Goal: Task Accomplishment & Management: Manage account settings

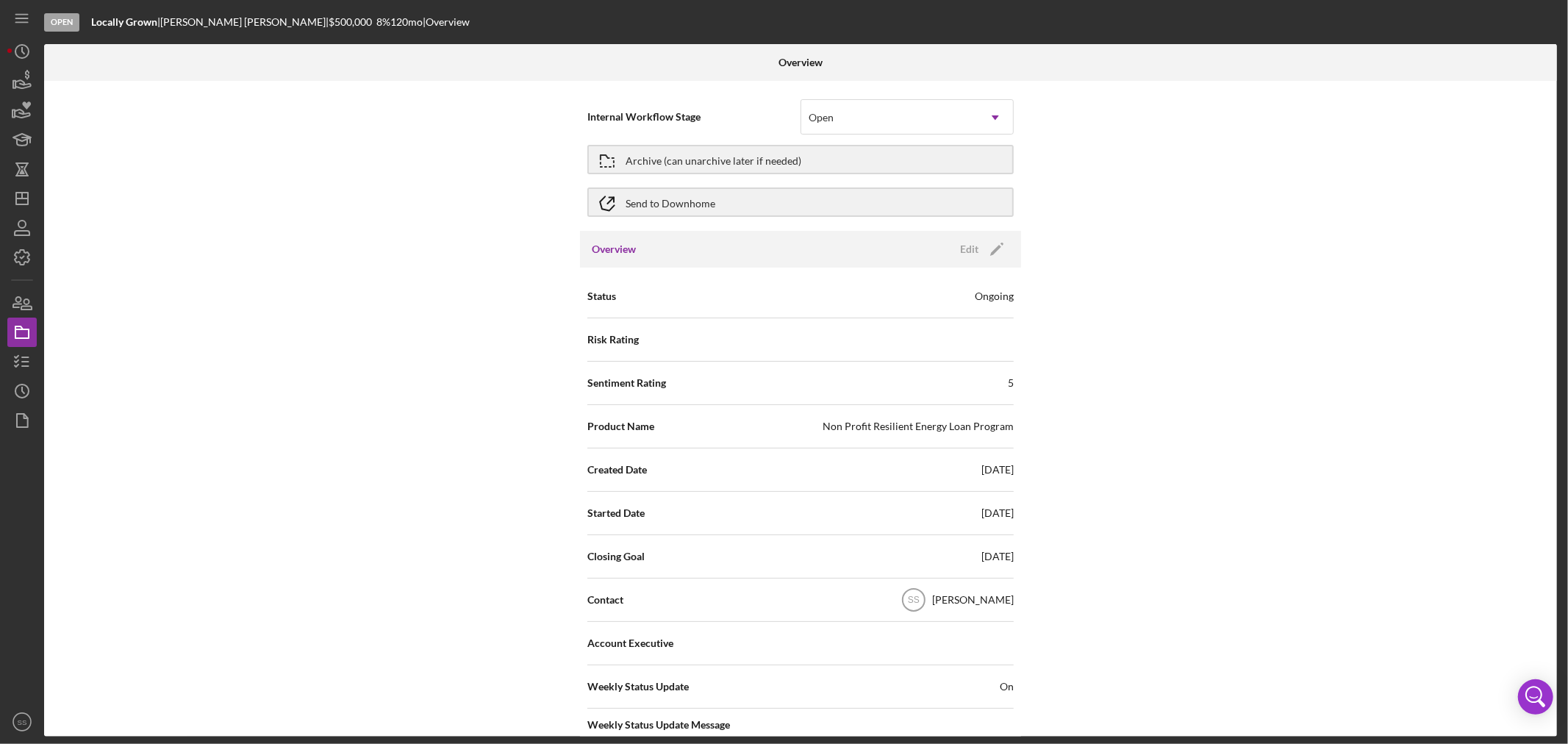
scroll to position [408, 0]
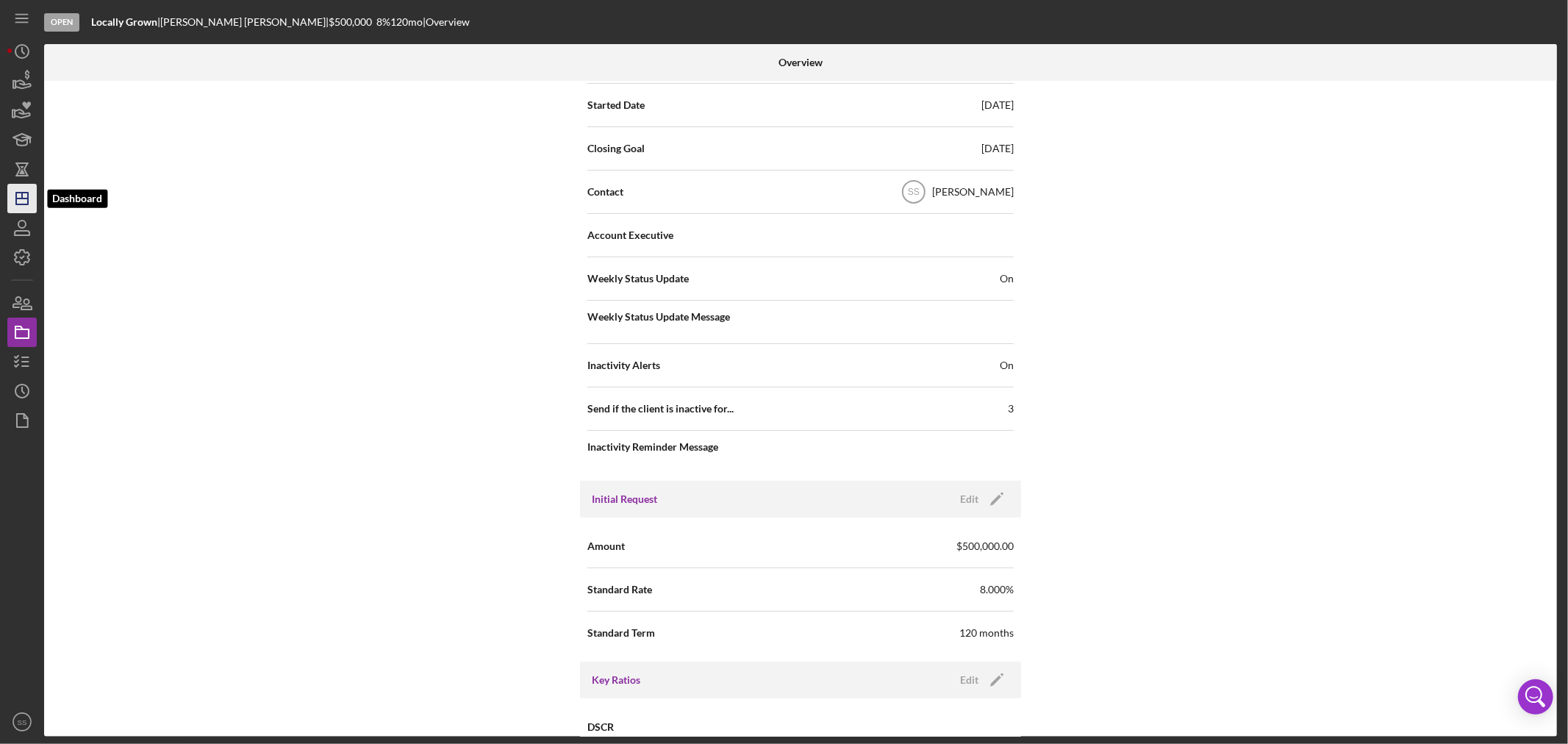
click at [24, 195] on icon "Icon/Dashboard" at bounding box center [22, 198] width 37 height 37
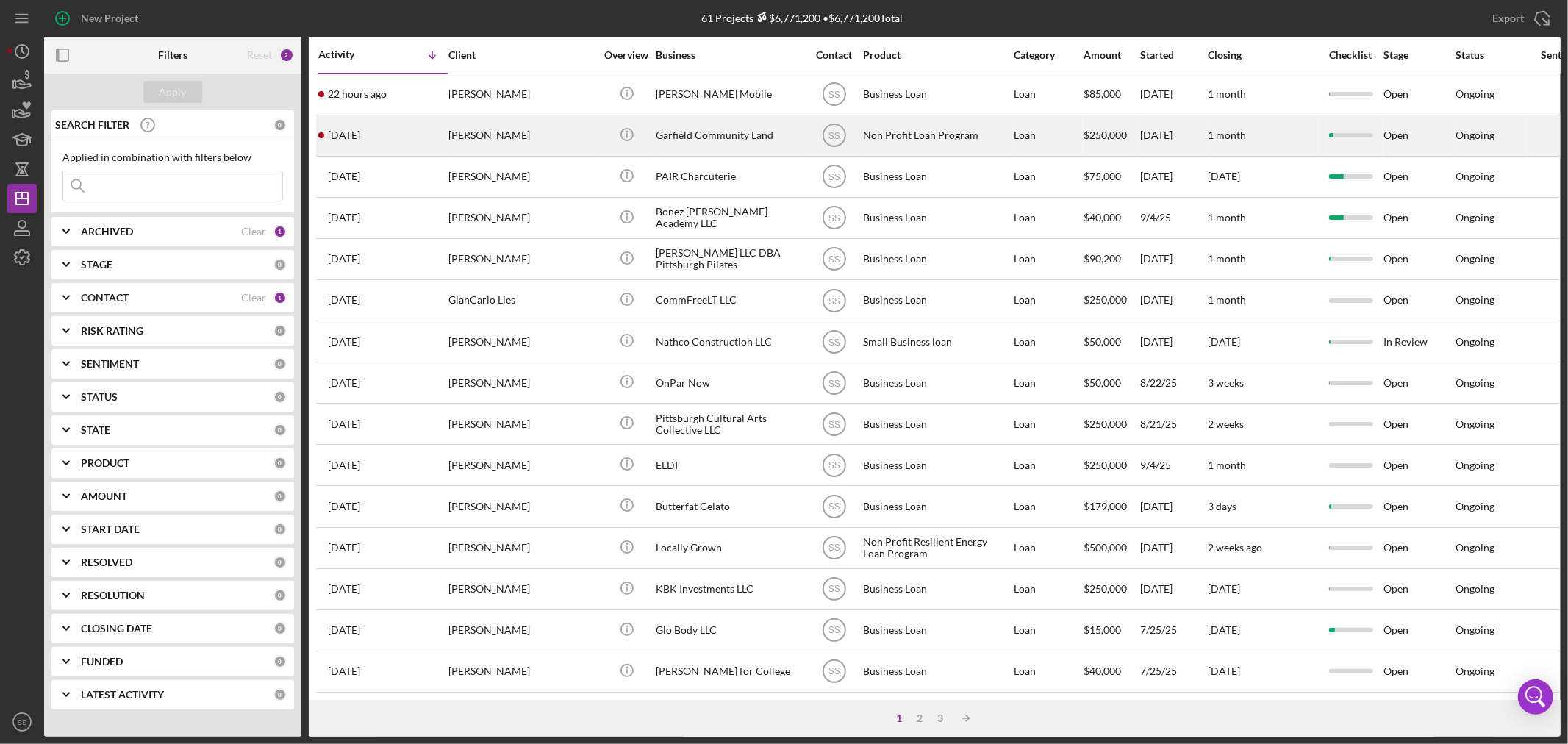
click at [517, 133] on div "[PERSON_NAME]" at bounding box center [521, 136] width 147 height 38
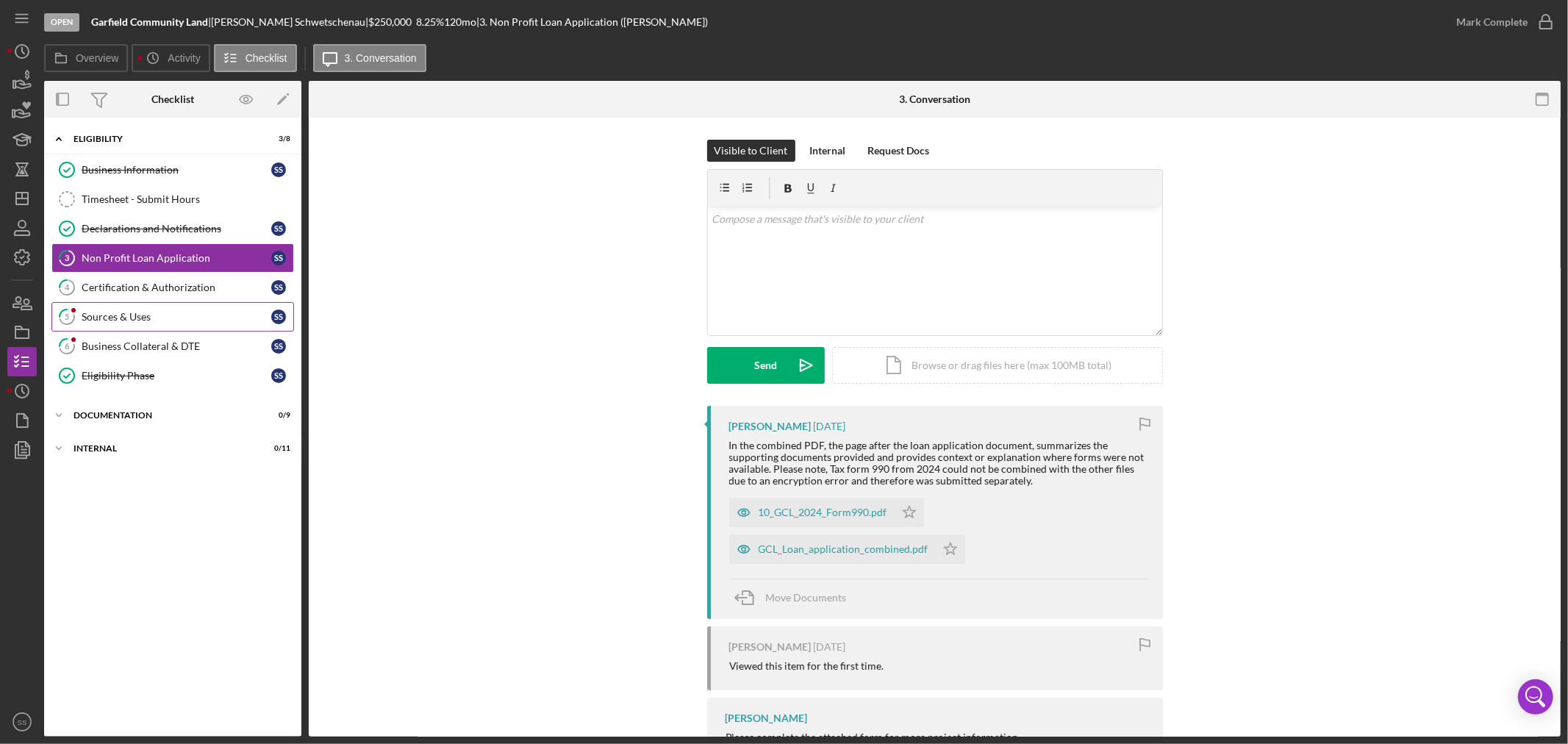
click at [133, 313] on div "Sources & Uses" at bounding box center [176, 317] width 190 height 12
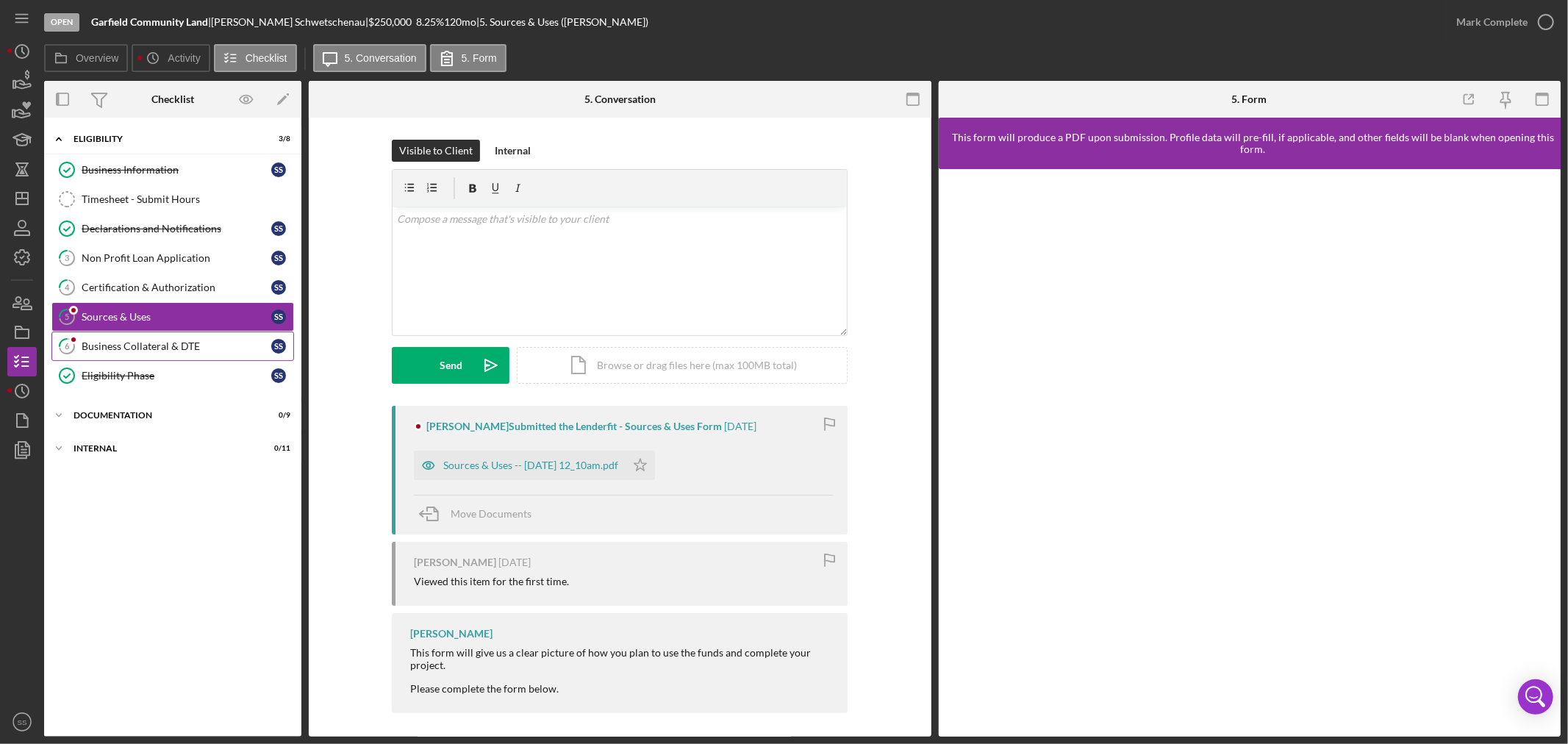
click at [142, 343] on div "Business Collateral & DTE" at bounding box center [176, 346] width 190 height 12
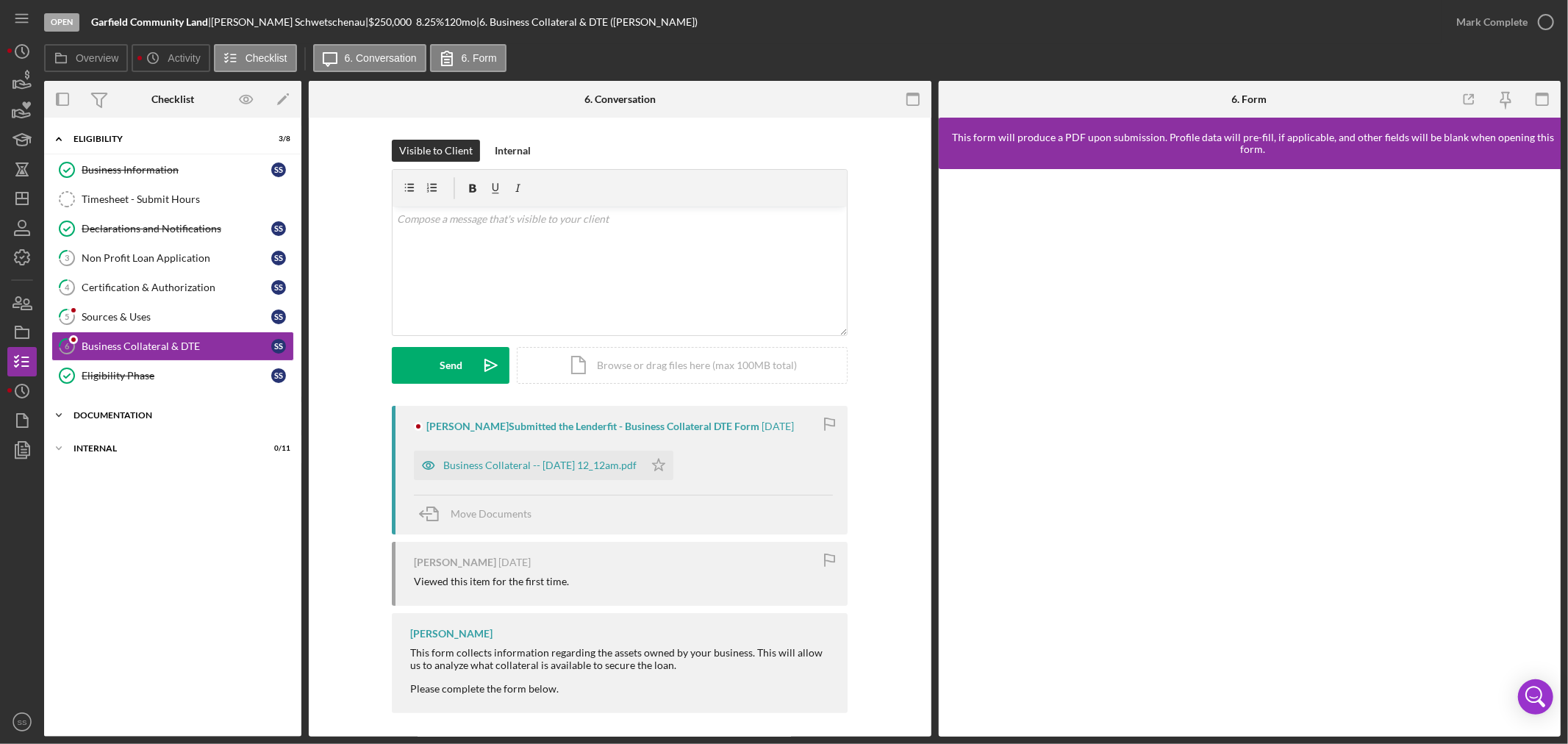
click at [133, 414] on div "Documentation" at bounding box center [178, 415] width 210 height 9
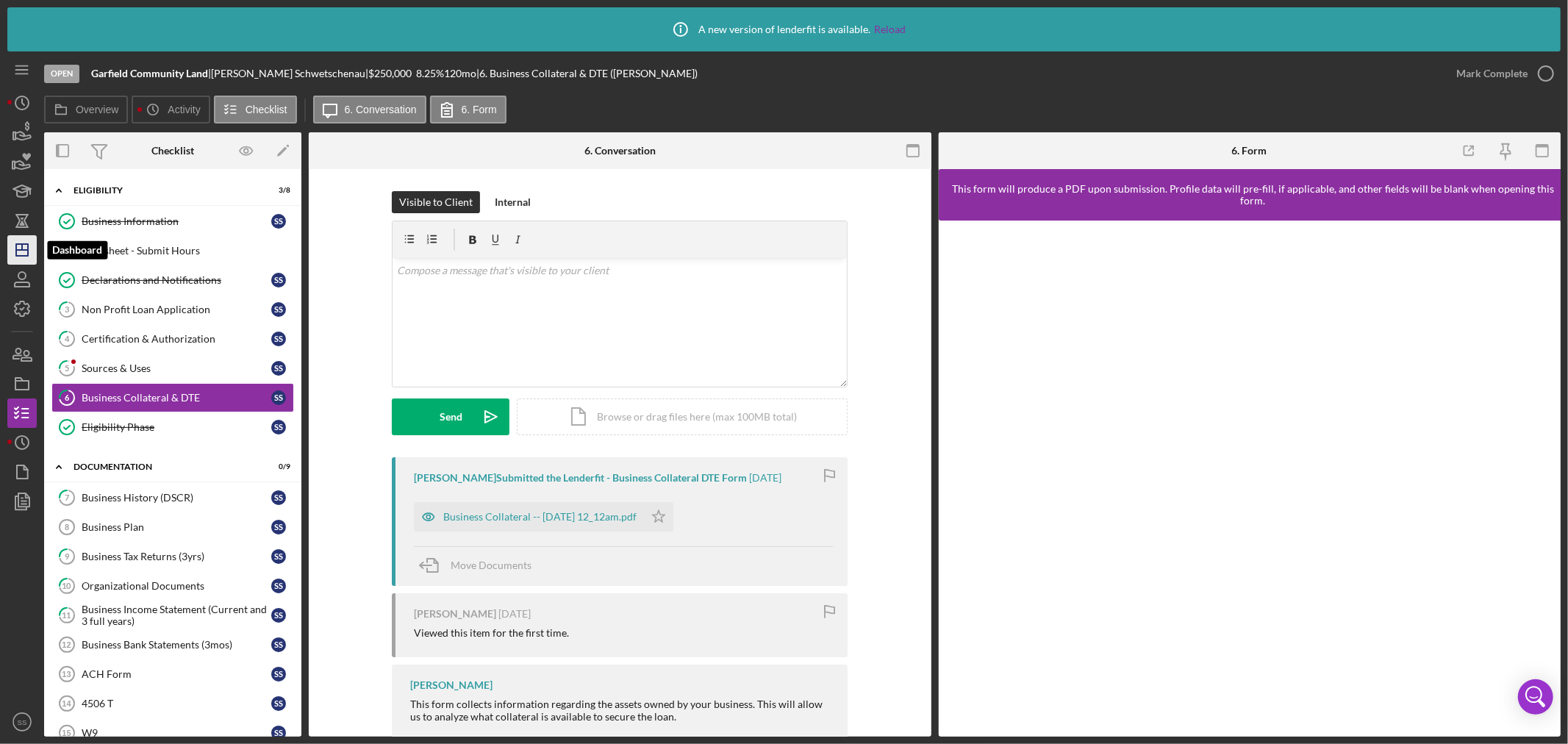
click at [22, 246] on line "button" at bounding box center [22, 247] width 0 height 6
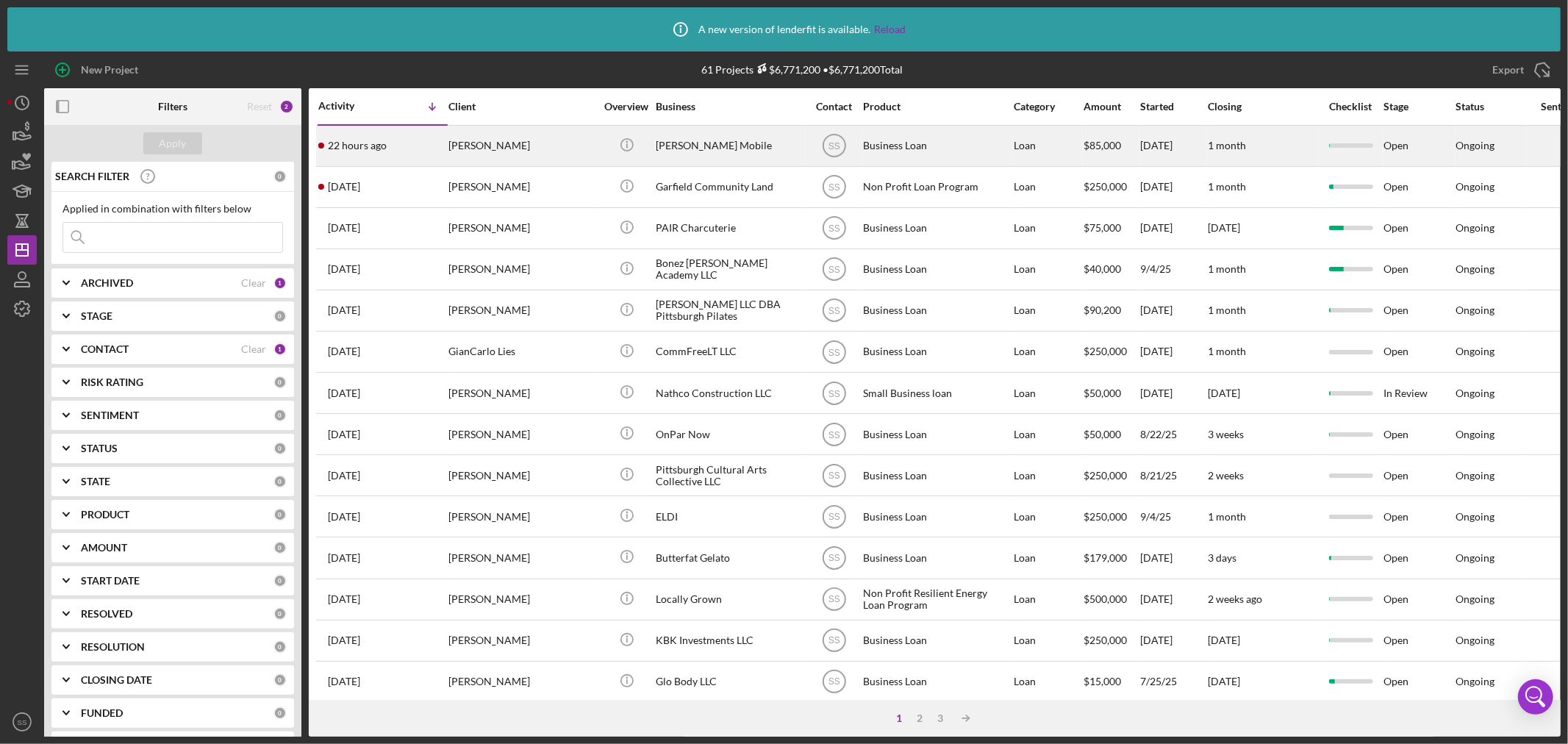
click at [454, 139] on div "[PERSON_NAME]" at bounding box center [521, 145] width 147 height 38
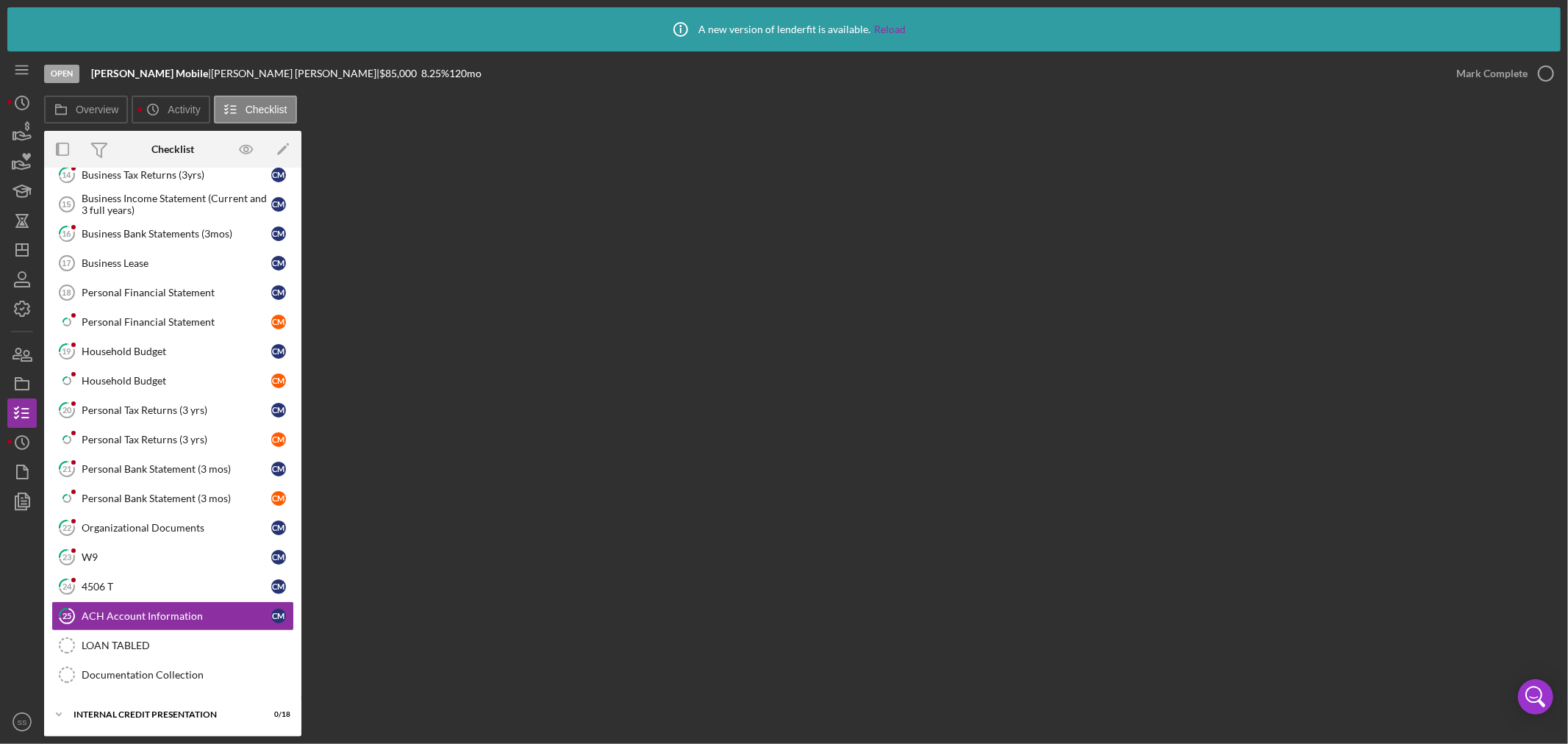
scroll to position [201, 0]
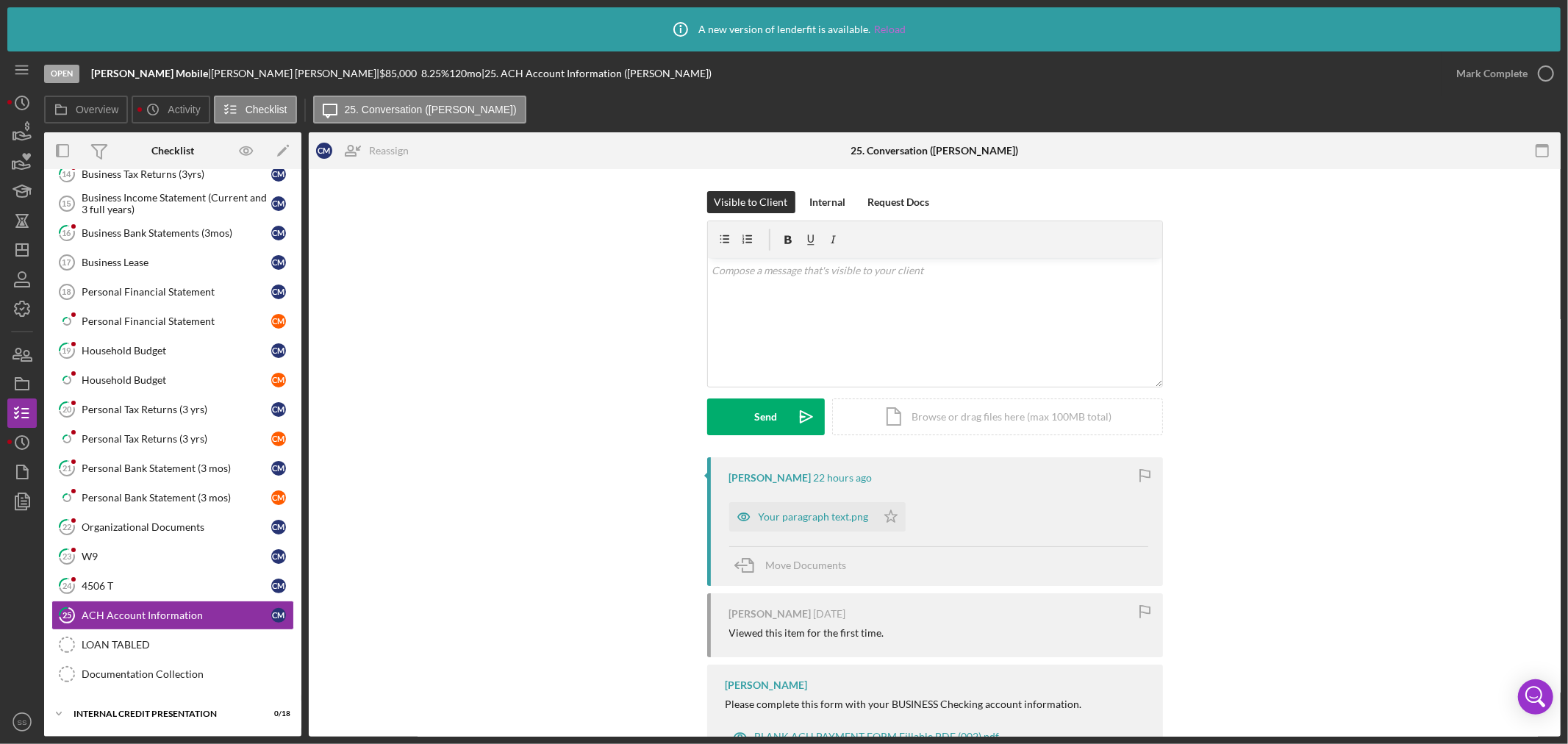
click at [892, 27] on link "Reload" at bounding box center [890, 29] width 32 height 12
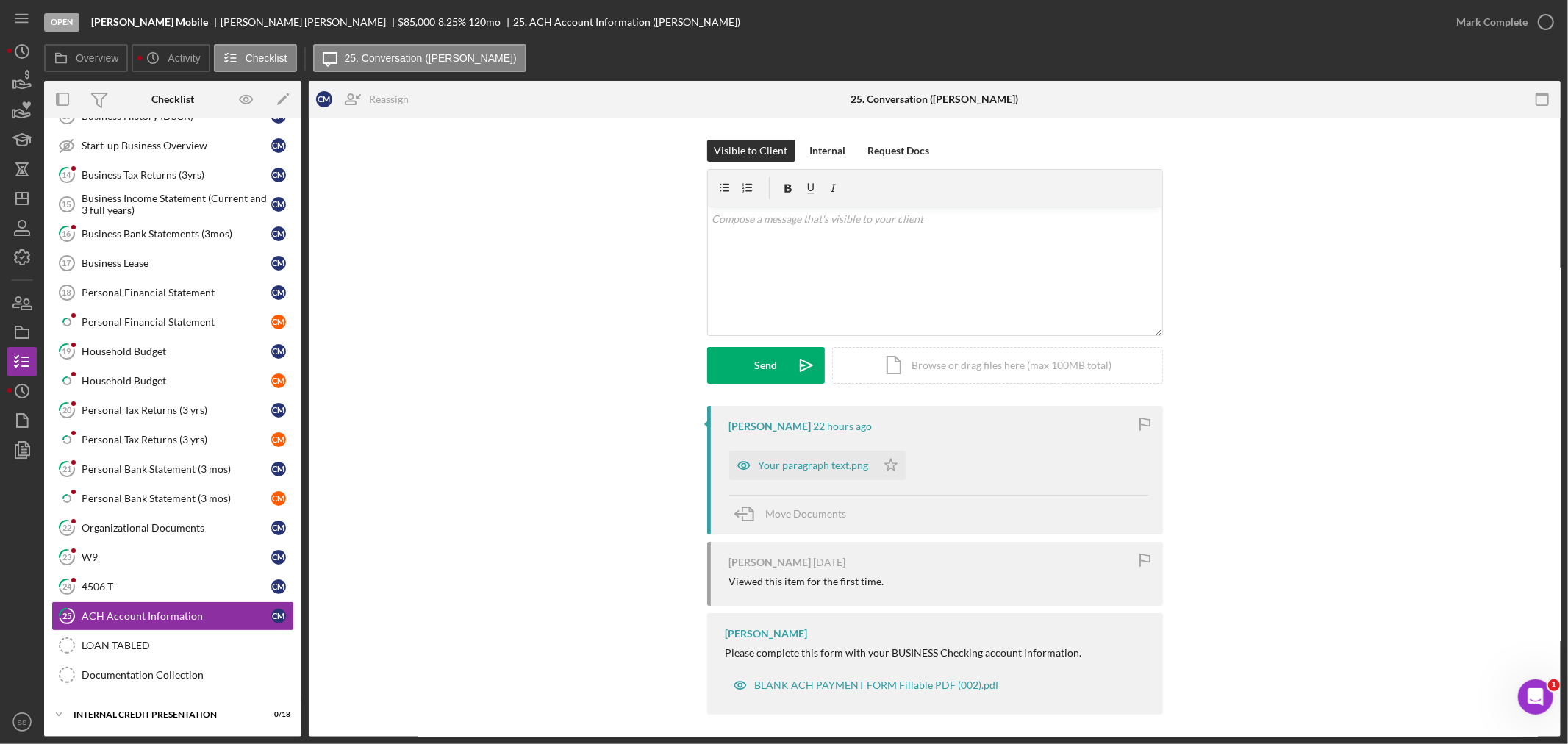
scroll to position [151, 0]
click at [96, 708] on div "Icon/Expander Internal Credit Presentation 0 / 18" at bounding box center [172, 714] width 257 height 30
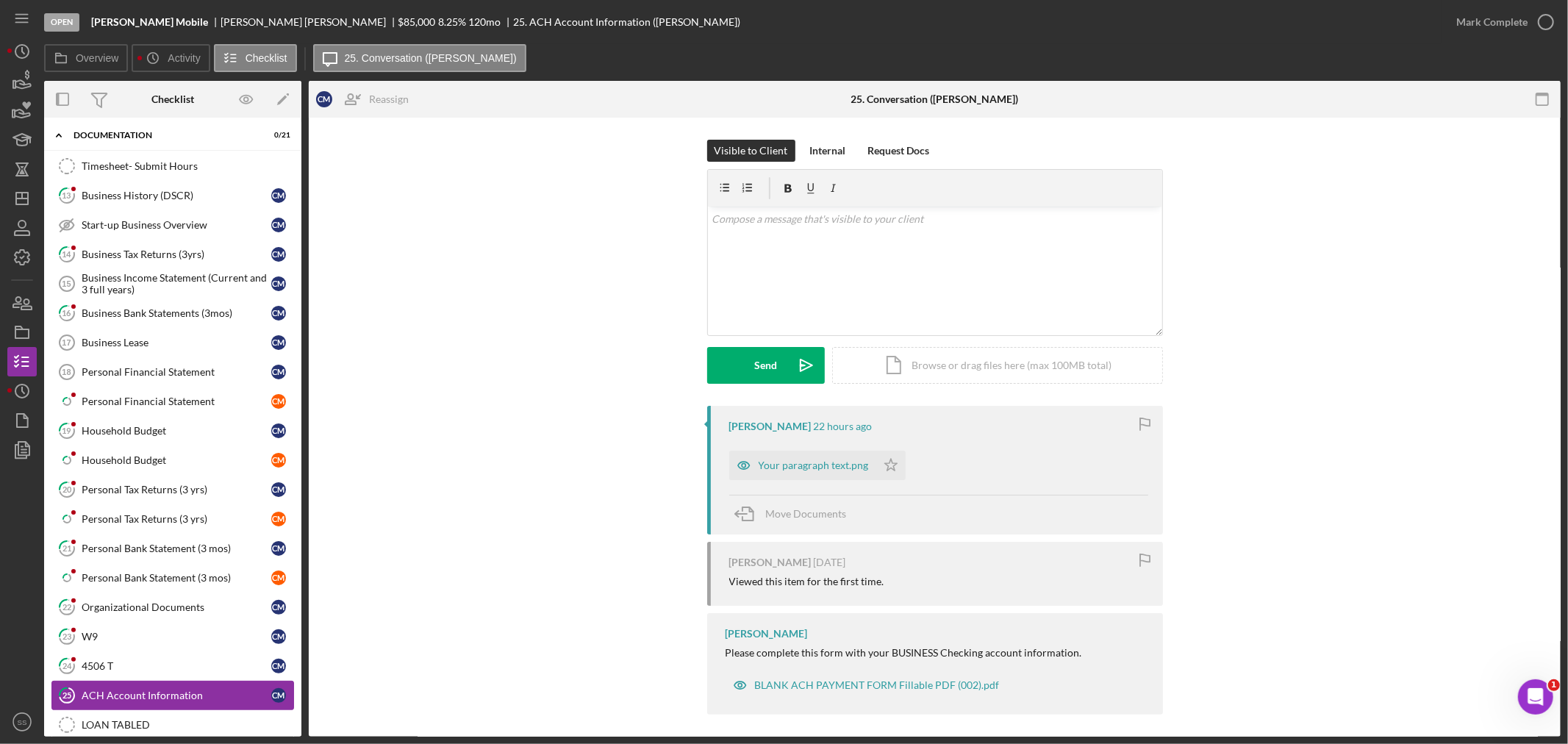
scroll to position [0, 0]
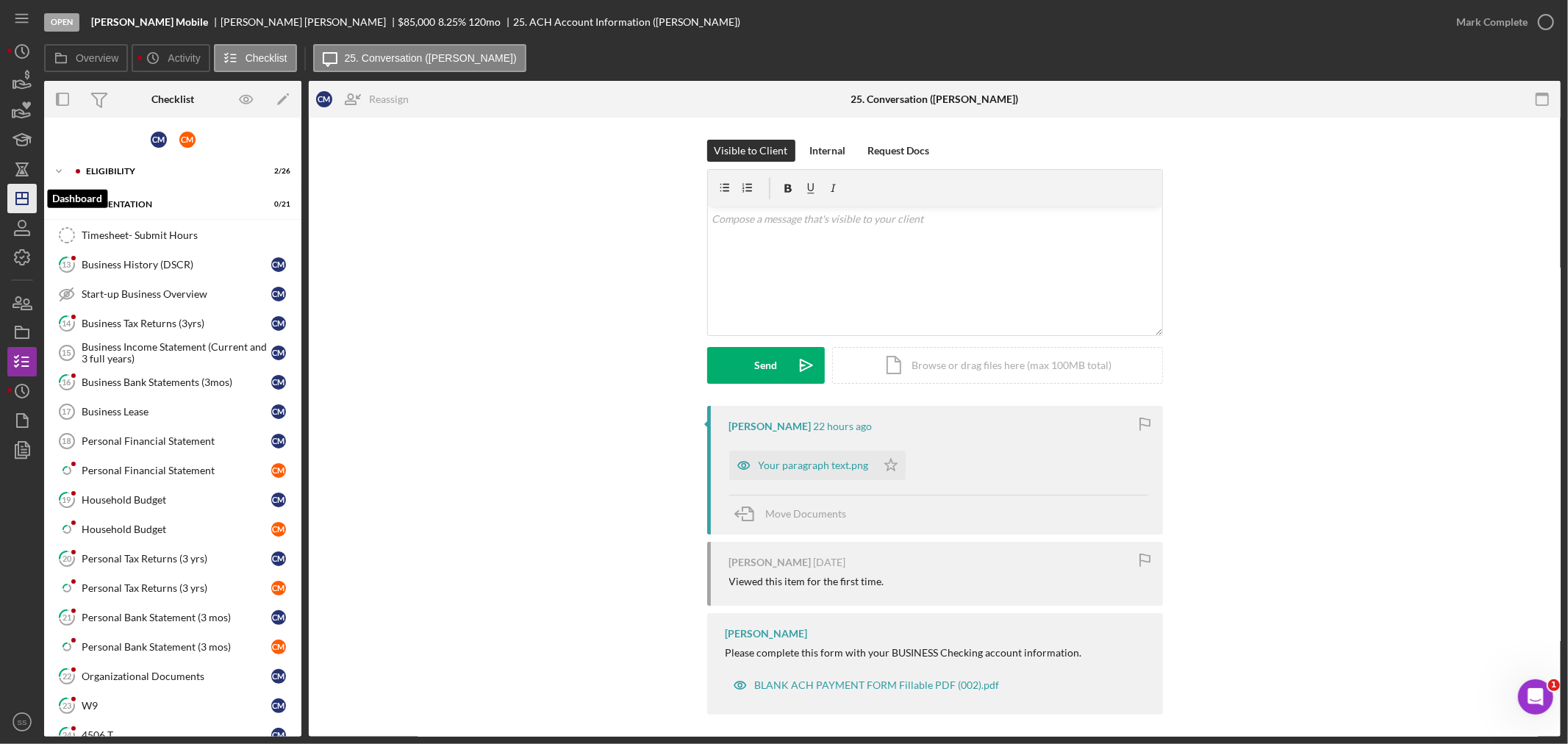
click at [16, 197] on polygon "button" at bounding box center [22, 198] width 12 height 12
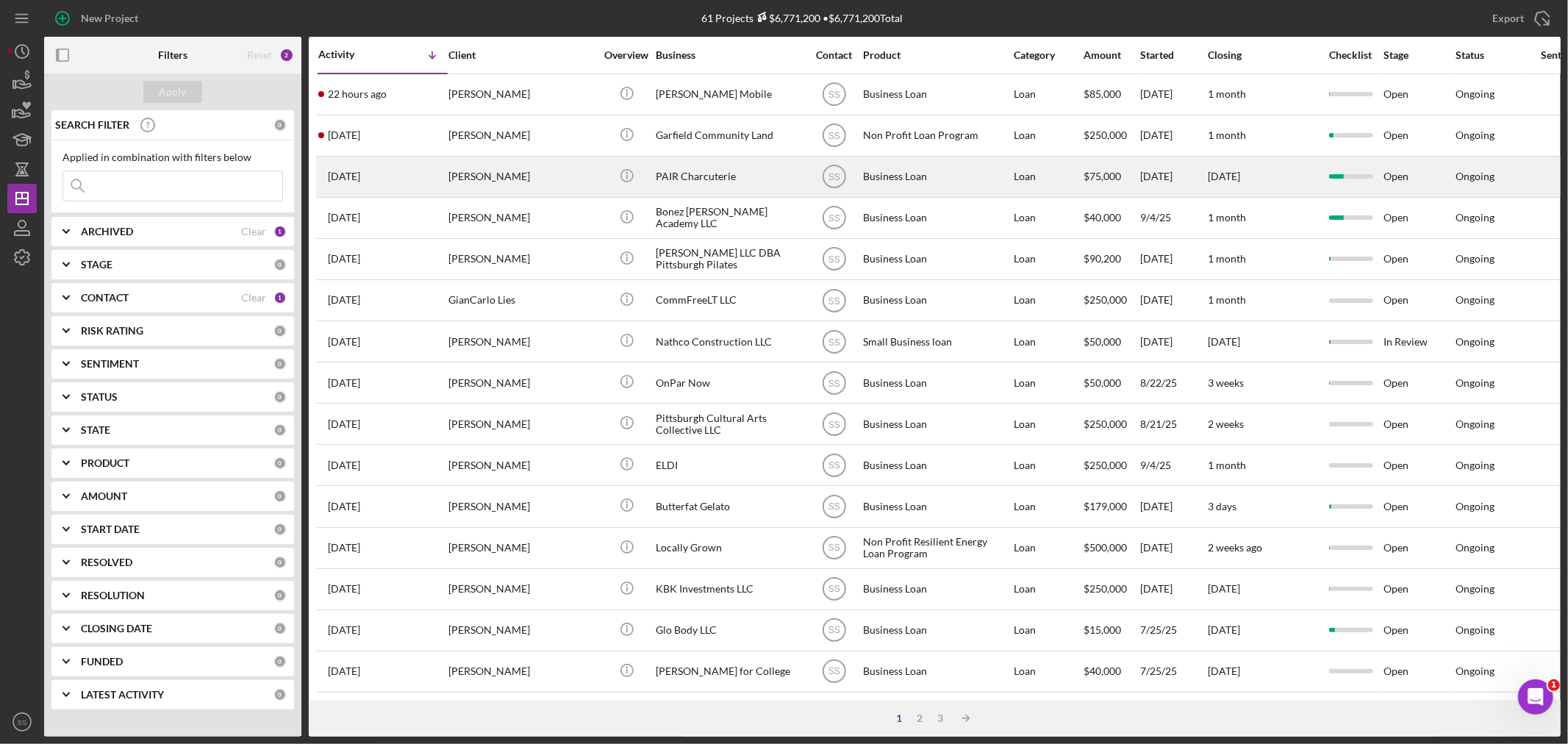
click at [495, 172] on div "[PERSON_NAME]" at bounding box center [521, 177] width 147 height 38
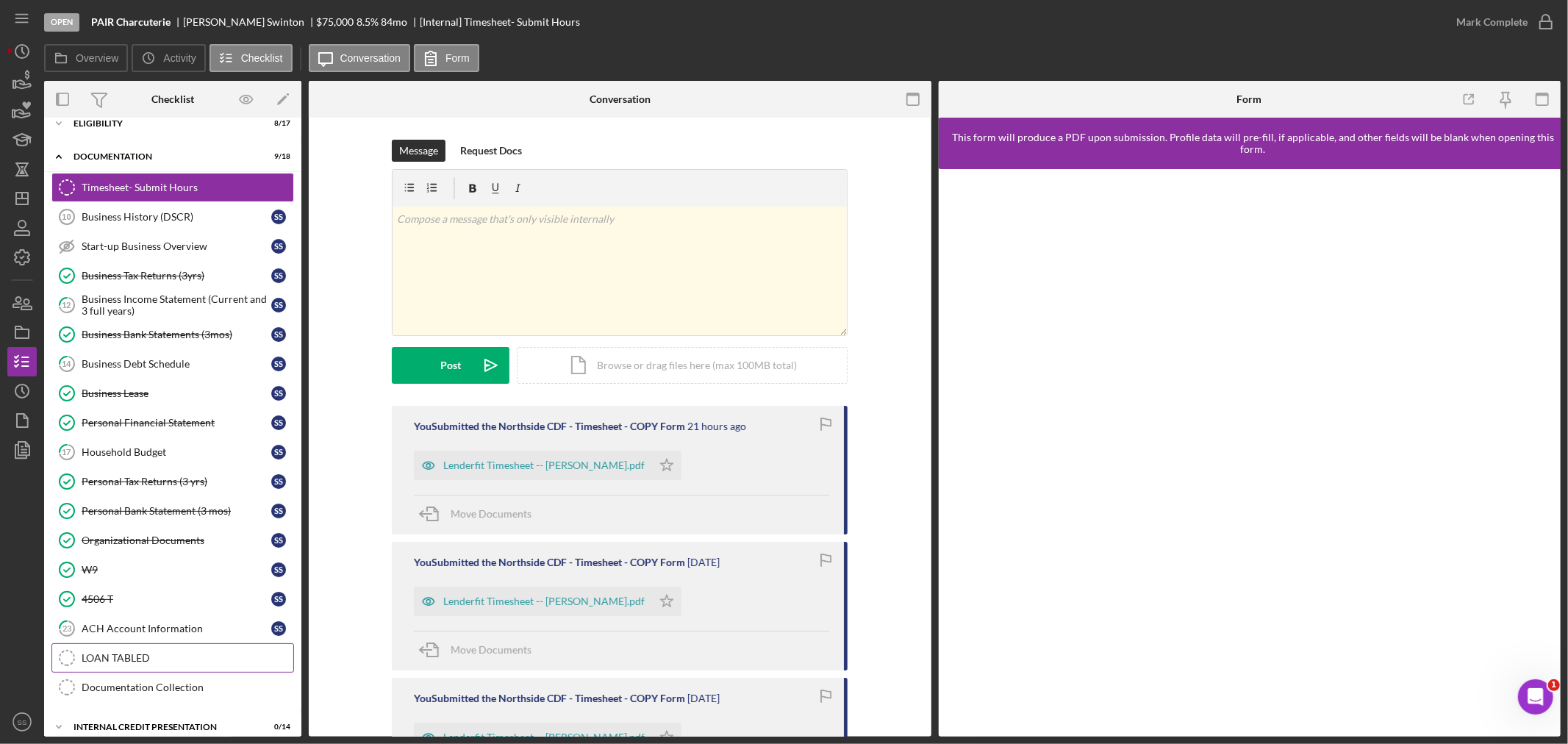
scroll to position [31, 0]
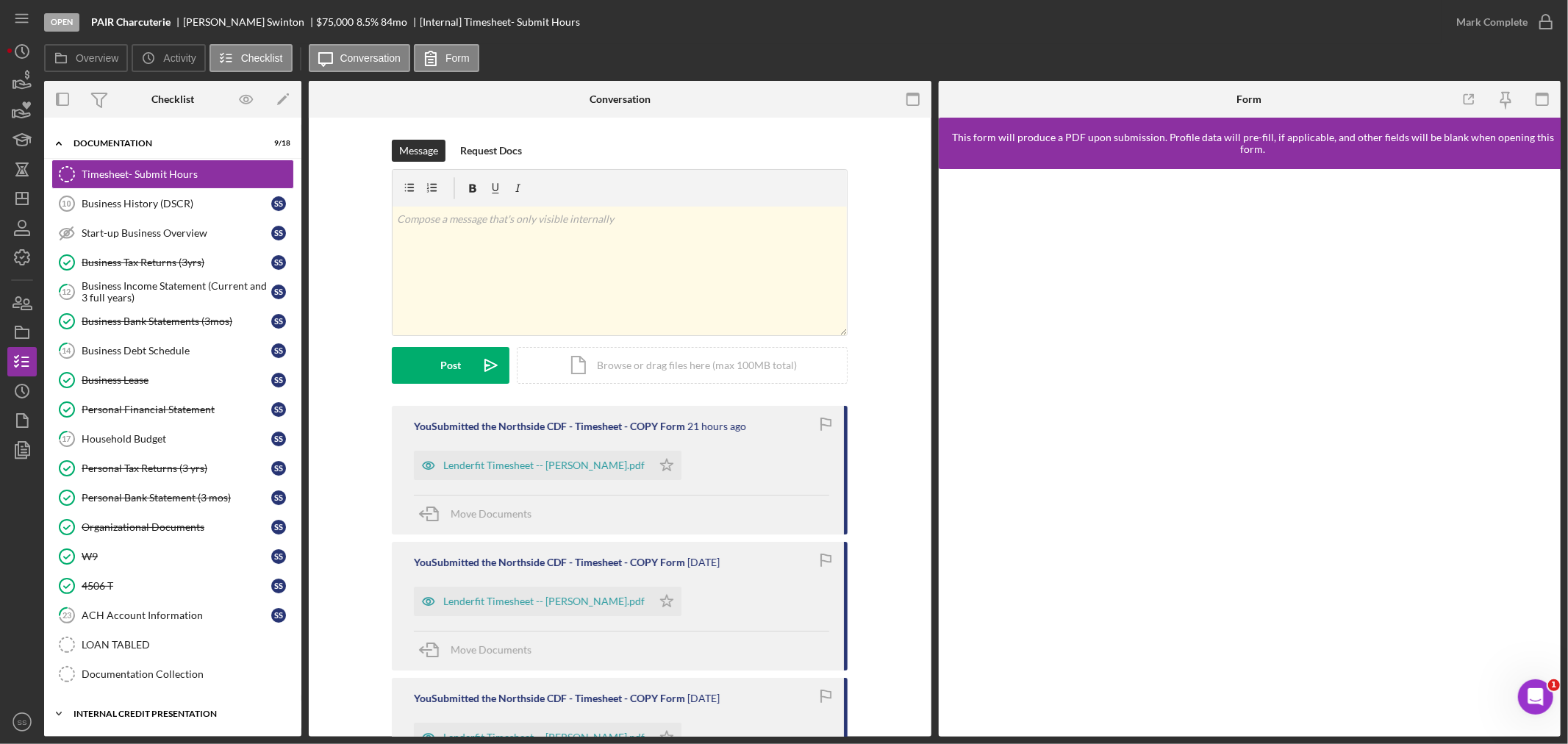
click at [120, 704] on div "Icon/Expander Internal Credit Presentation 0 / 14" at bounding box center [172, 714] width 257 height 30
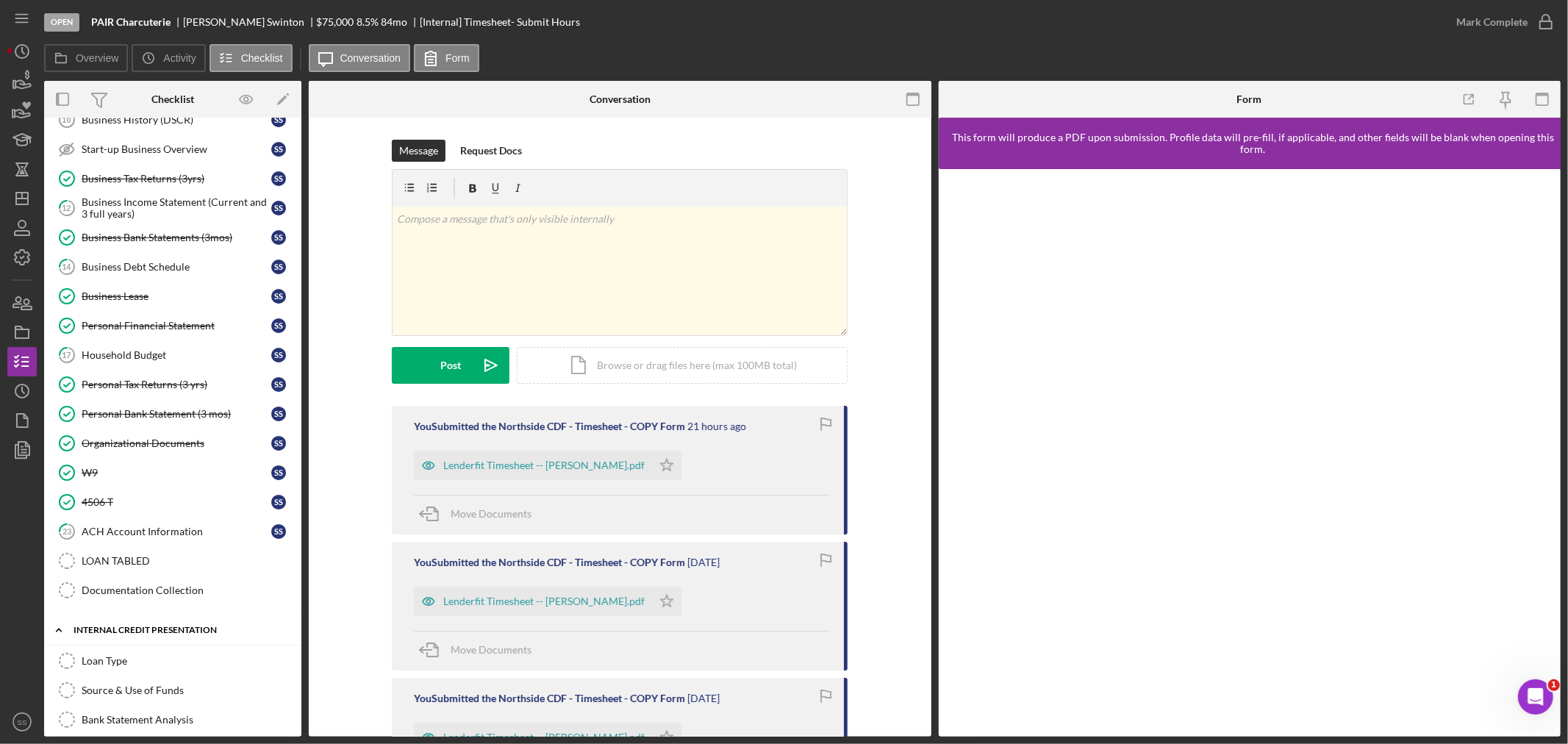
scroll to position [0, 0]
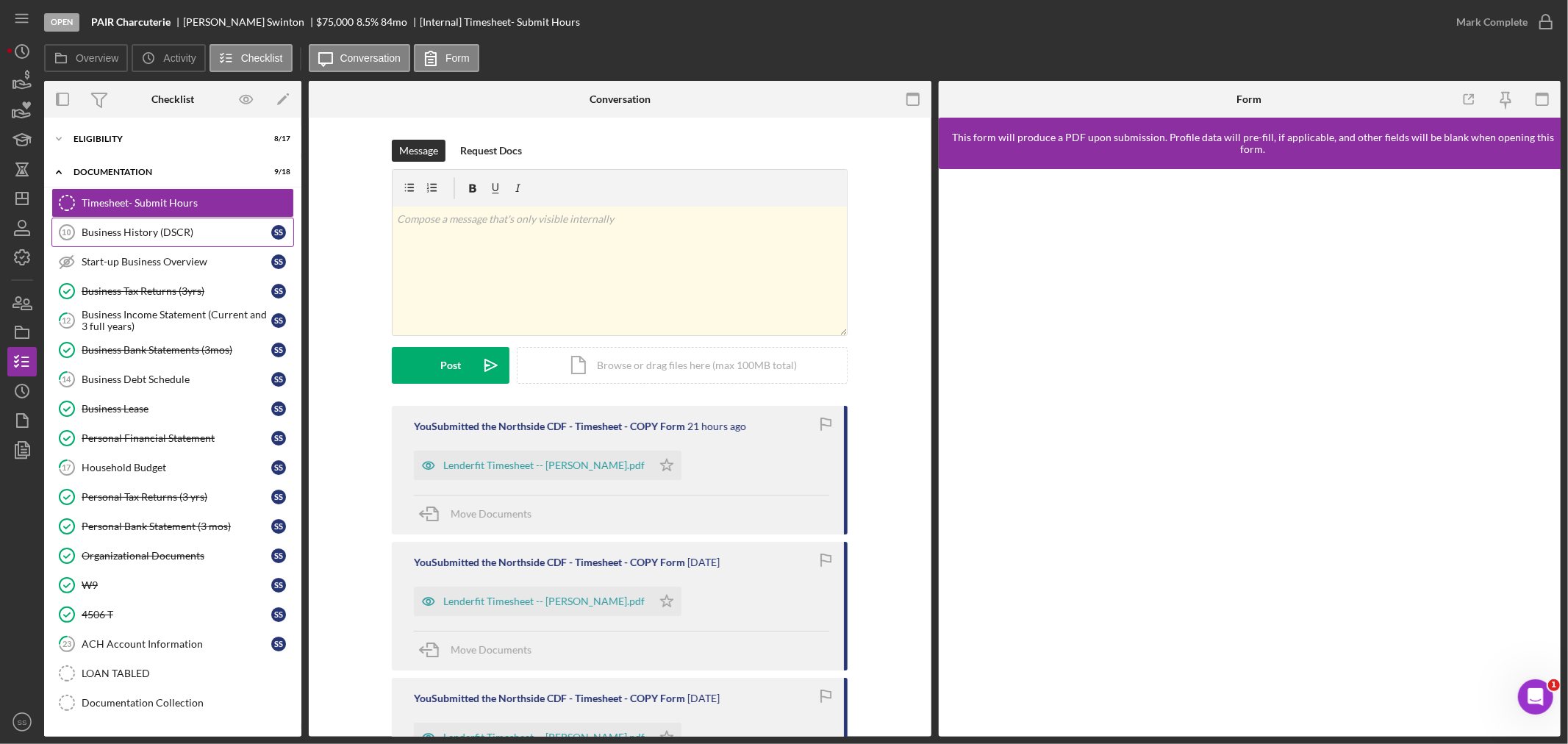
click at [134, 229] on div "Business History (DSCR)" at bounding box center [176, 232] width 190 height 12
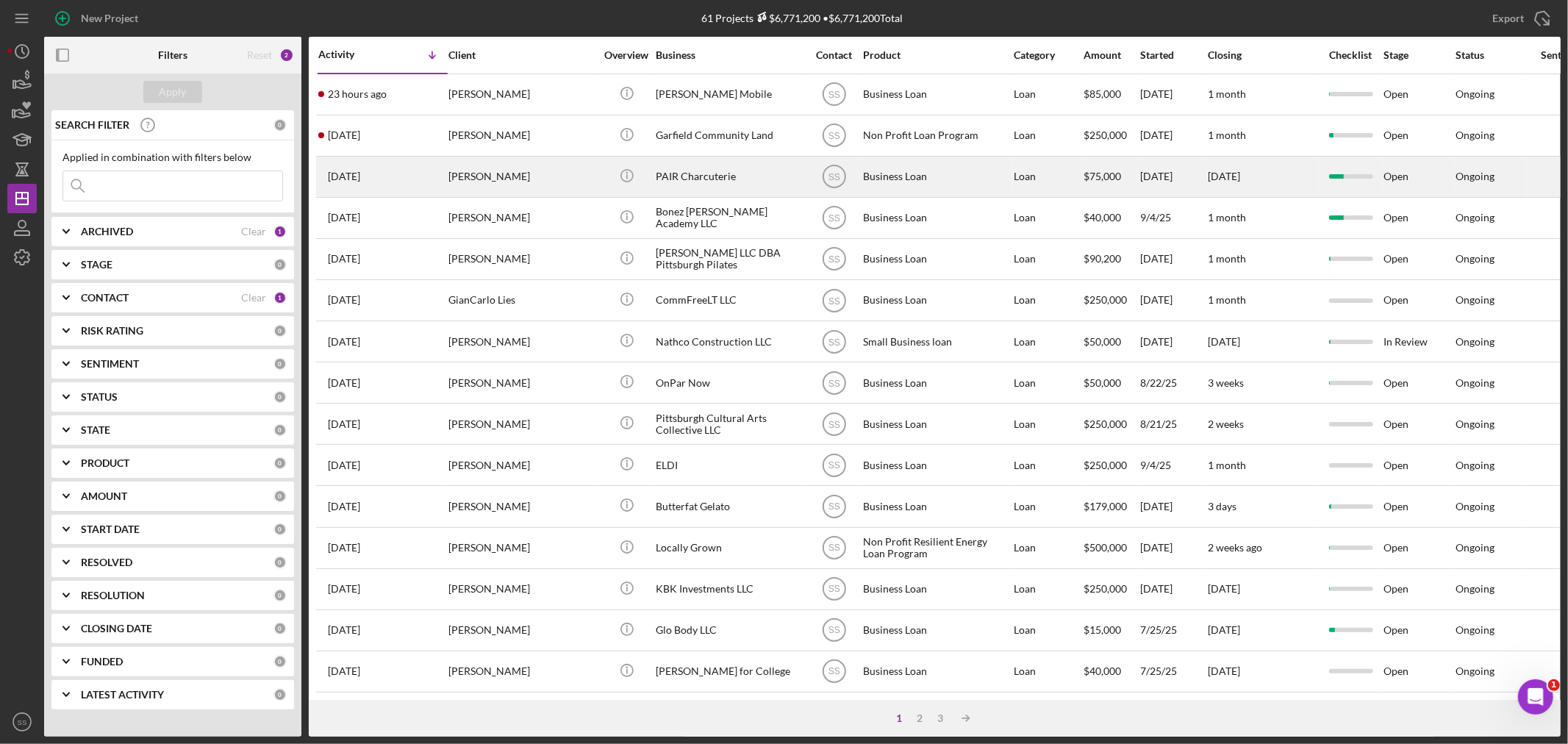
click at [491, 192] on div "[PERSON_NAME]" at bounding box center [521, 177] width 147 height 38
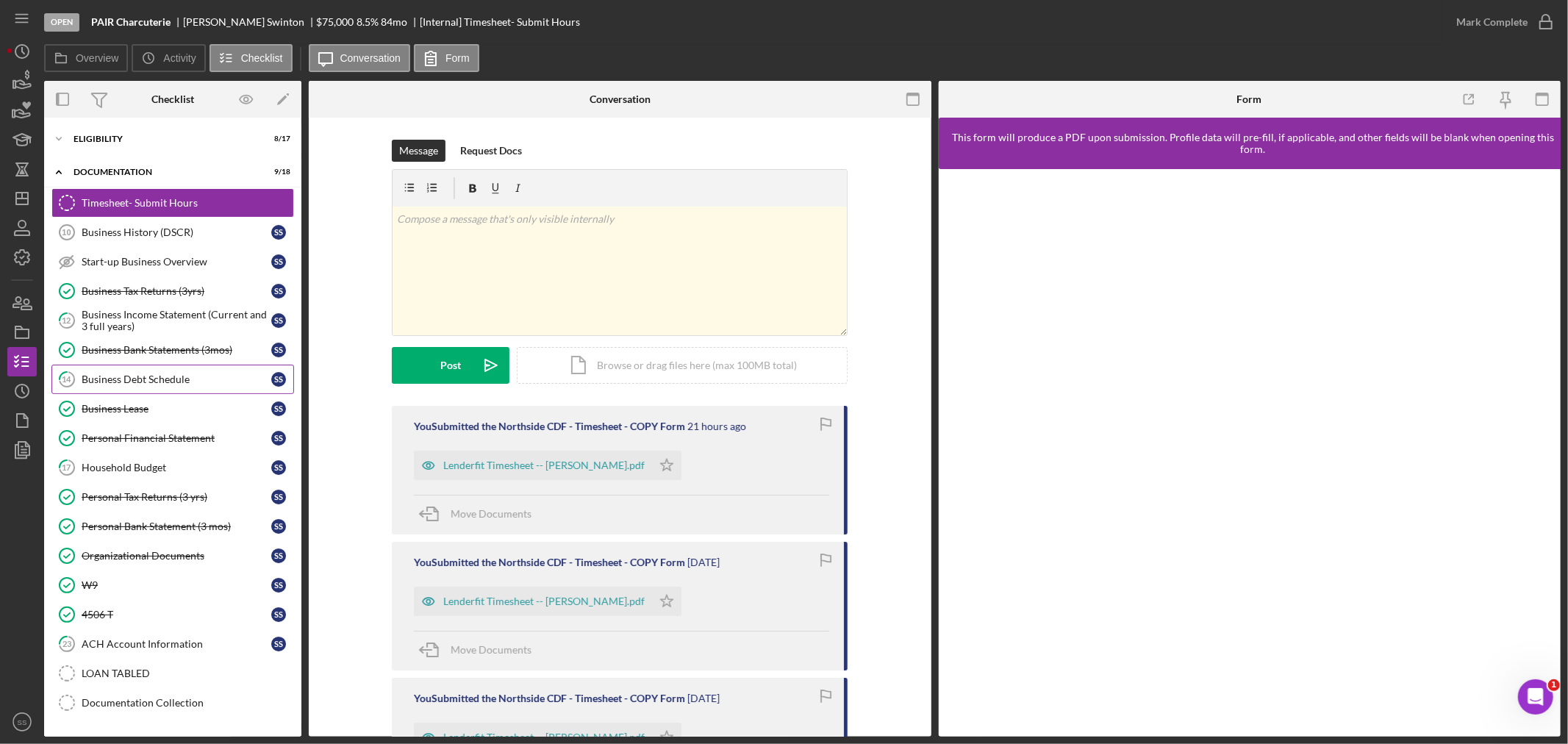
click at [147, 381] on div "Business Debt Schedule" at bounding box center [176, 379] width 190 height 12
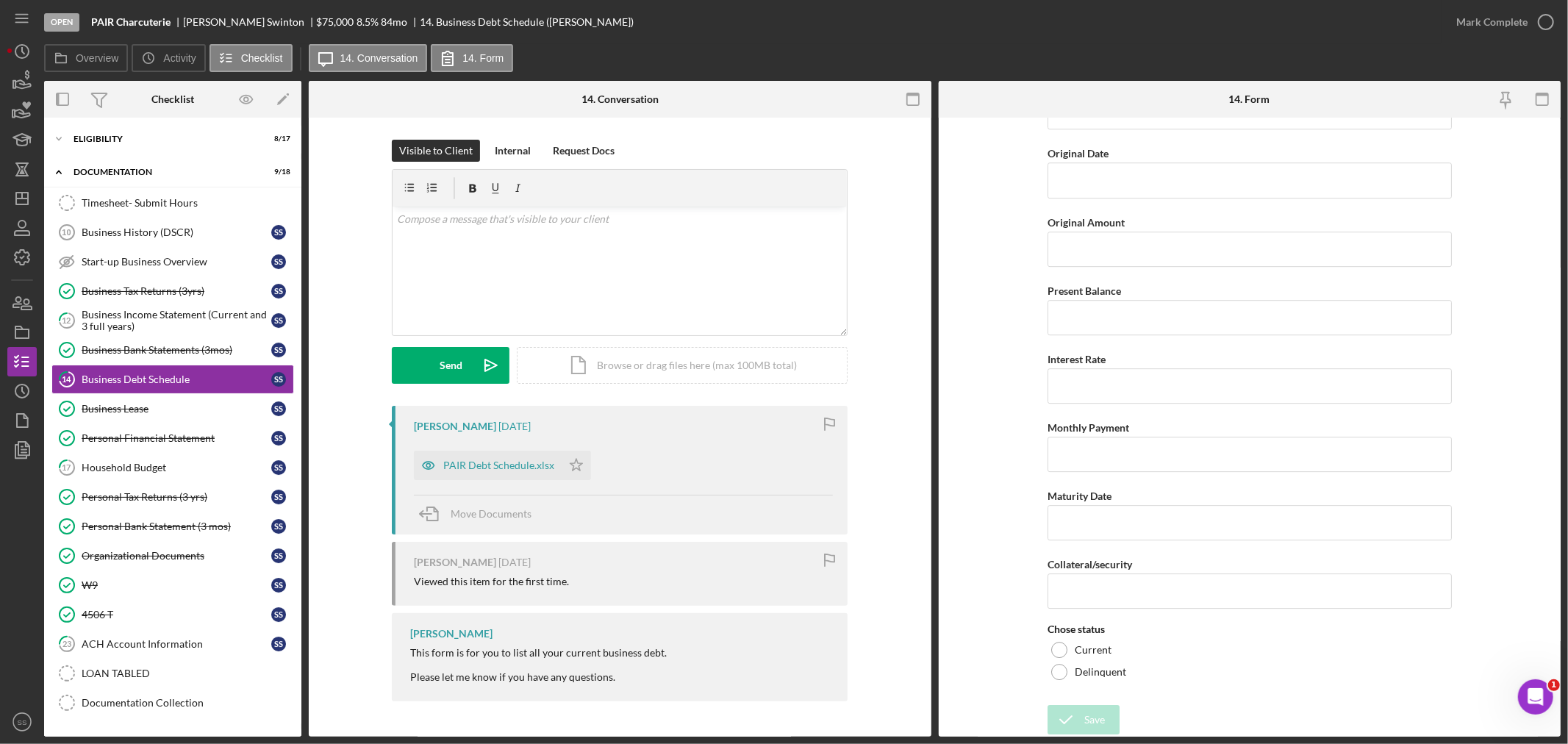
scroll to position [3684, 0]
click at [469, 463] on div "PAIR Debt Schedule.xlsx" at bounding box center [498, 466] width 111 height 12
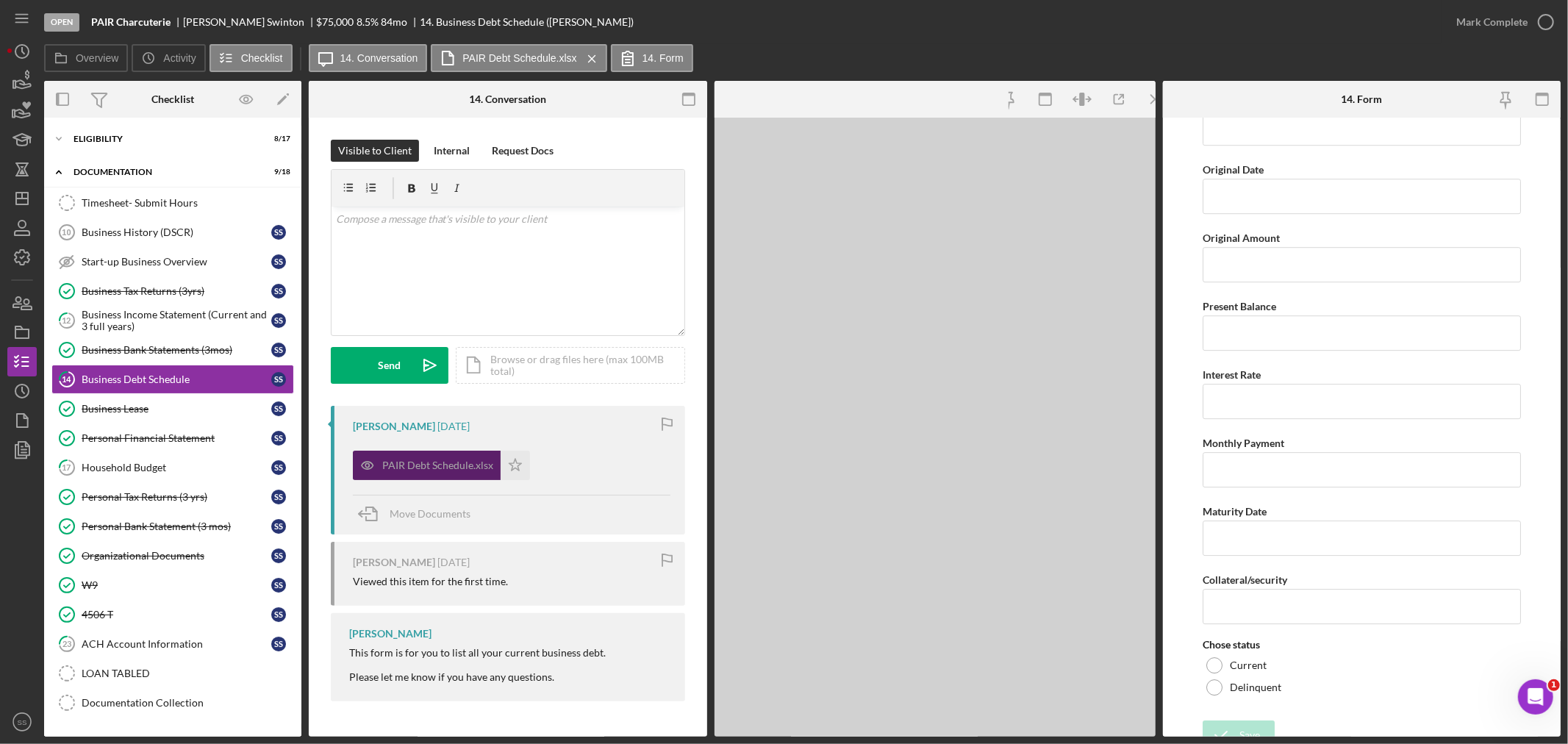
scroll to position [3708, 0]
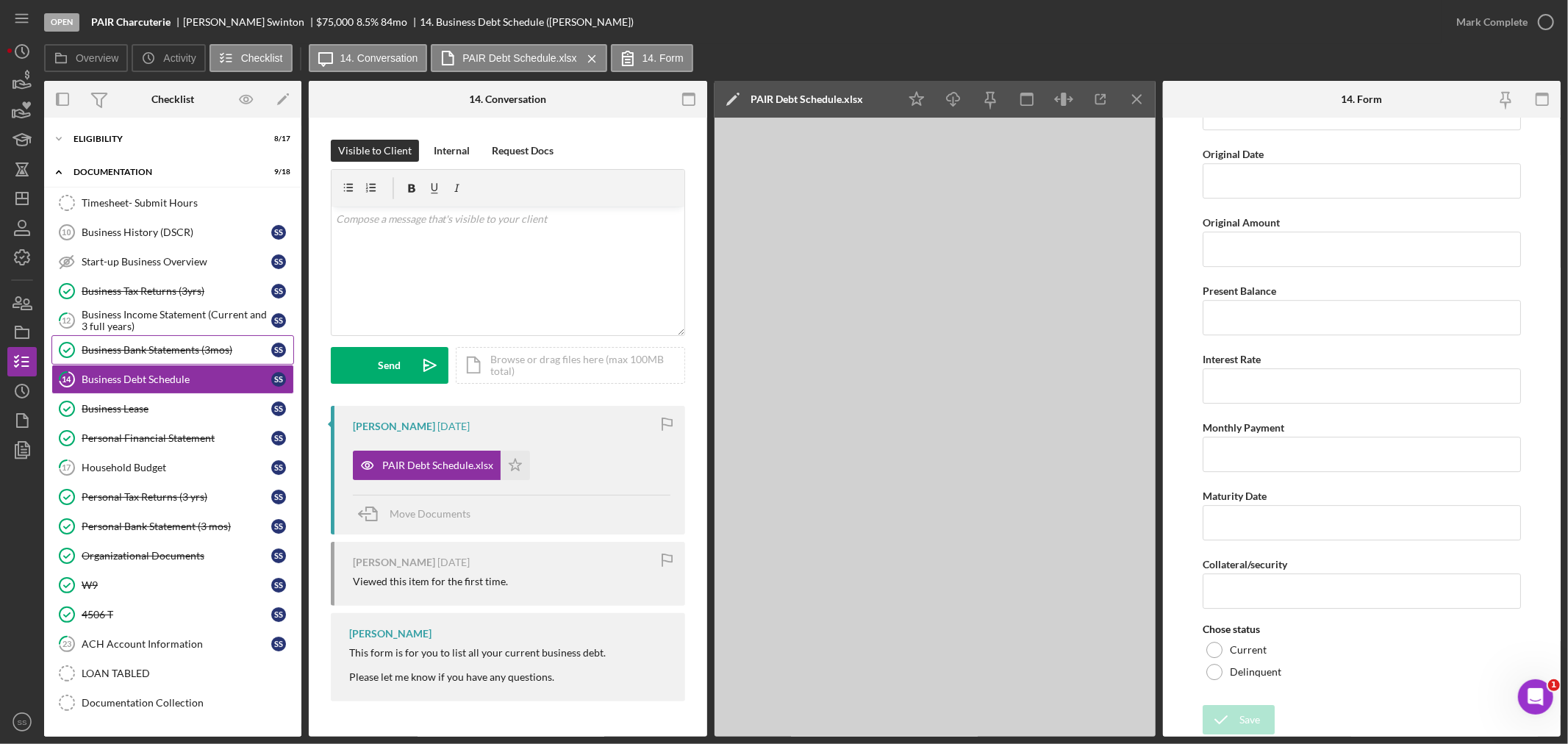
click at [148, 349] on div "Business Bank Statements (3mos)" at bounding box center [176, 350] width 190 height 12
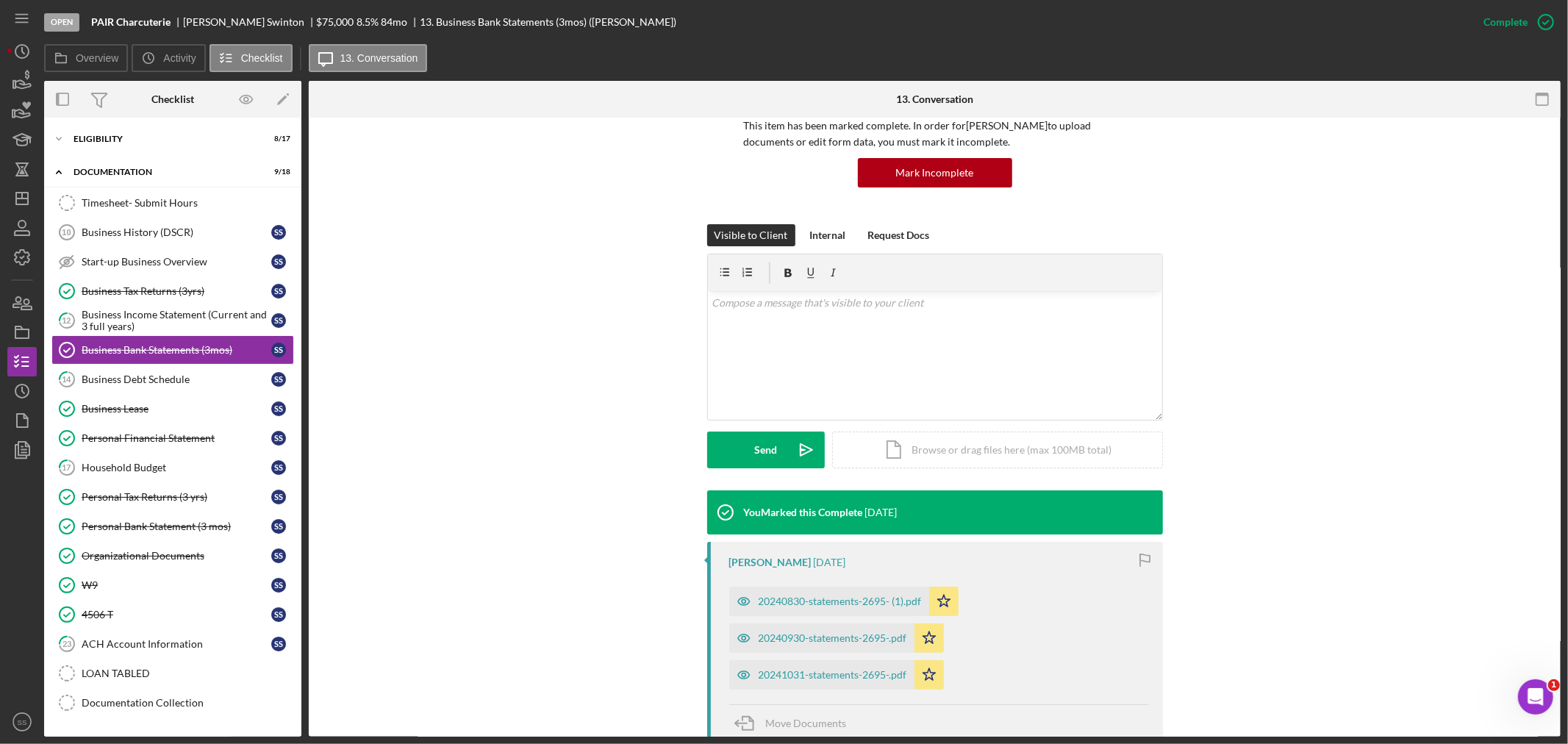
scroll to position [321, 0]
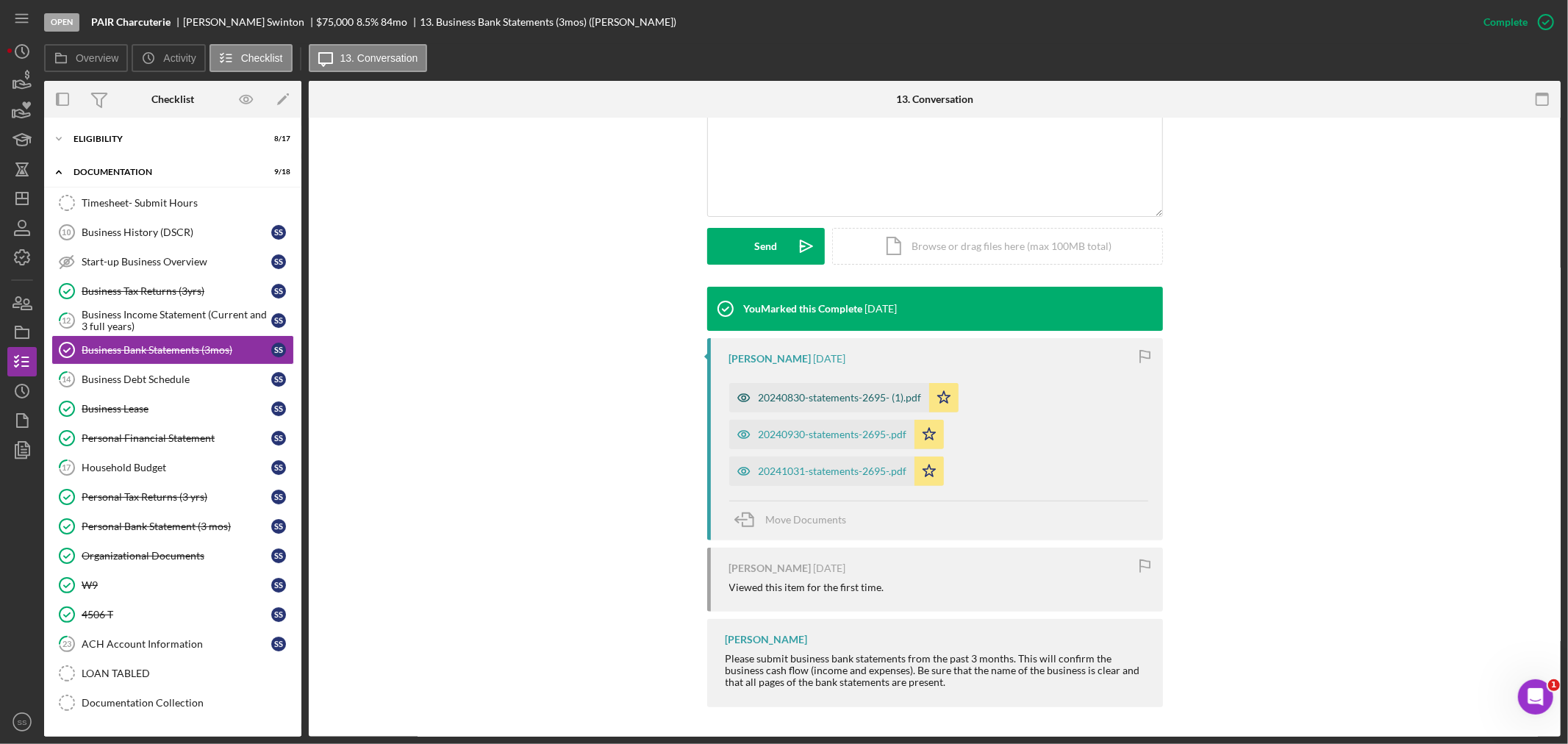
click at [802, 395] on div "20240830-statements-2695- (1).pdf" at bounding box center [841, 398] width 164 height 12
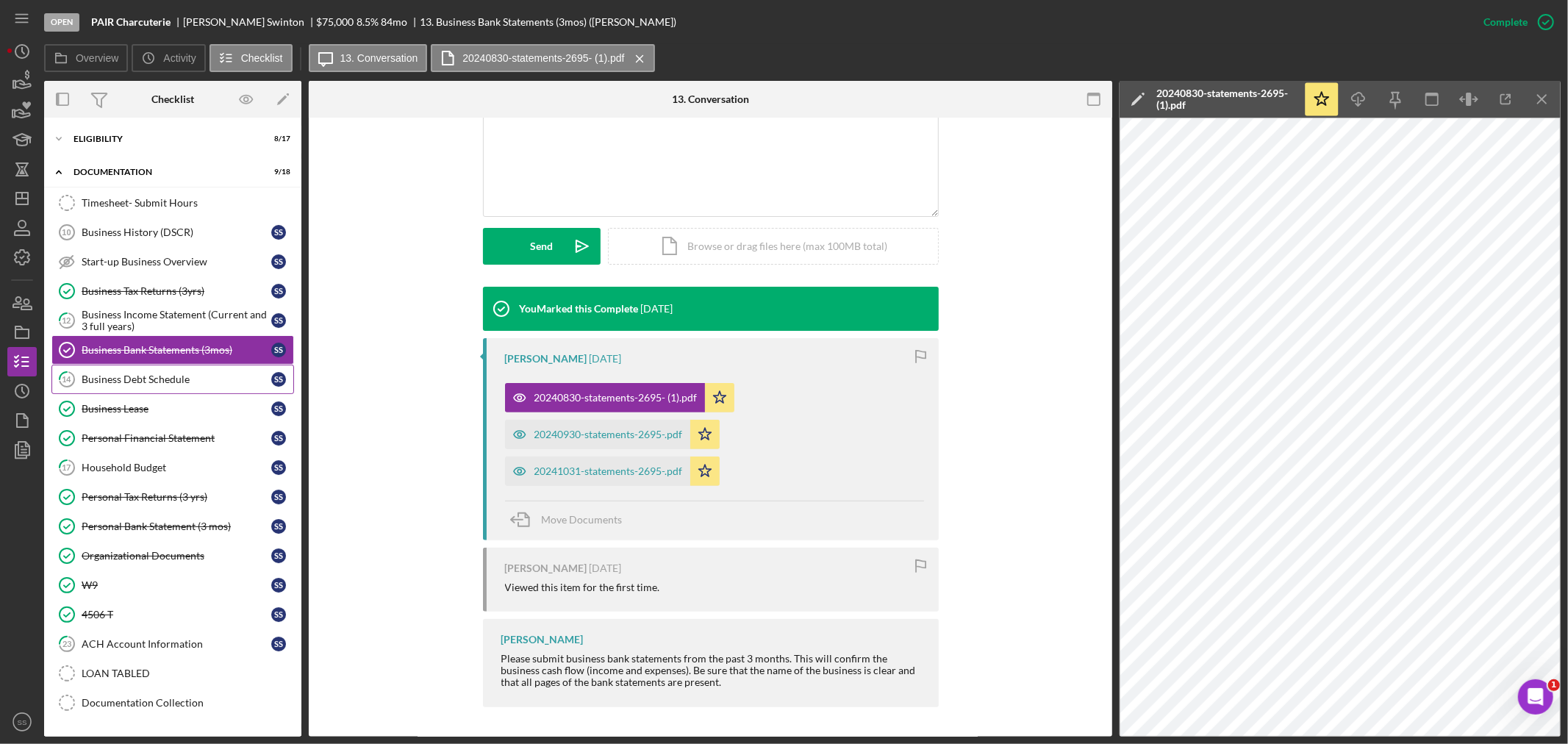
click at [136, 382] on div "Business Debt Schedule" at bounding box center [176, 379] width 190 height 12
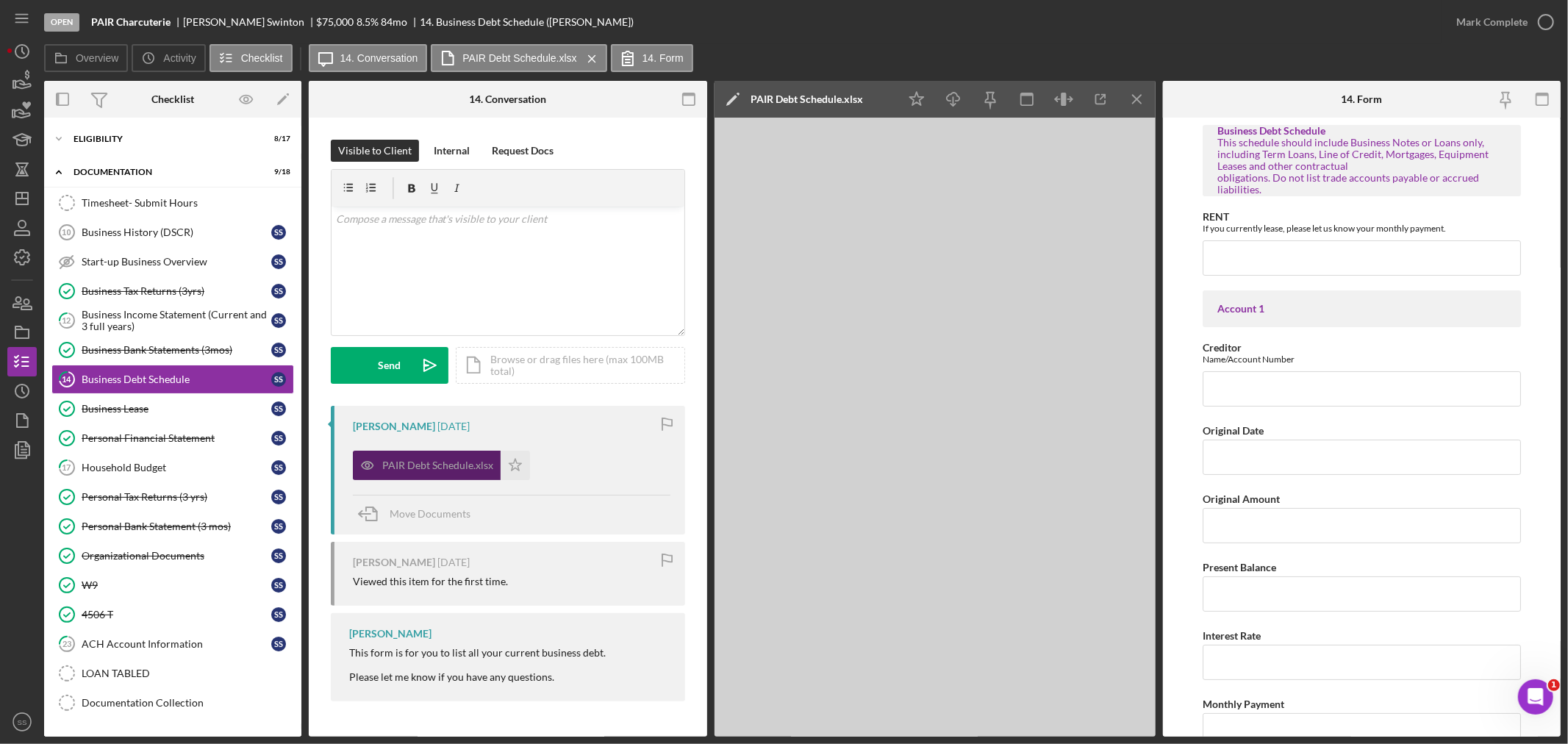
click at [428, 469] on div "PAIR Debt Schedule.xlsx" at bounding box center [437, 466] width 111 height 12
click at [196, 232] on div "Business History (DSCR)" at bounding box center [176, 232] width 190 height 12
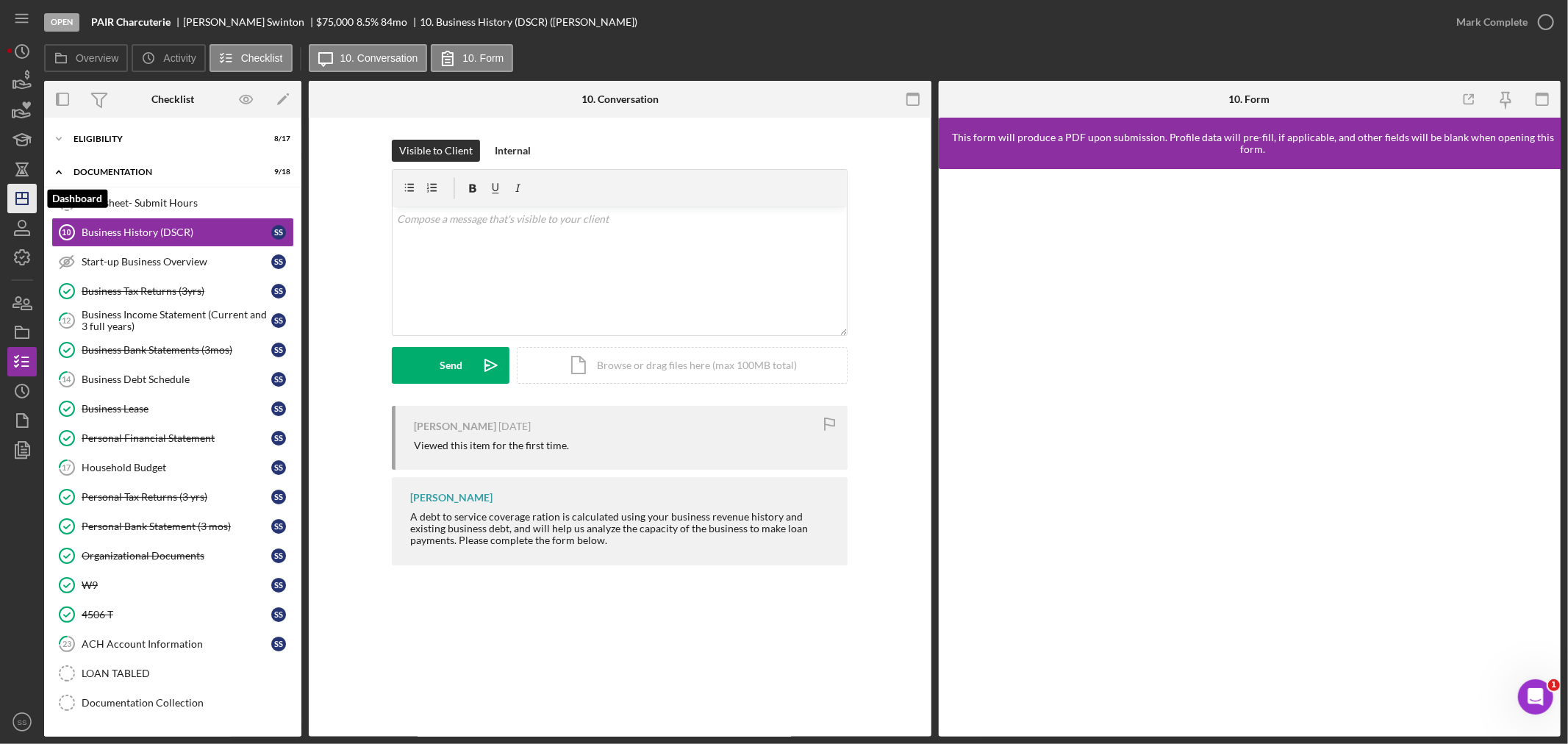
click at [27, 195] on polygon "button" at bounding box center [22, 198] width 12 height 12
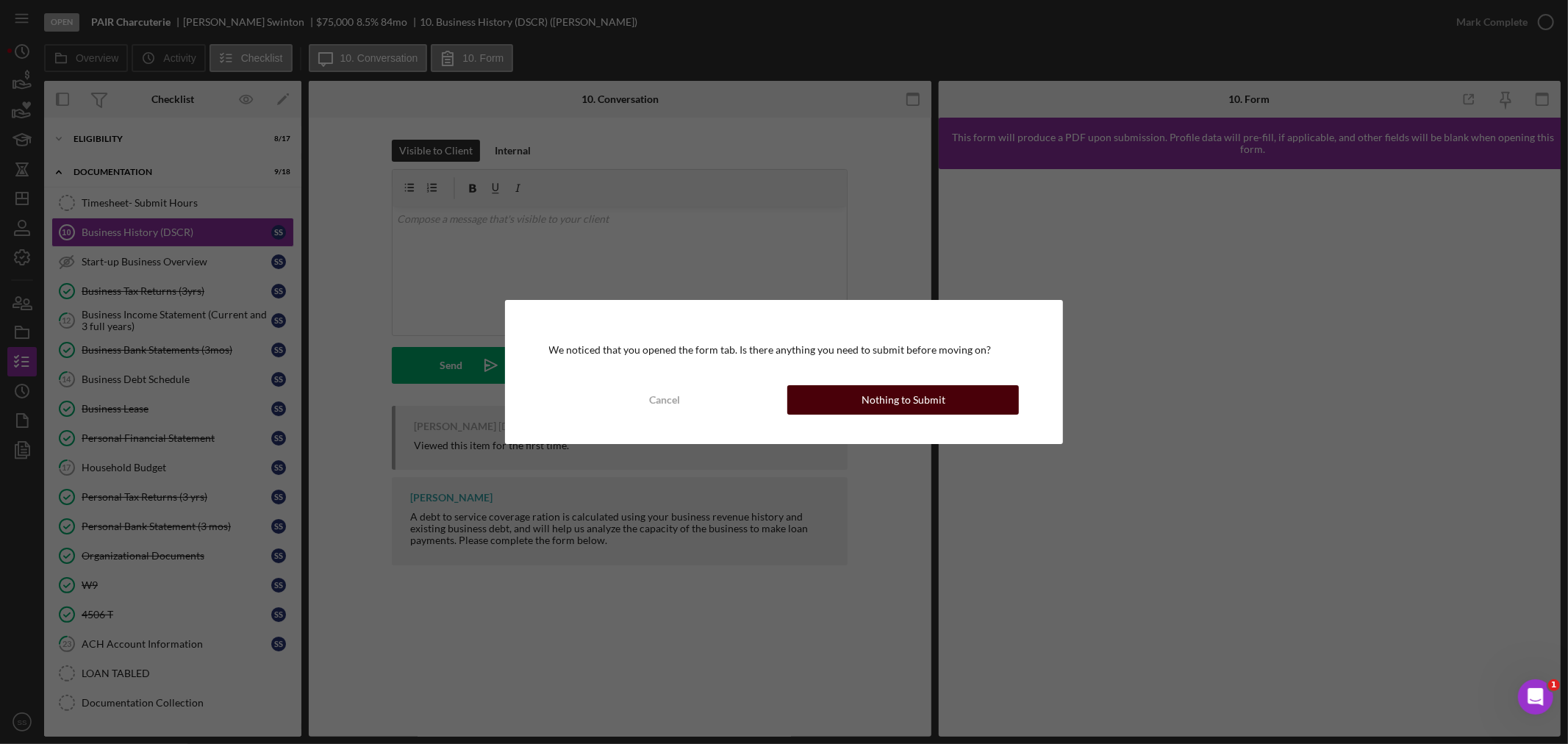
click at [865, 403] on div "Nothing to Submit" at bounding box center [903, 399] width 84 height 30
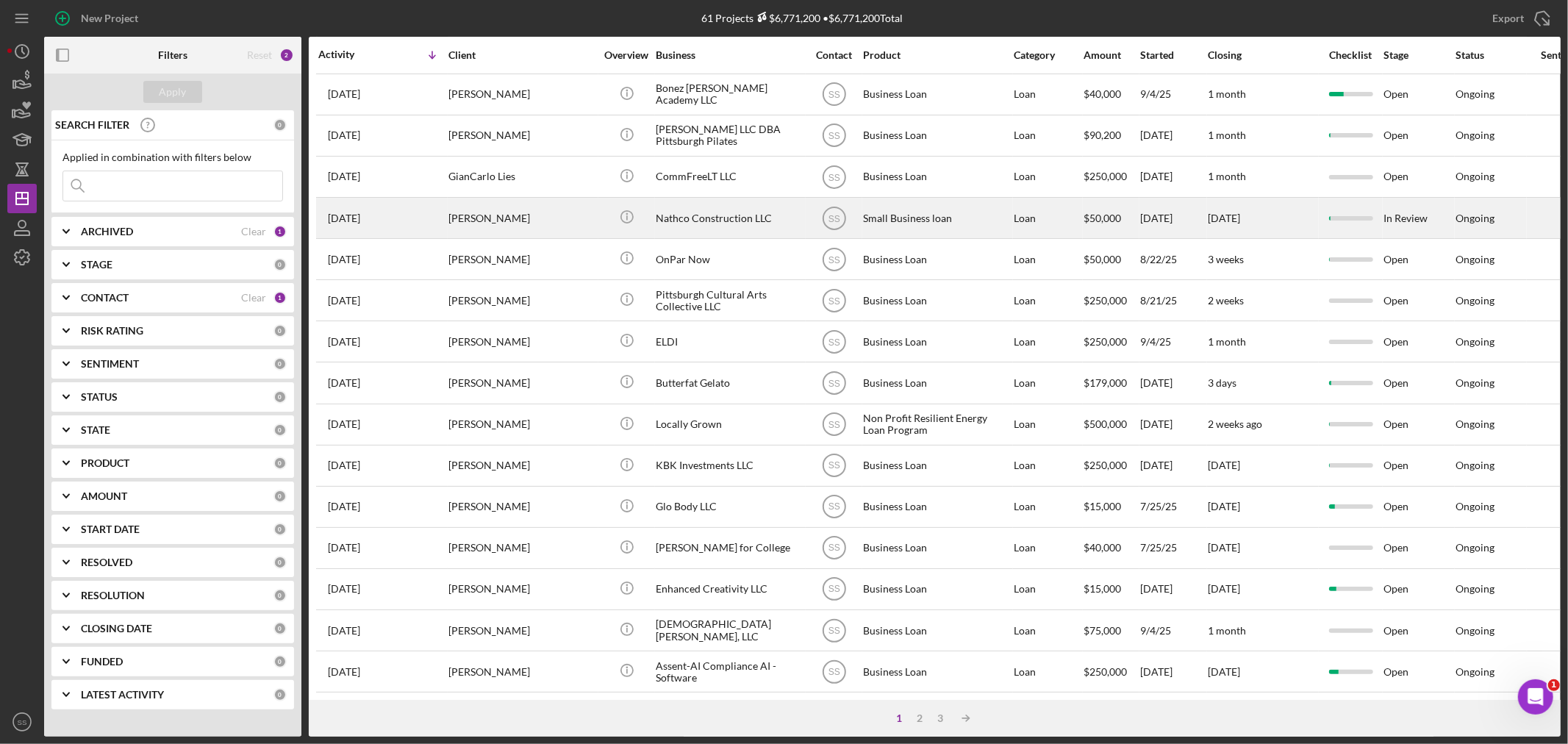
scroll to position [164, 0]
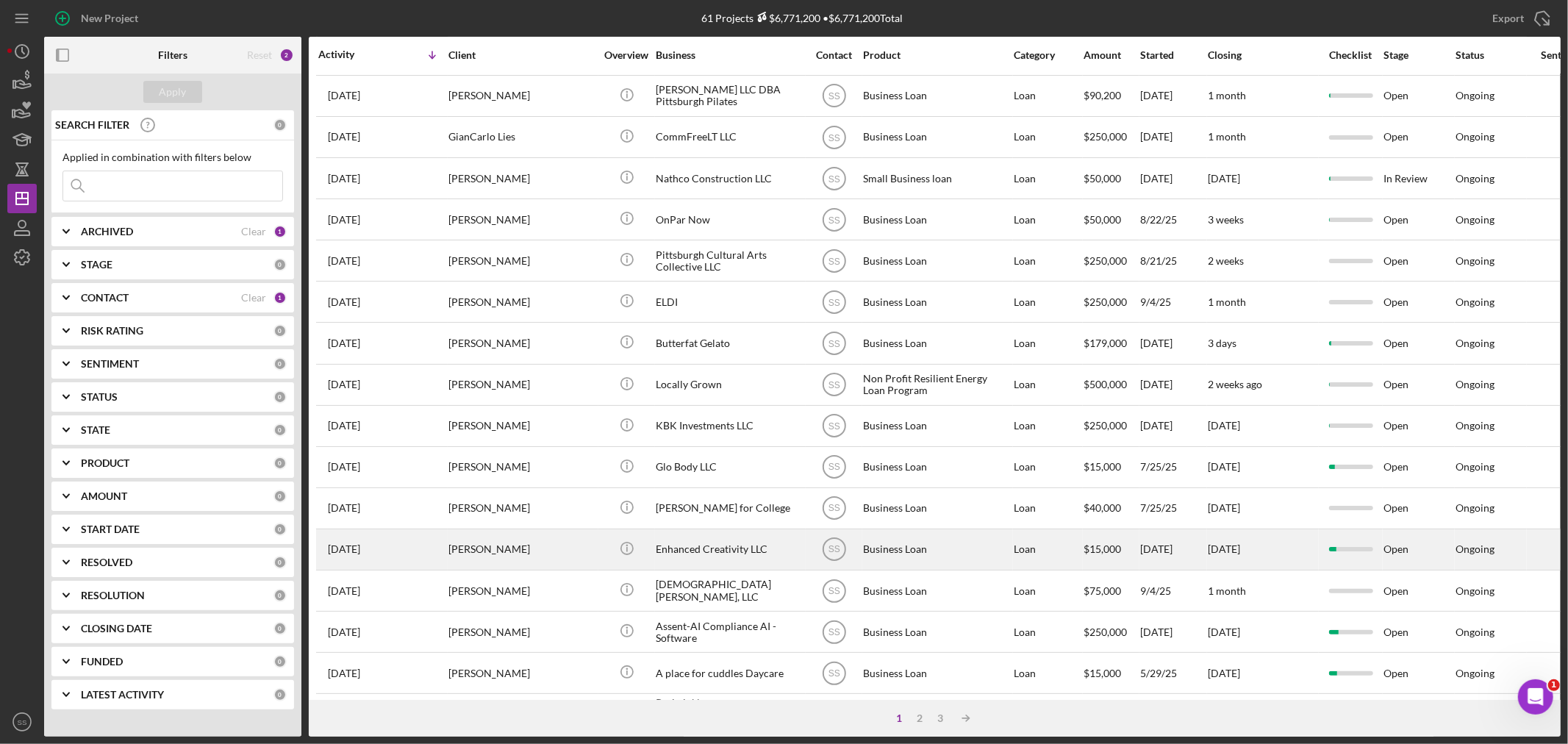
click at [502, 555] on div "[PERSON_NAME]" at bounding box center [521, 550] width 147 height 38
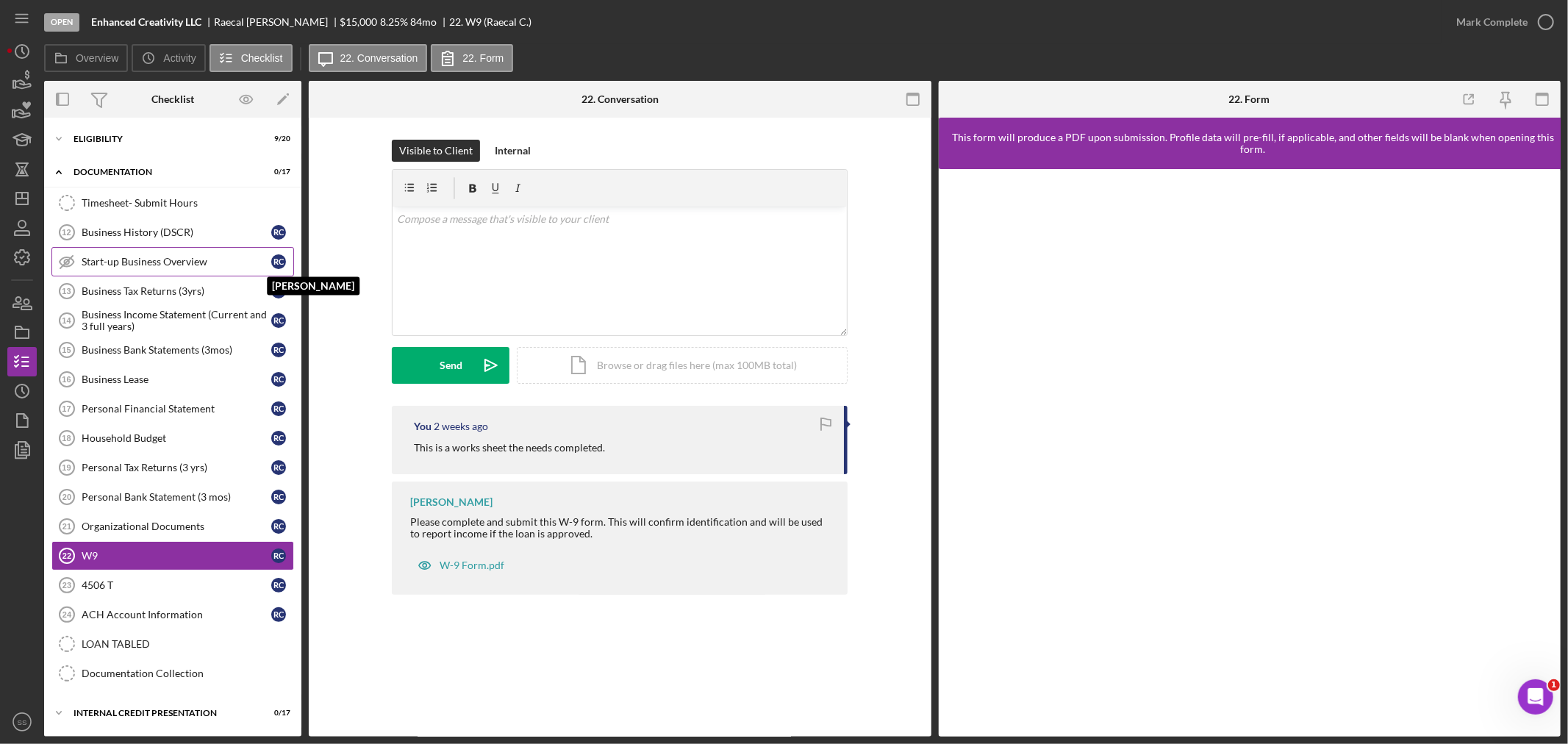
click at [271, 267] on div "R C" at bounding box center [282, 261] width 22 height 14
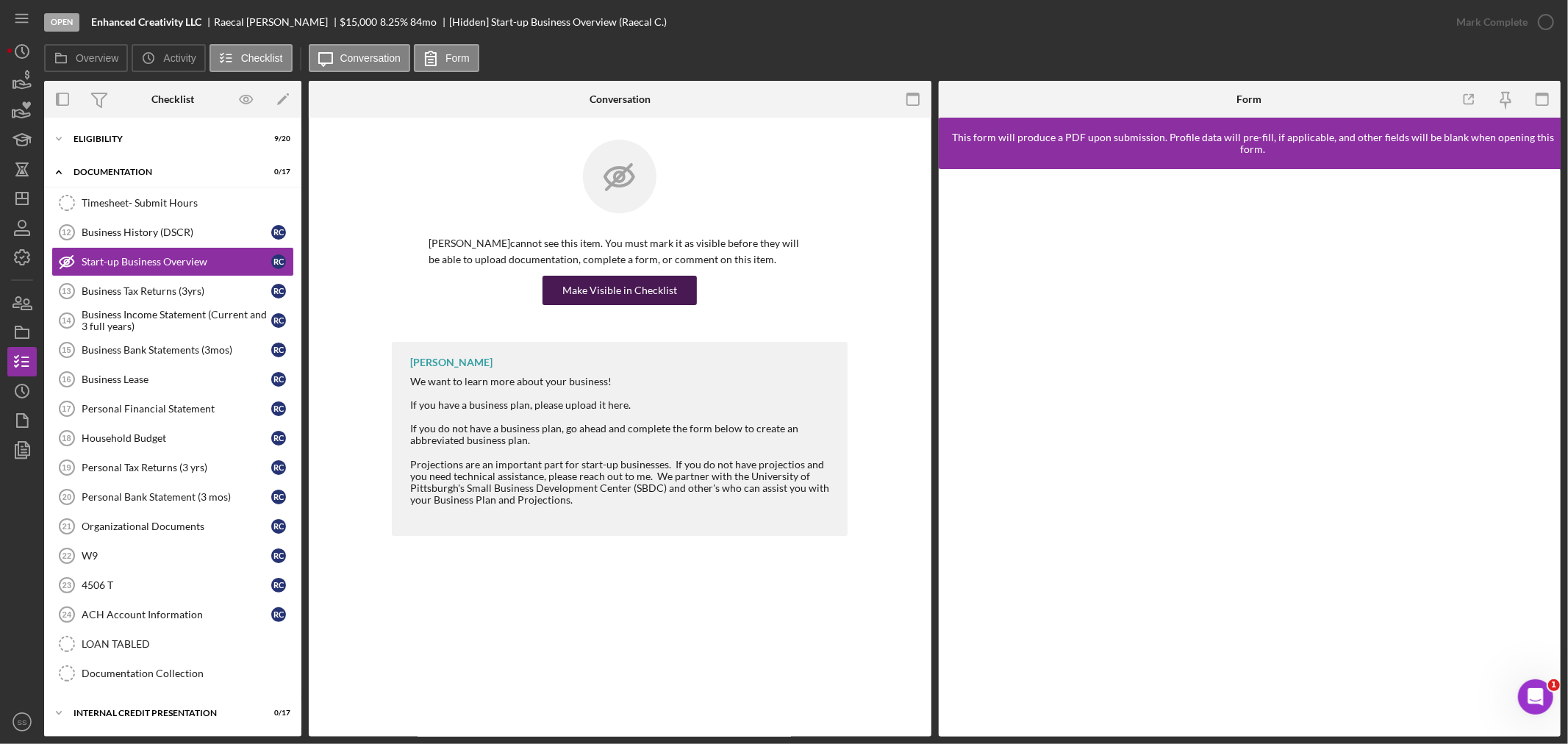
click at [625, 288] on div "Make Visible in Checklist" at bounding box center [620, 291] width 114 height 30
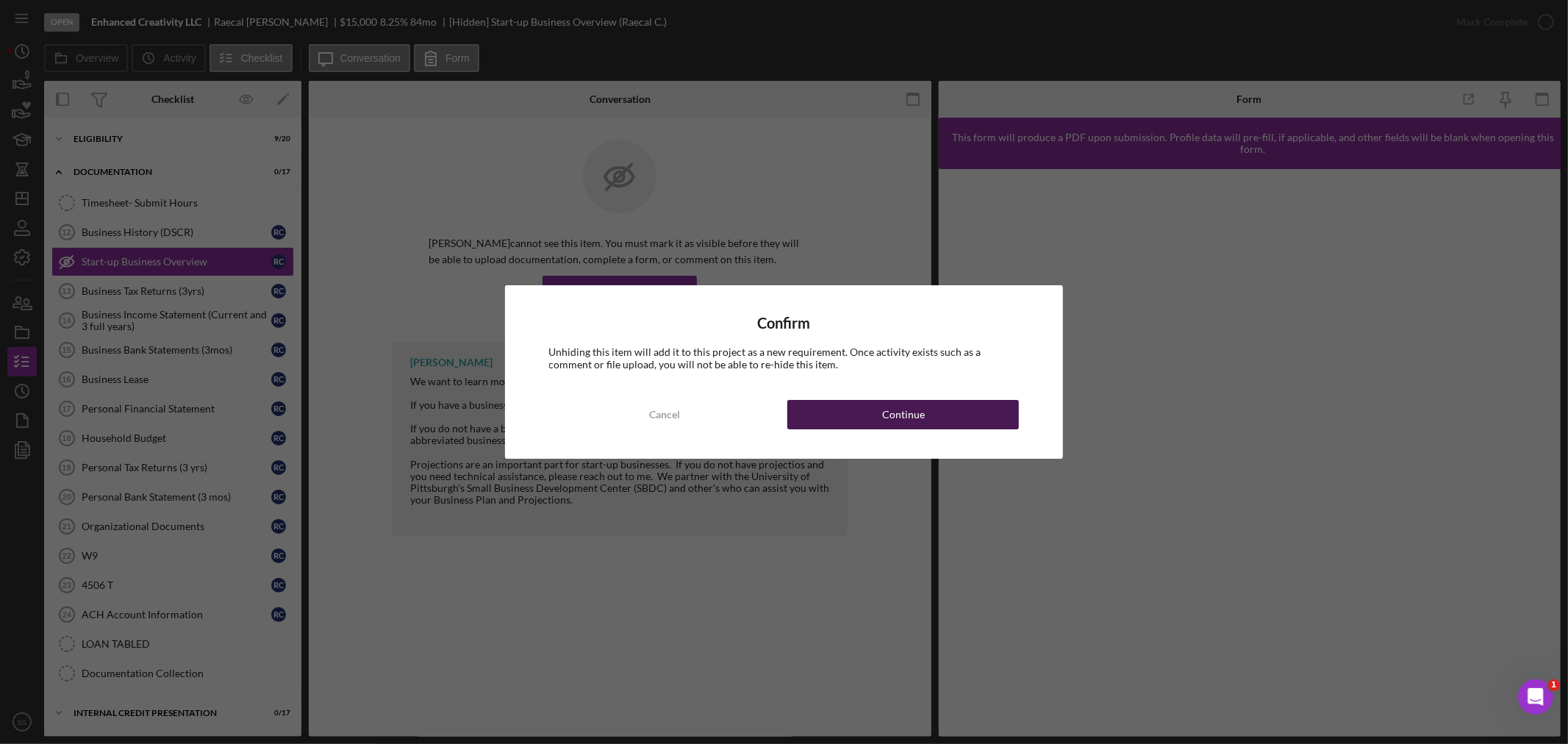
click at [923, 420] on div "Continue" at bounding box center [903, 415] width 42 height 30
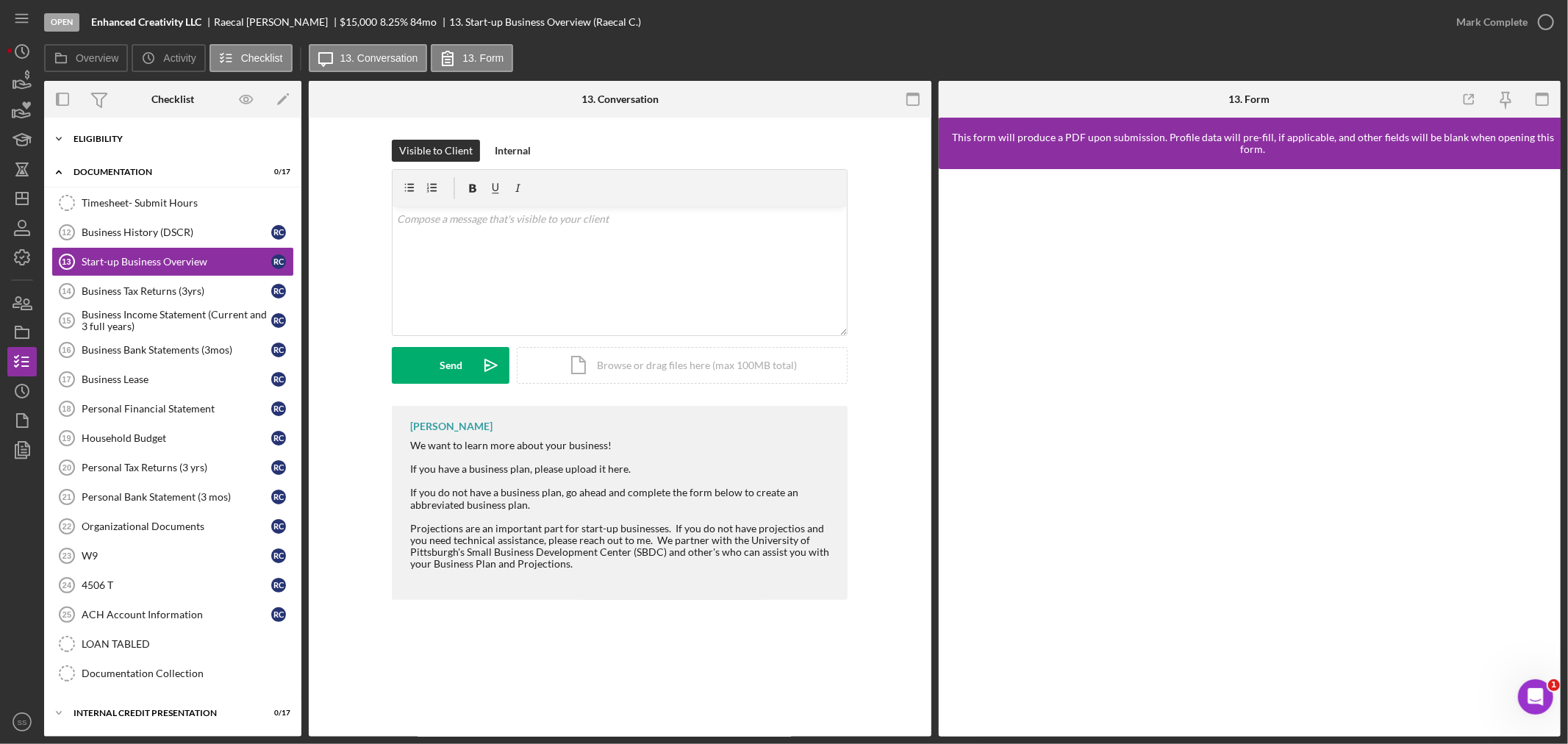
drag, startPoint x: 204, startPoint y: 136, endPoint x: 196, endPoint y: 141, distance: 9.4
click at [199, 137] on div "Eligibility" at bounding box center [178, 139] width 210 height 9
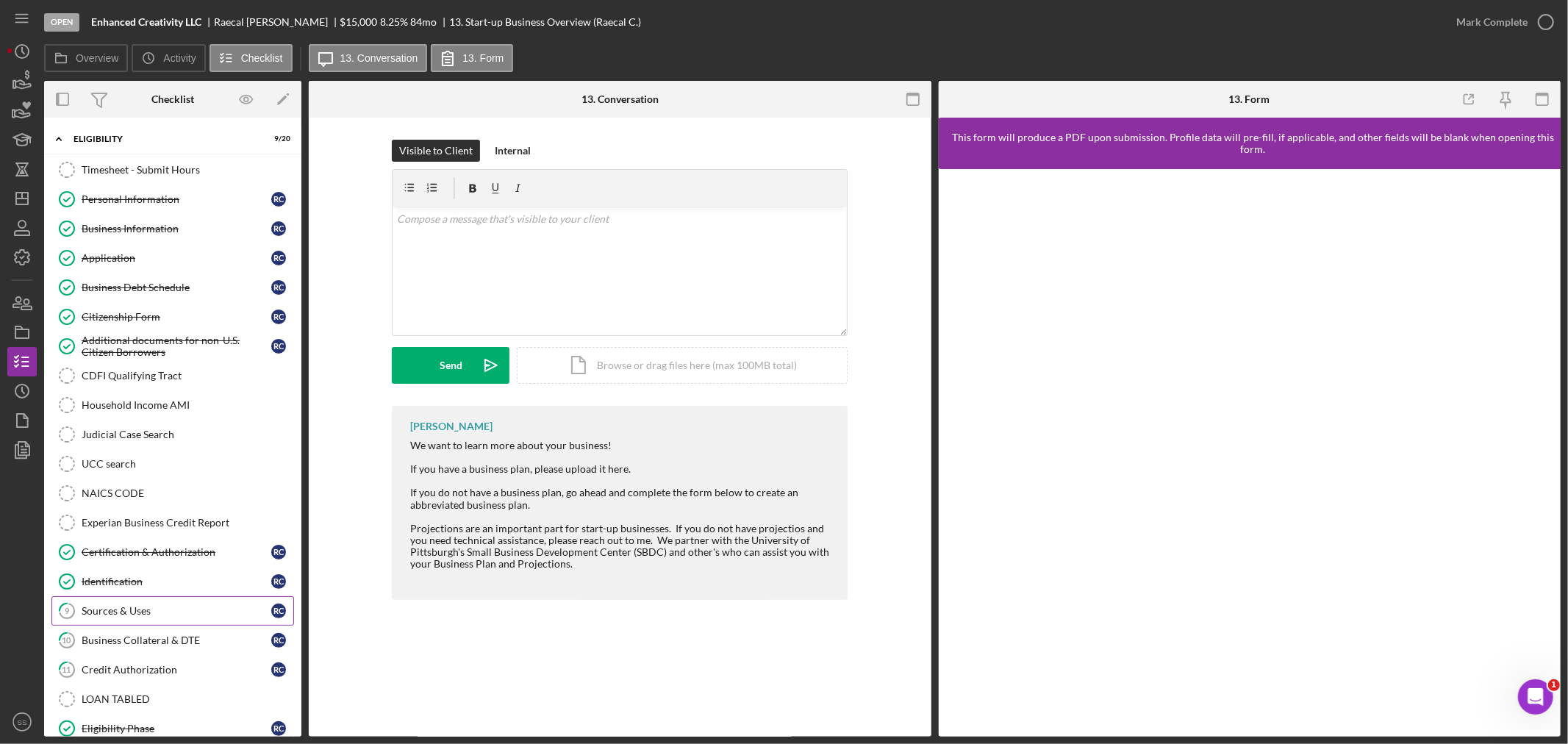
click at [130, 609] on div "Sources & Uses" at bounding box center [176, 611] width 190 height 12
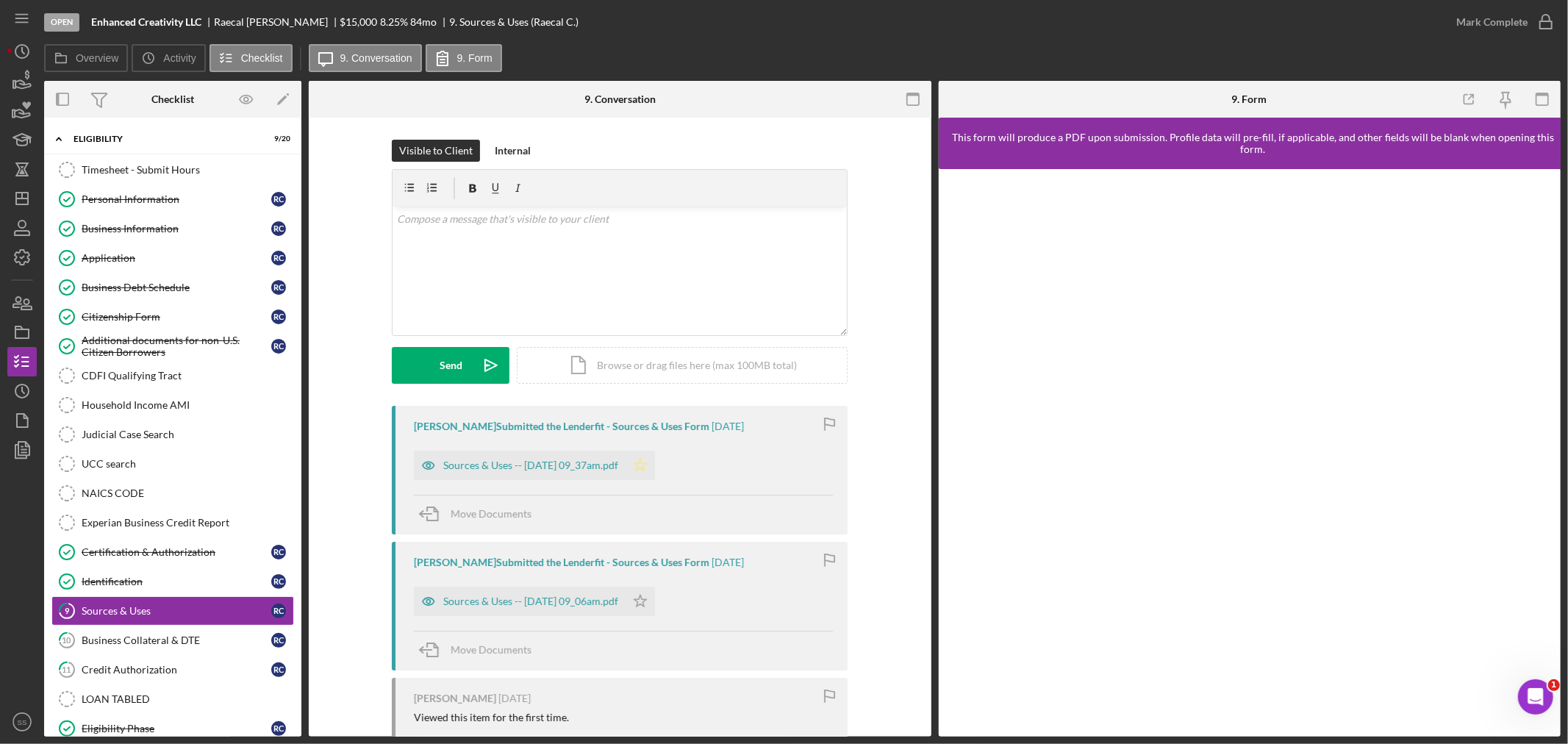
click at [646, 463] on polygon "button" at bounding box center [640, 465] width 13 height 12
click at [1548, 13] on icon "button" at bounding box center [1546, 22] width 37 height 37
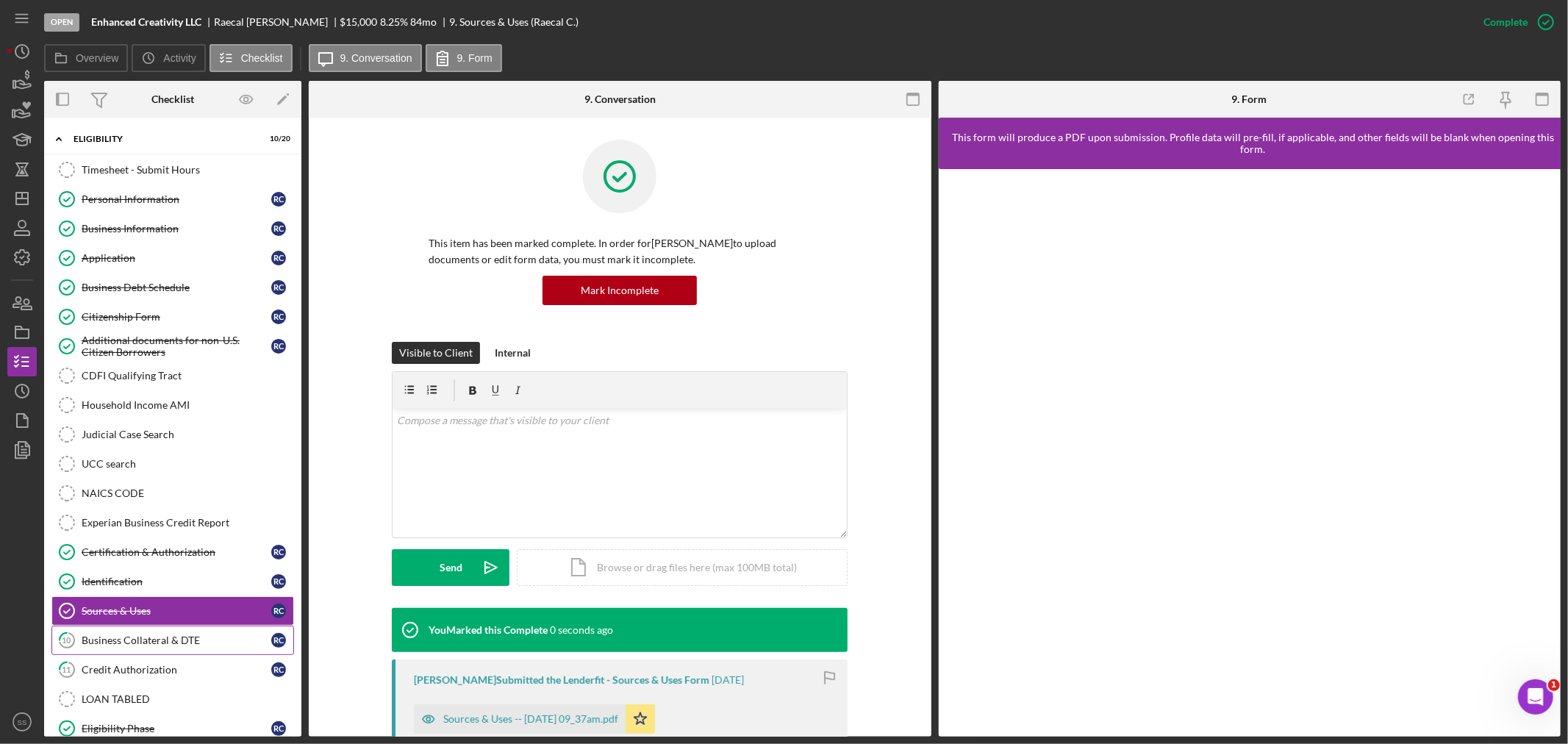
click at [123, 636] on div "Business Collateral & DTE" at bounding box center [176, 640] width 190 height 12
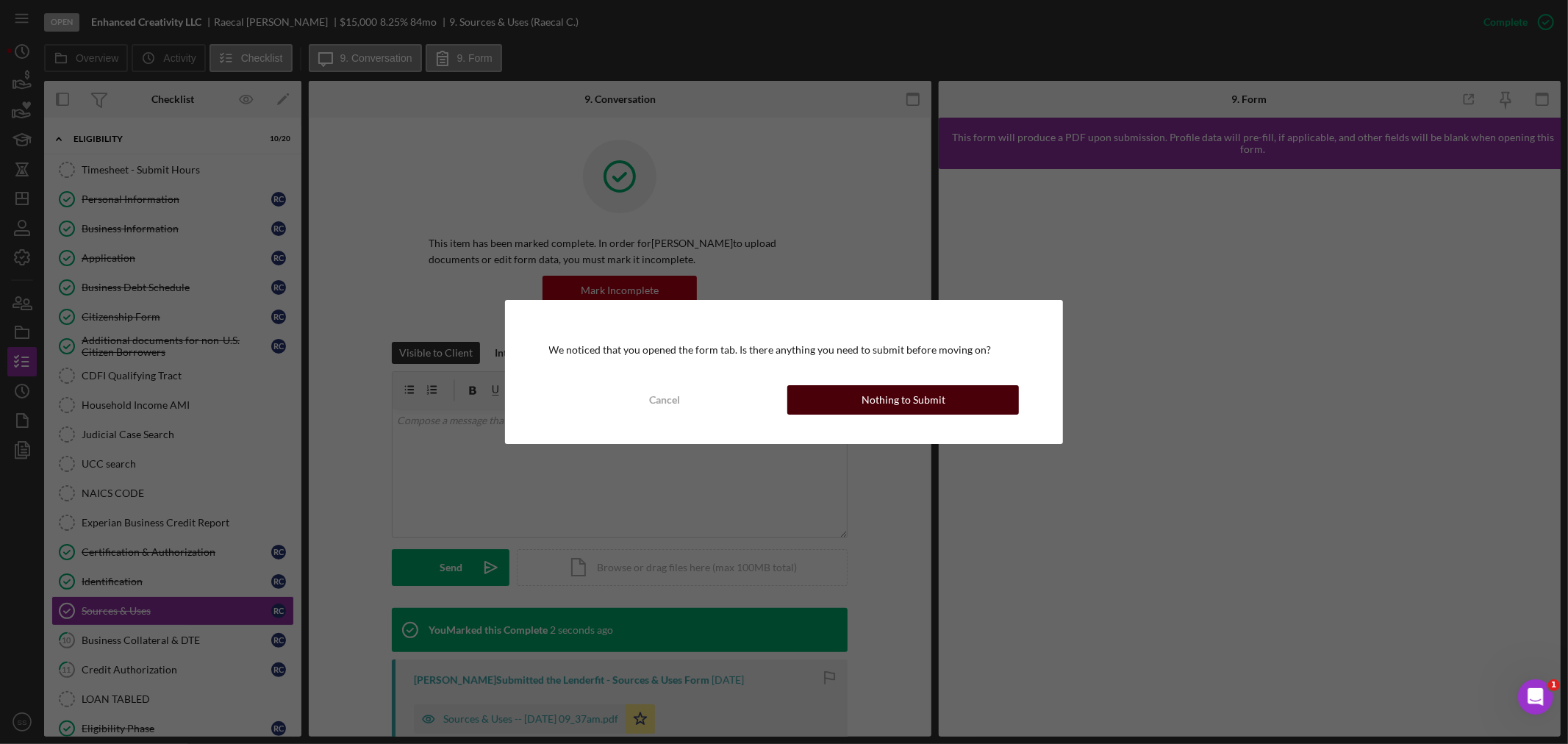
click at [933, 395] on div "Nothing to Submit" at bounding box center [903, 399] width 84 height 30
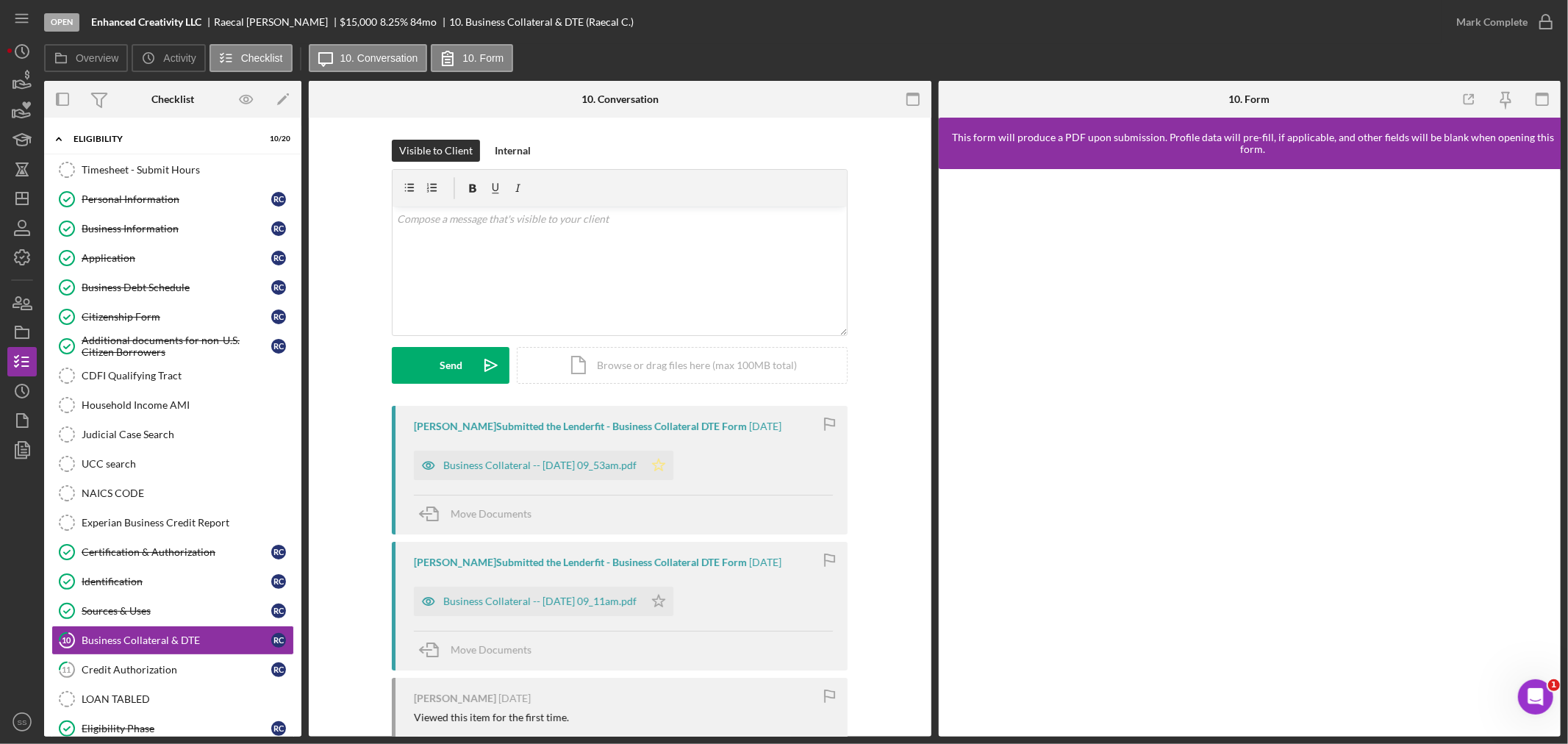
click at [673, 460] on icon "Icon/Star" at bounding box center [658, 465] width 30 height 30
click at [1544, 24] on icon "button" at bounding box center [1546, 22] width 37 height 37
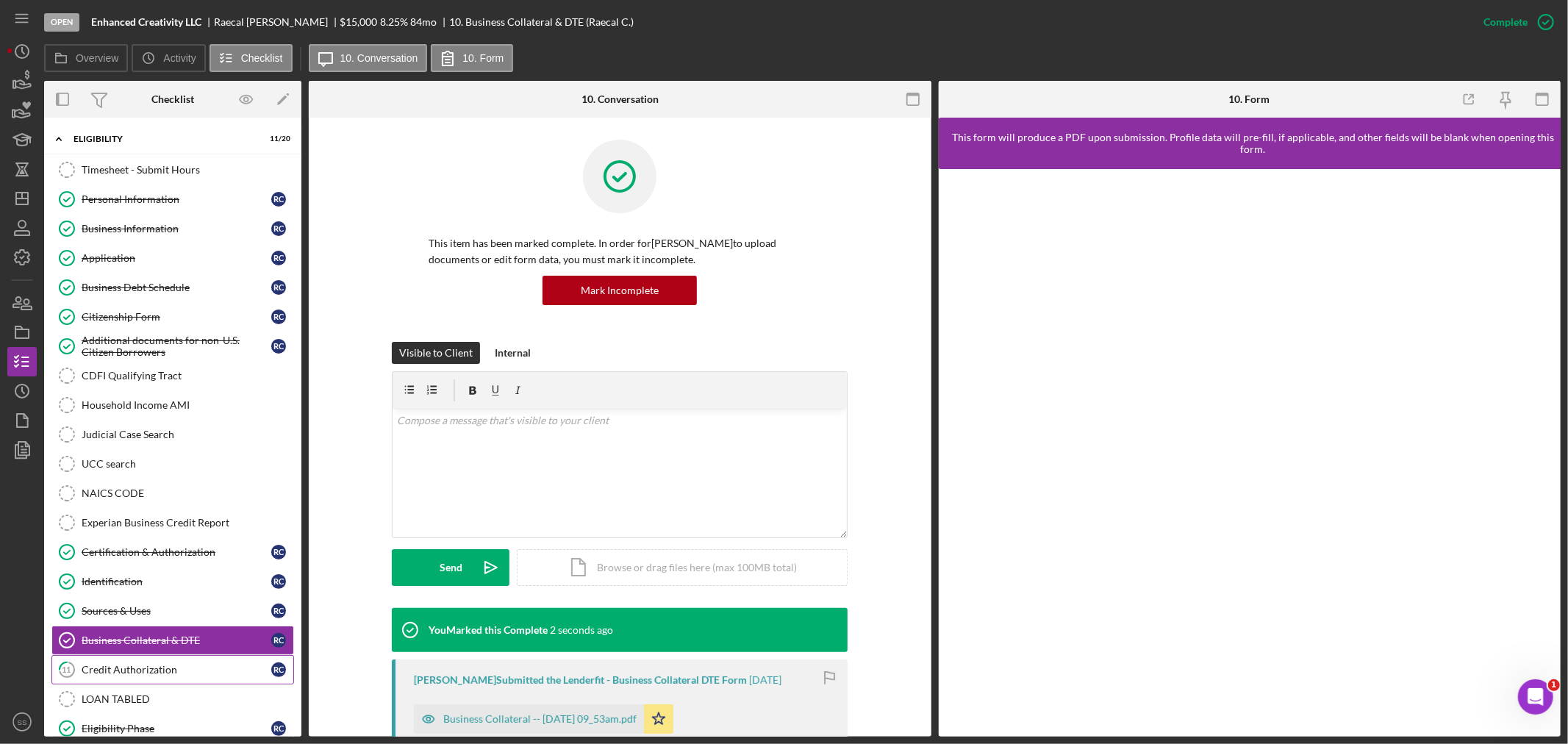
click at [94, 673] on div "Credit Authorization" at bounding box center [176, 670] width 190 height 12
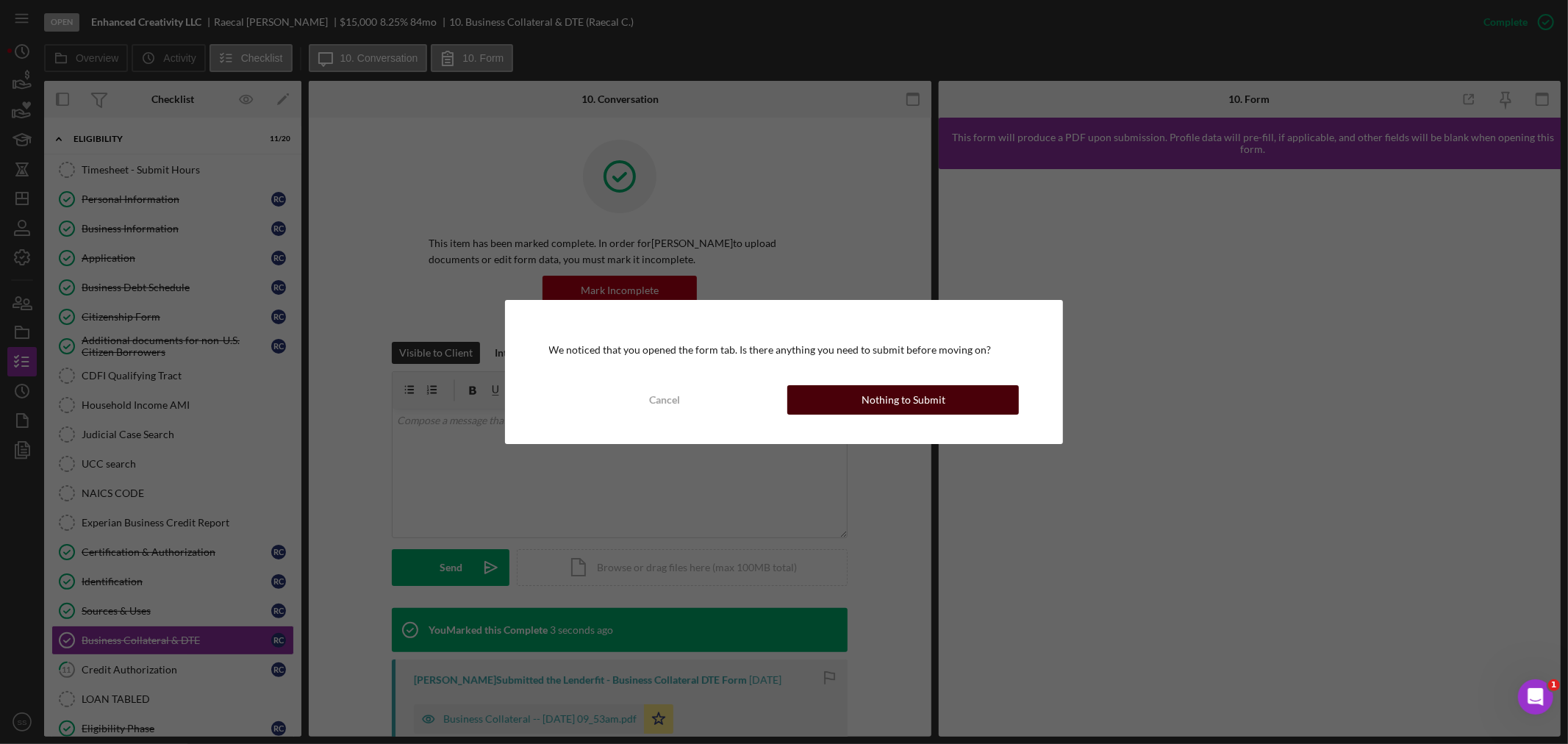
click at [905, 395] on div "Nothing to Submit" at bounding box center [903, 399] width 84 height 30
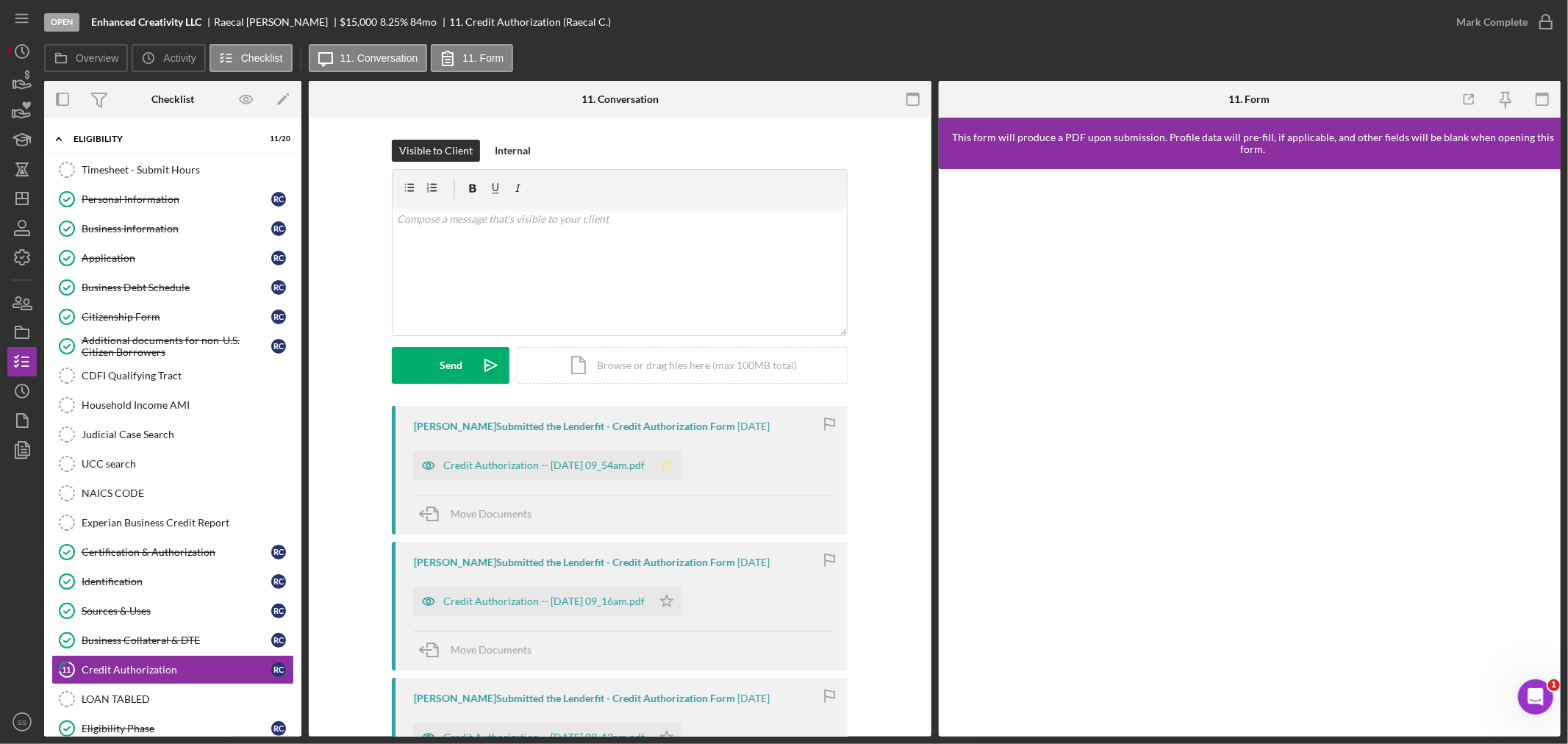
click at [673, 464] on polygon "button" at bounding box center [667, 465] width 13 height 12
click at [1544, 25] on icon "button" at bounding box center [1546, 22] width 37 height 37
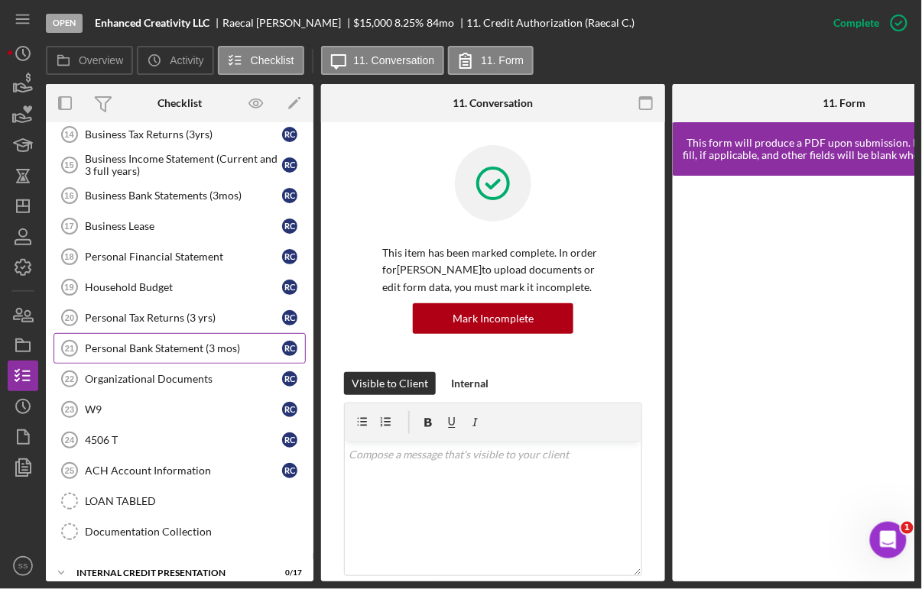
scroll to position [813, 0]
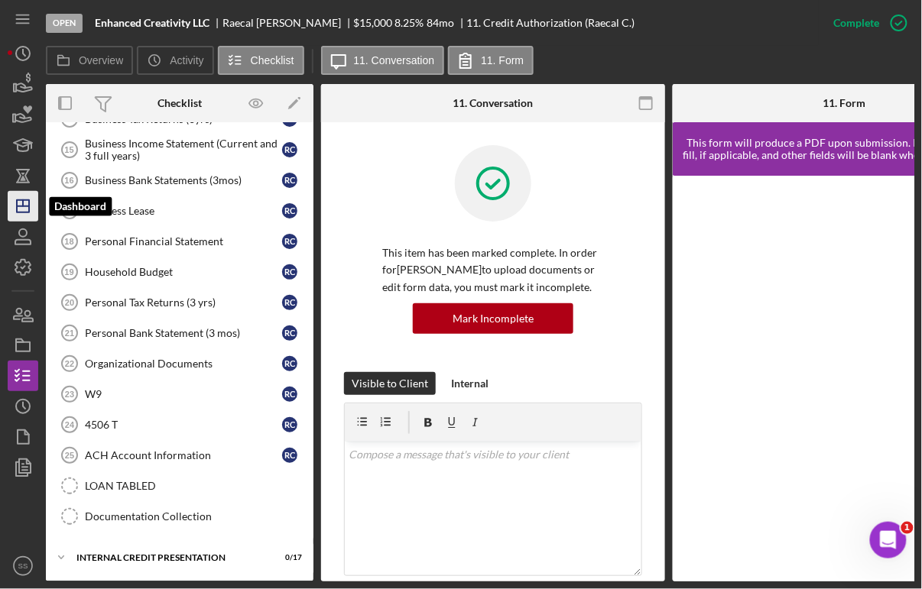
click at [27, 212] on polygon "button" at bounding box center [23, 206] width 12 height 12
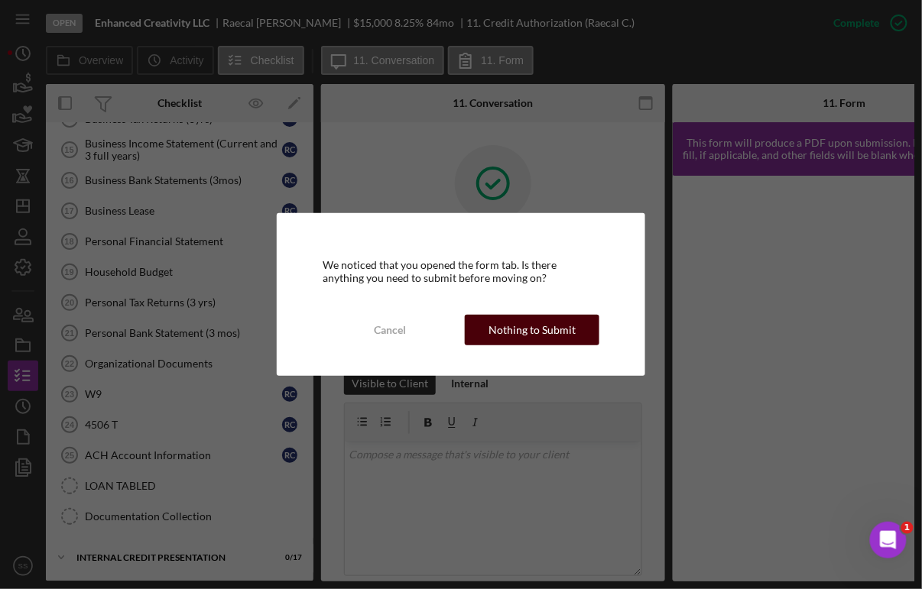
click at [553, 330] on div "Nothing to Submit" at bounding box center [531, 330] width 87 height 31
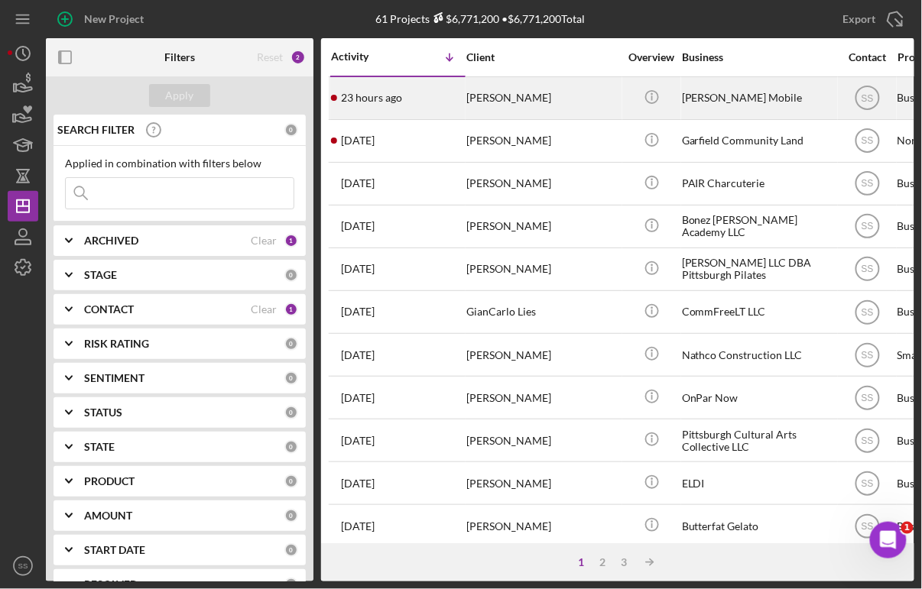
click at [505, 108] on div "[PERSON_NAME]" at bounding box center [542, 98] width 153 height 40
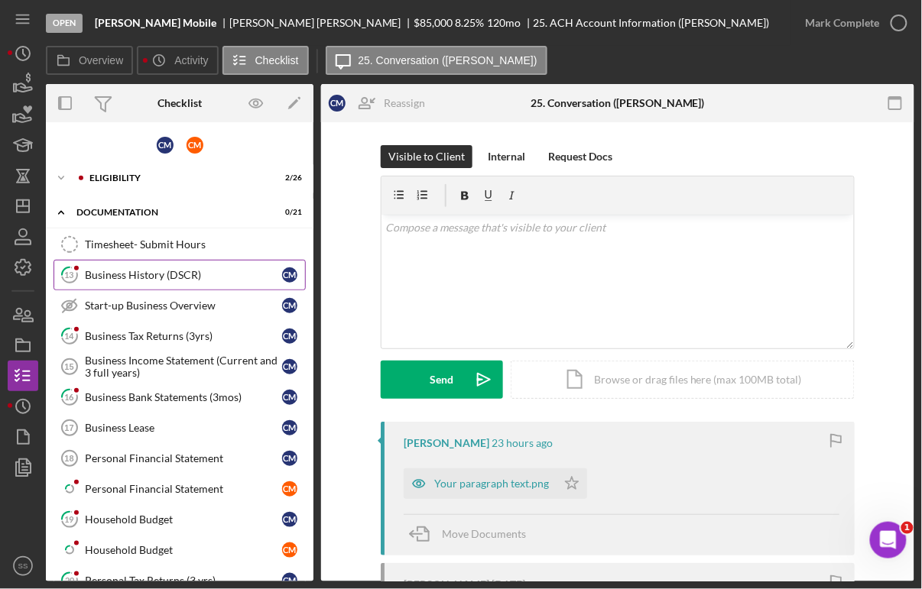
click at [132, 270] on div "Business History (DSCR)" at bounding box center [183, 275] width 197 height 12
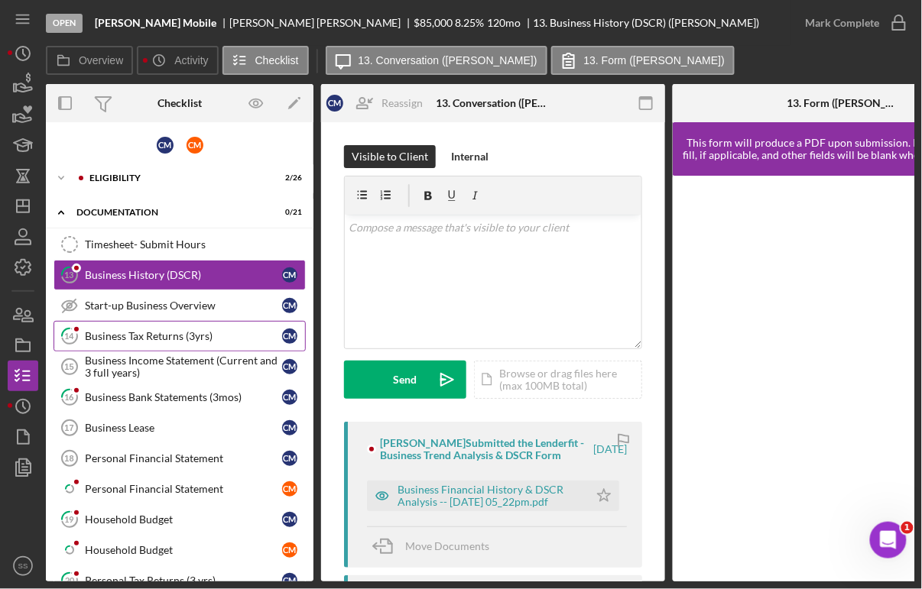
click at [135, 332] on div "Business Tax Returns (3yrs)" at bounding box center [183, 336] width 197 height 12
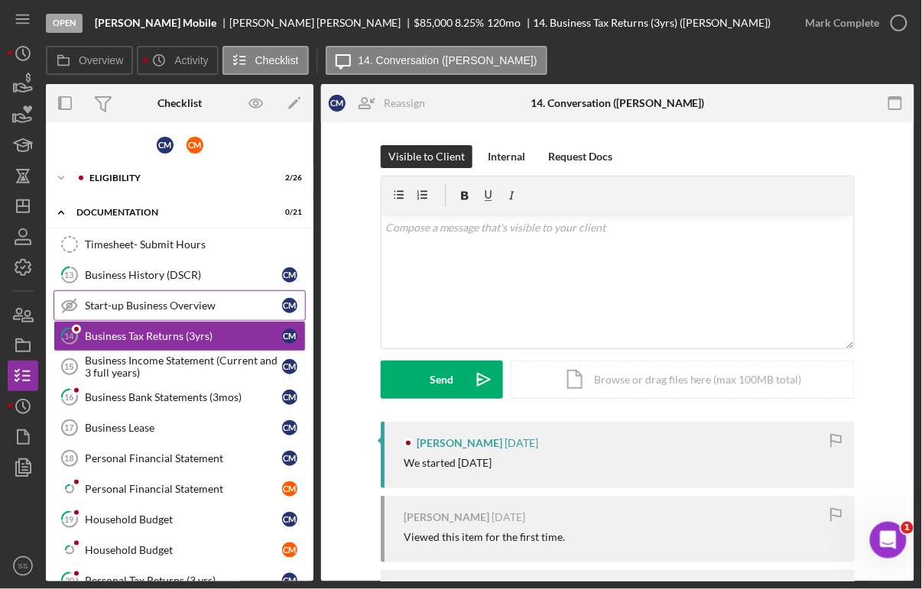
click at [142, 294] on link "Start-up Business Overview Start-up Business Overview C M" at bounding box center [179, 305] width 252 height 31
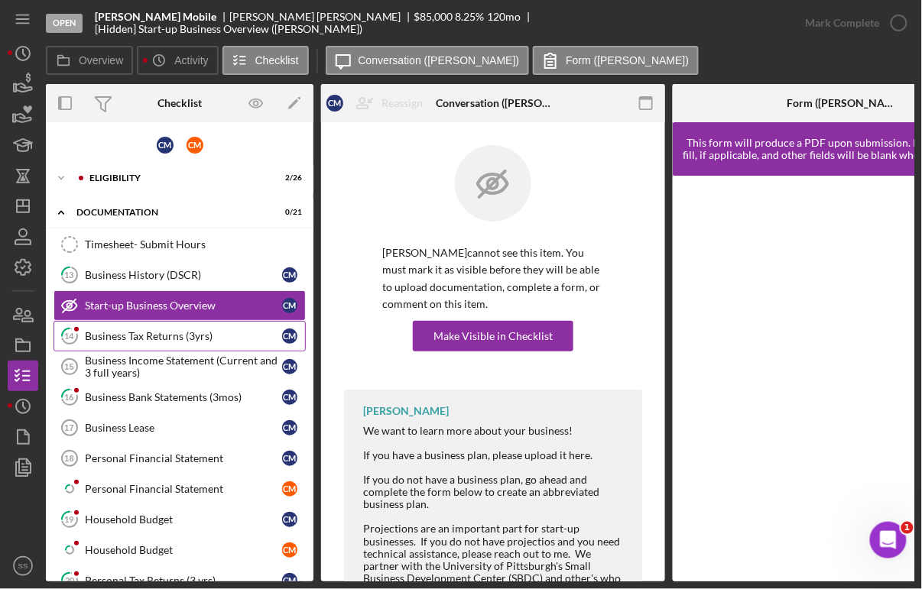
click at [142, 340] on div "Business Tax Returns (3yrs)" at bounding box center [183, 336] width 197 height 12
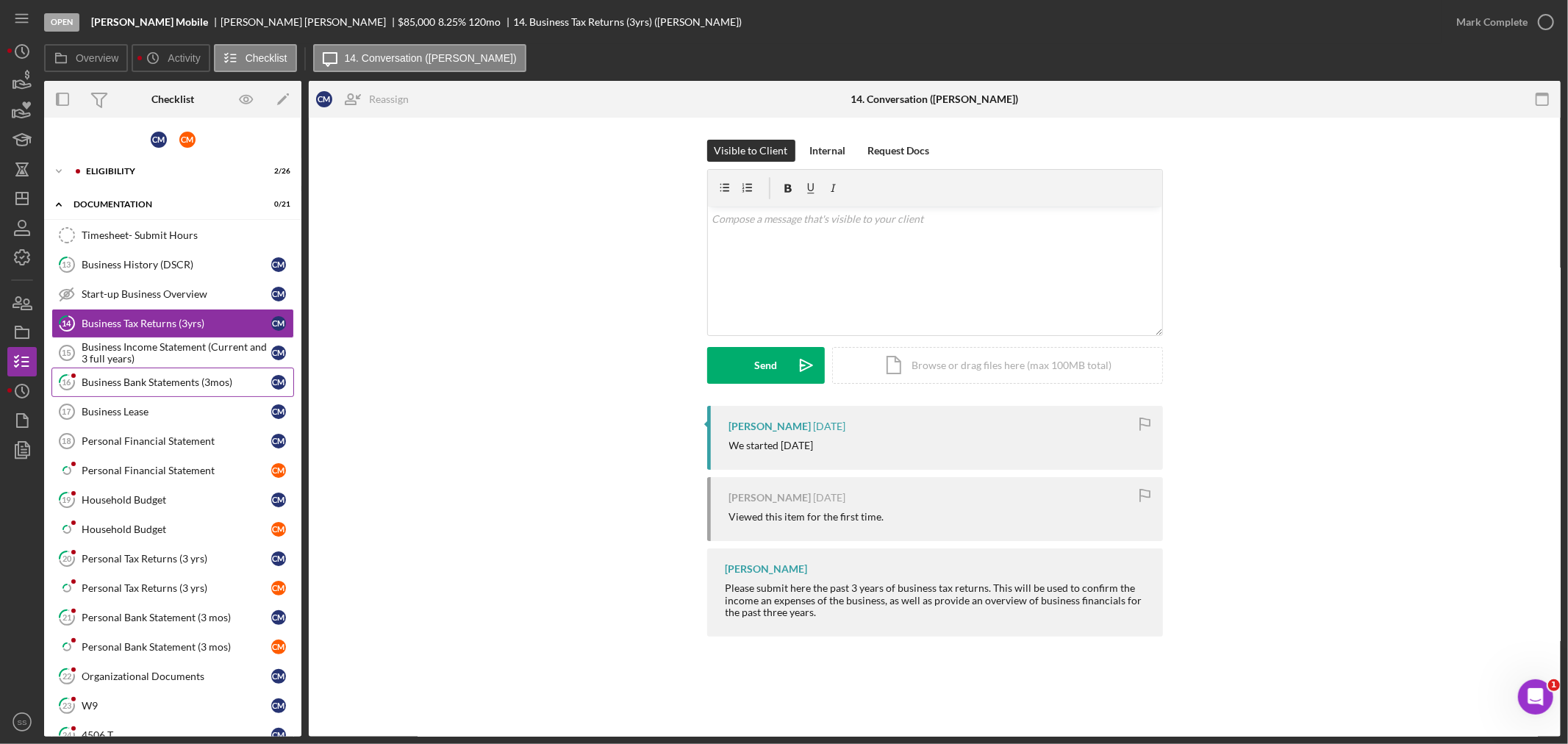
click at [184, 379] on div "Business Bank Statements (3mos)" at bounding box center [176, 382] width 190 height 12
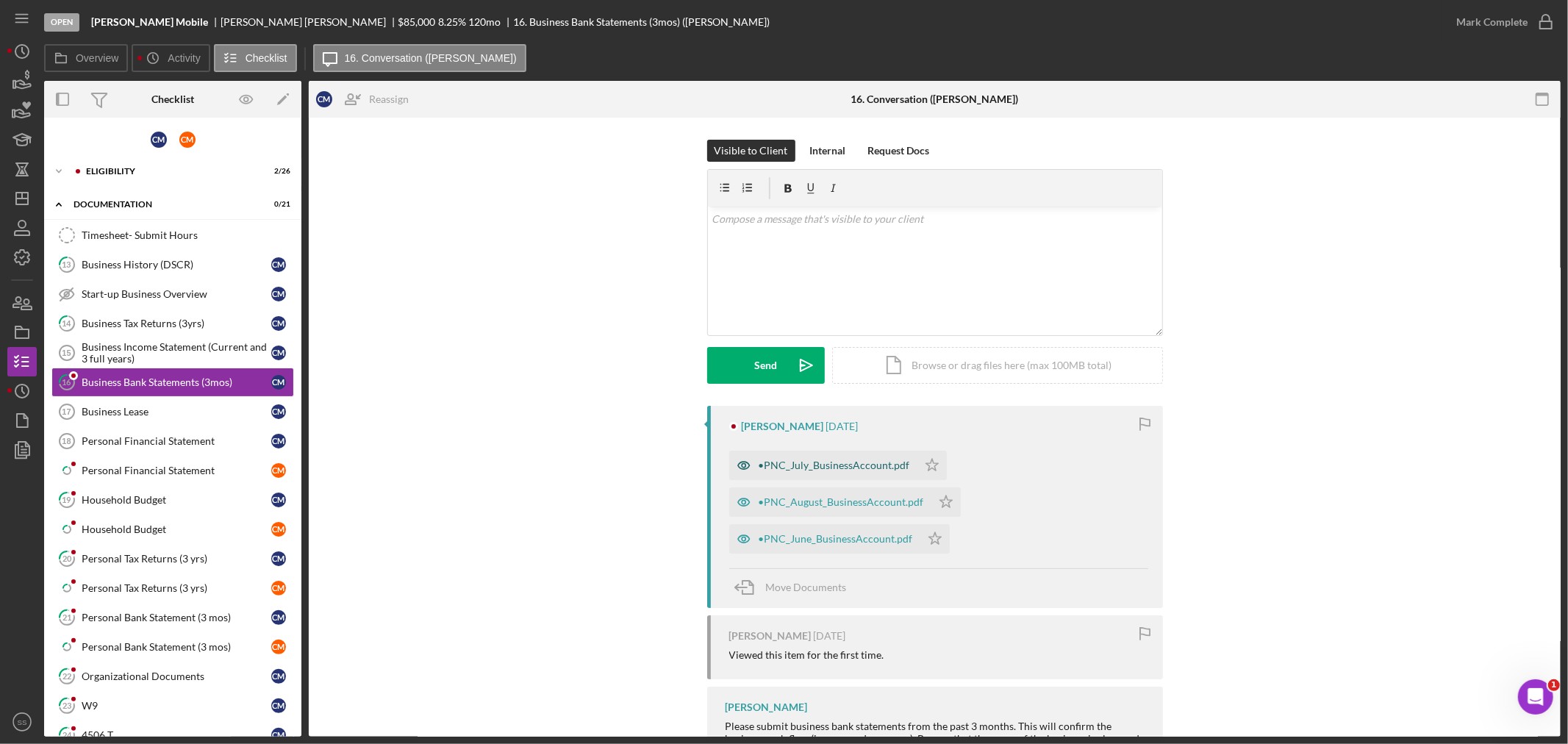
click at [822, 460] on div "•PNC_July_BusinessAccount.pdf" at bounding box center [834, 466] width 151 height 12
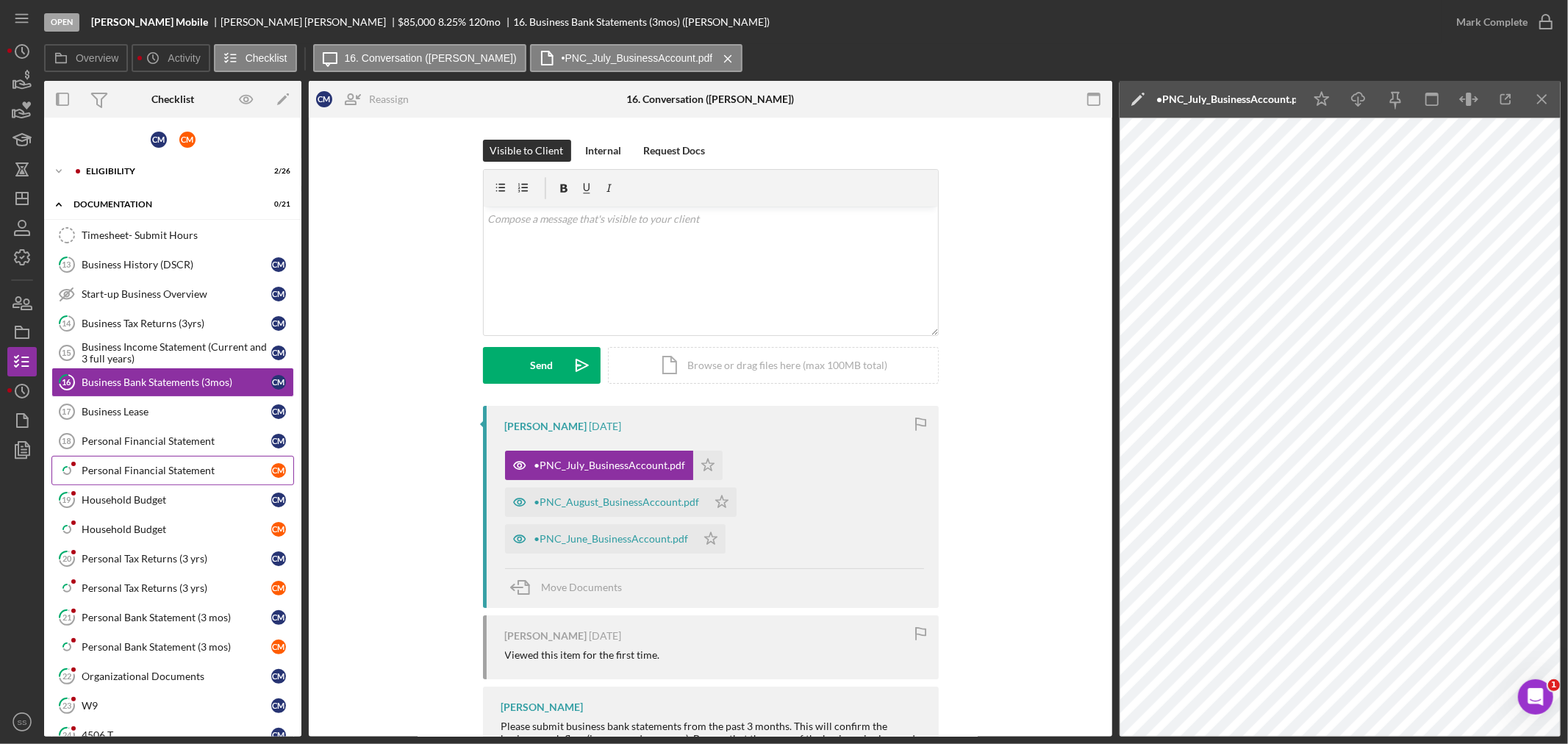
click at [111, 473] on div "Personal Financial Statement" at bounding box center [176, 471] width 190 height 12
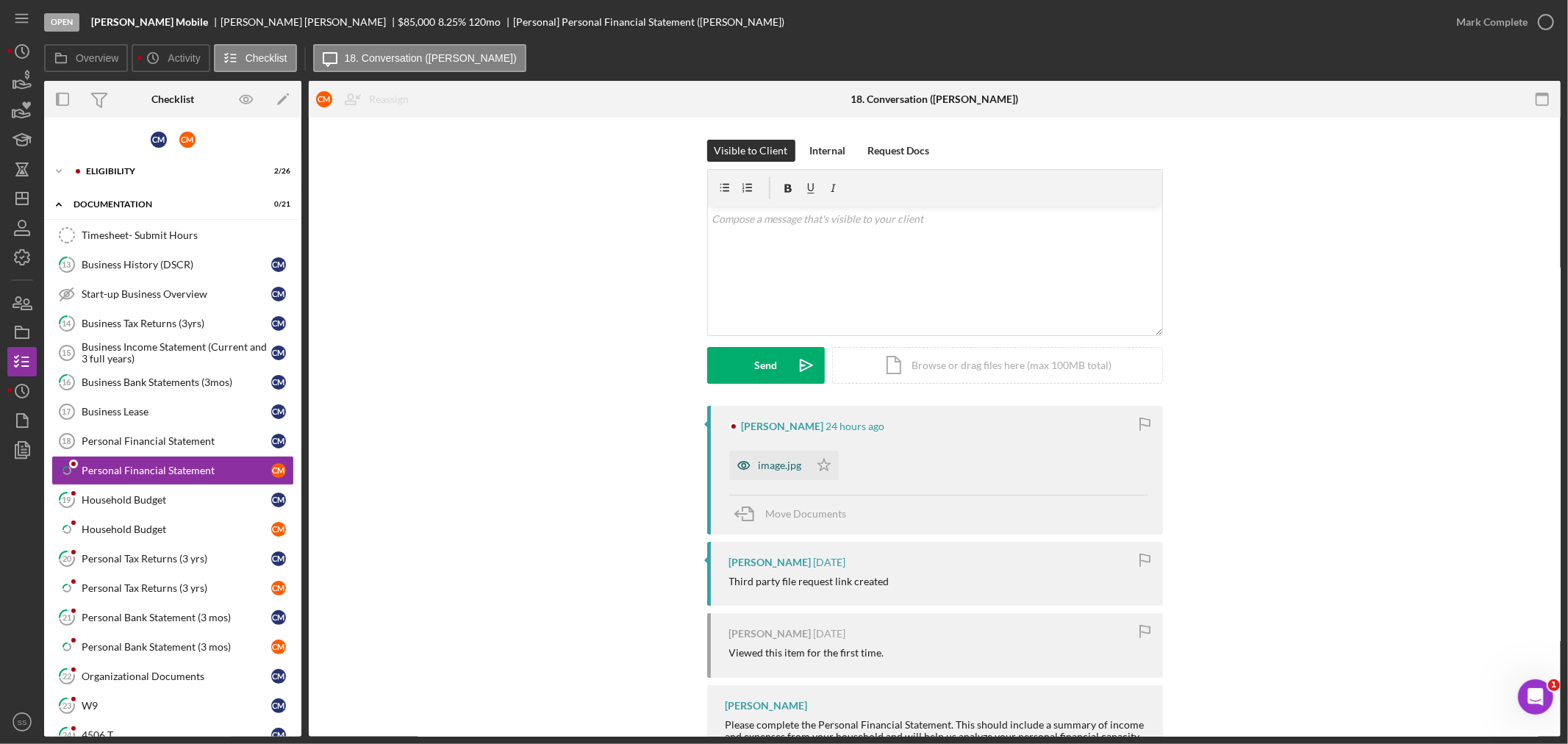
click at [752, 461] on icon "button" at bounding box center [744, 465] width 30 height 30
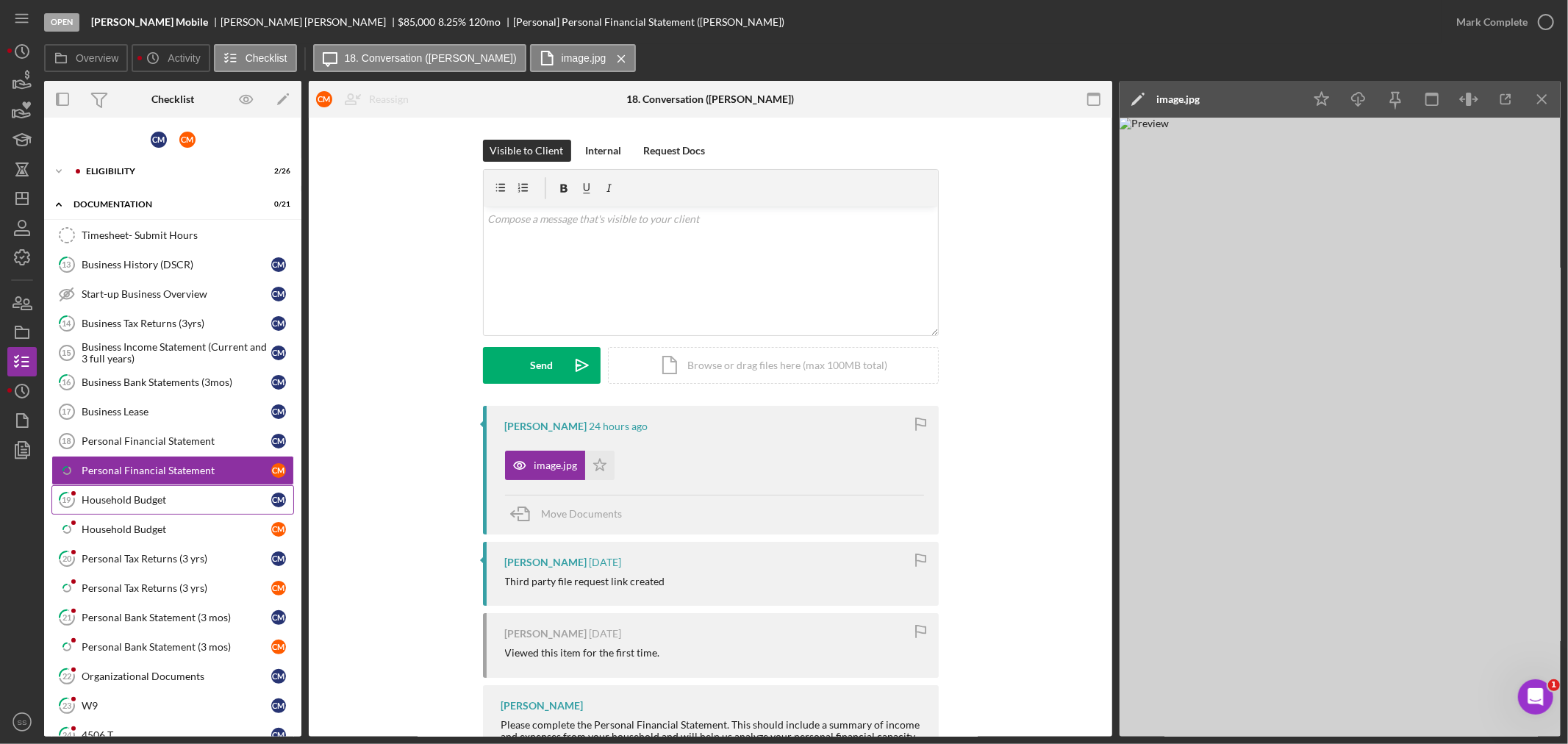
click at [108, 500] on div "Household Budget" at bounding box center [176, 500] width 190 height 12
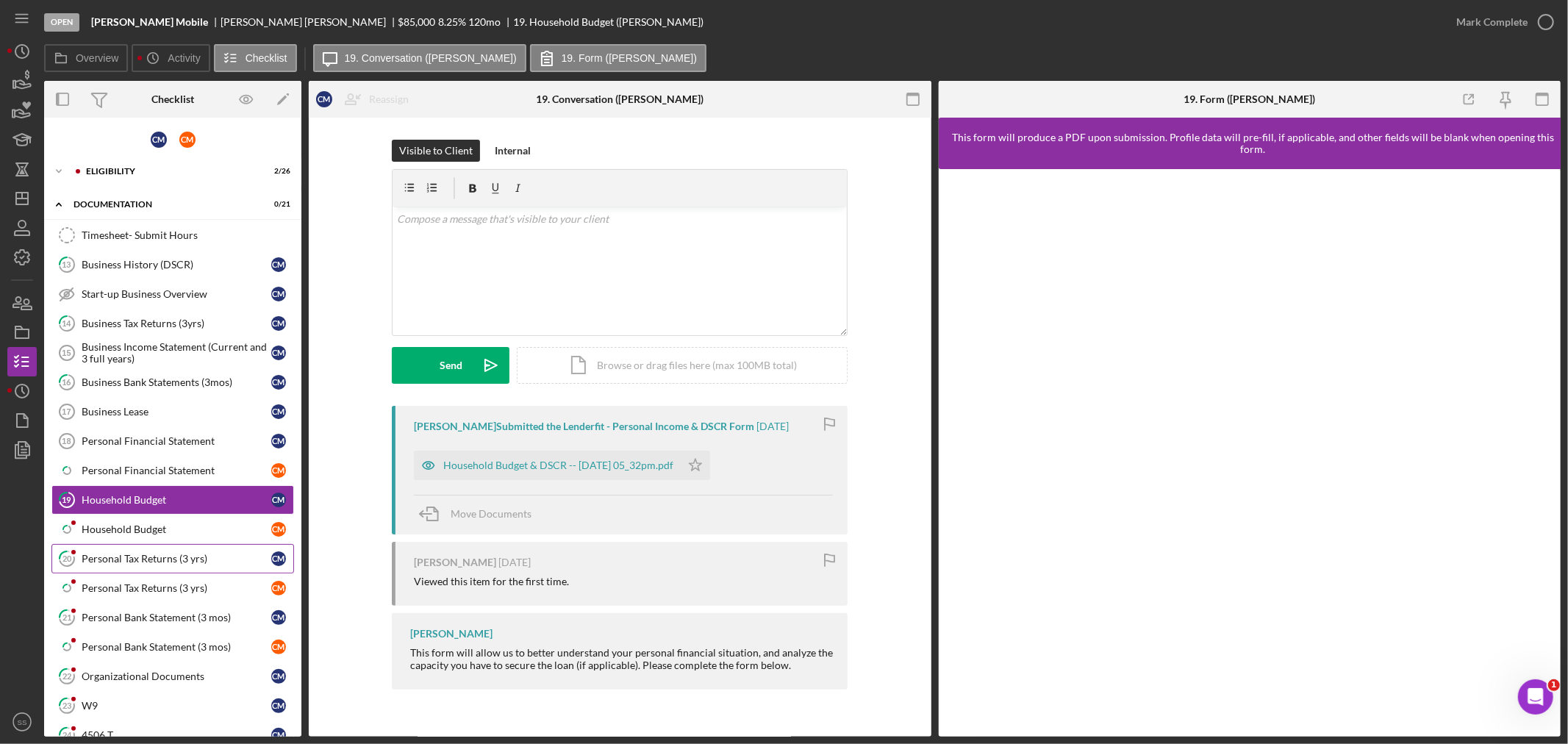
click at [119, 563] on div "Personal Tax Returns (3 yrs)" at bounding box center [176, 559] width 190 height 12
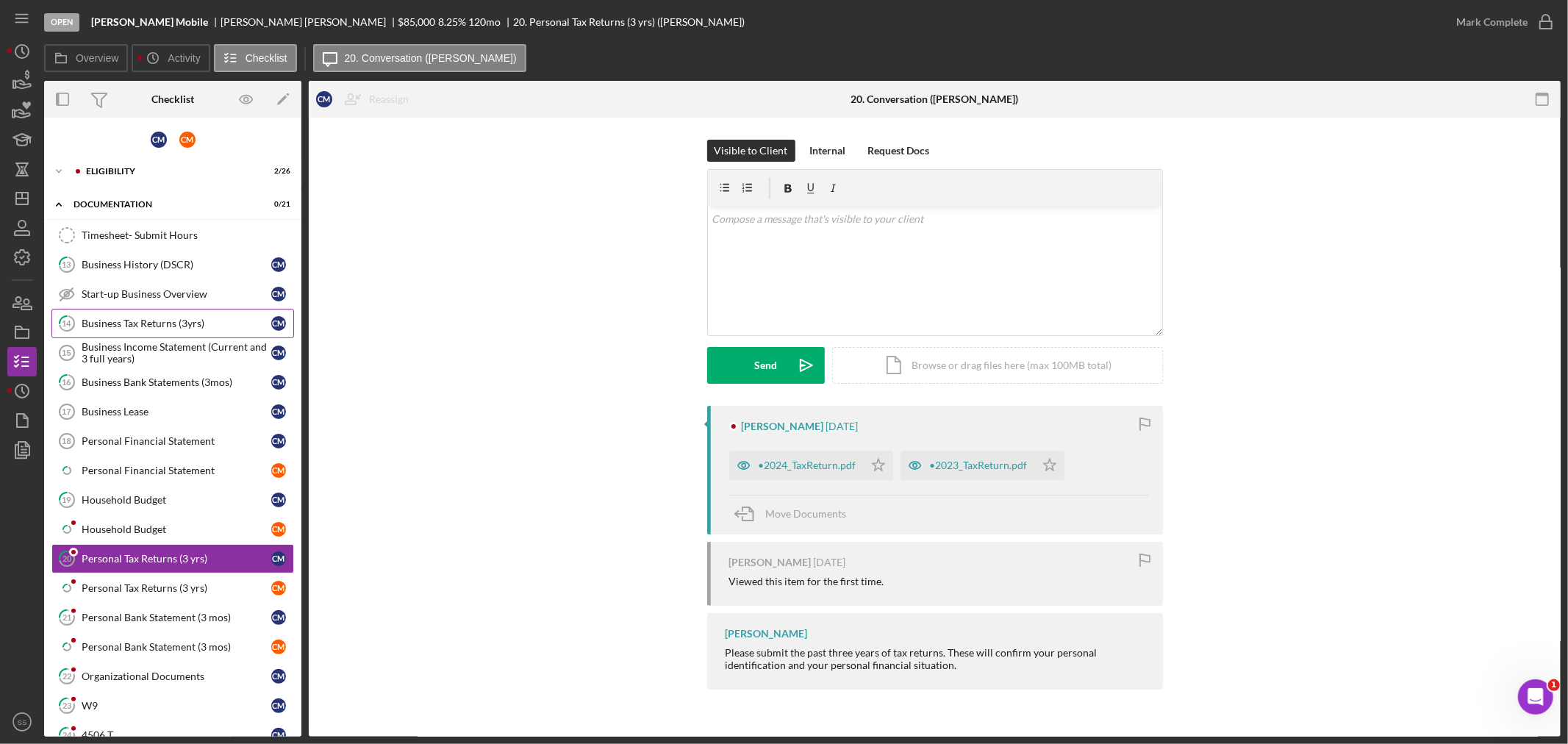
click at [138, 318] on div "Business Tax Returns (3yrs)" at bounding box center [176, 323] width 190 height 12
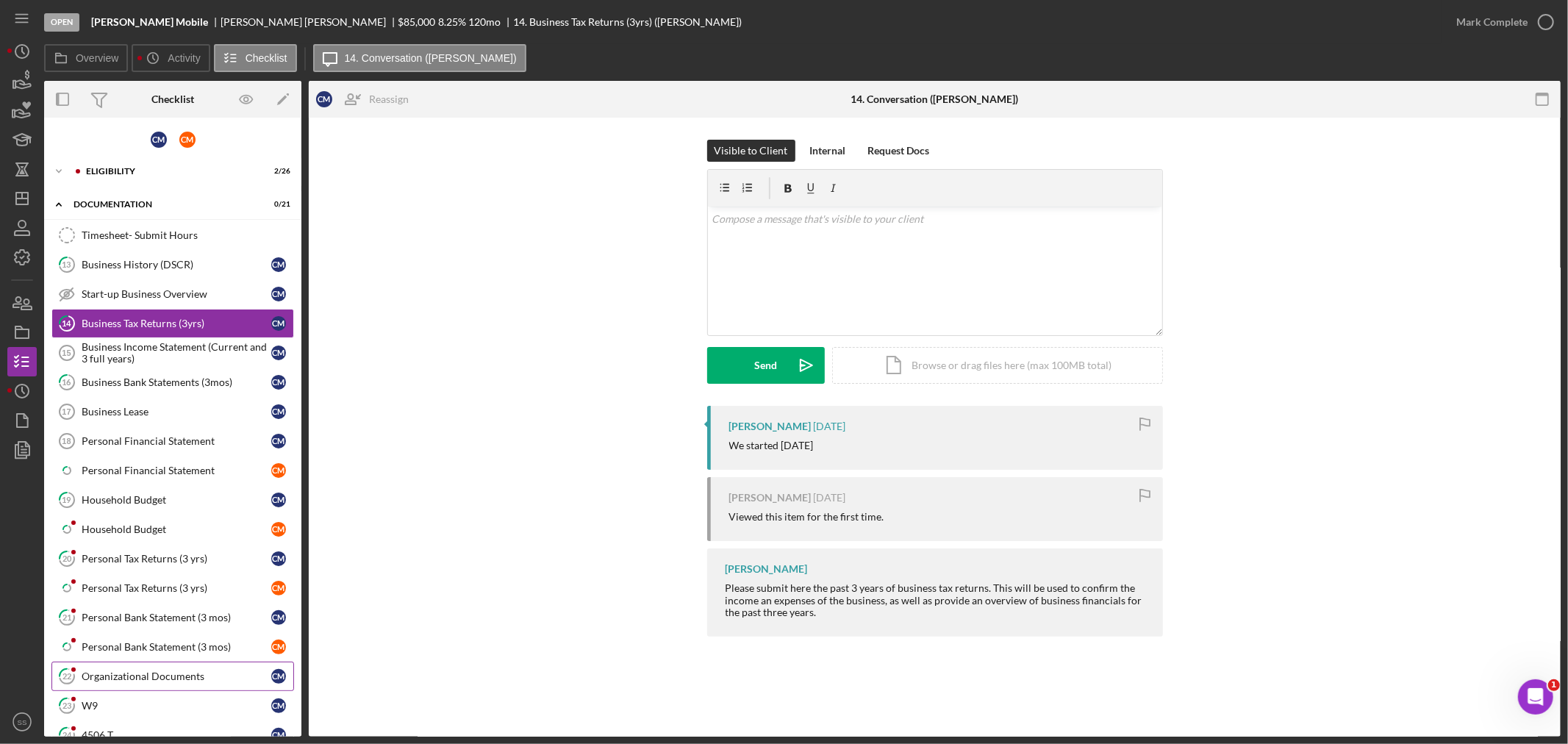
click at [149, 675] on div "Organizational Documents" at bounding box center [176, 677] width 190 height 12
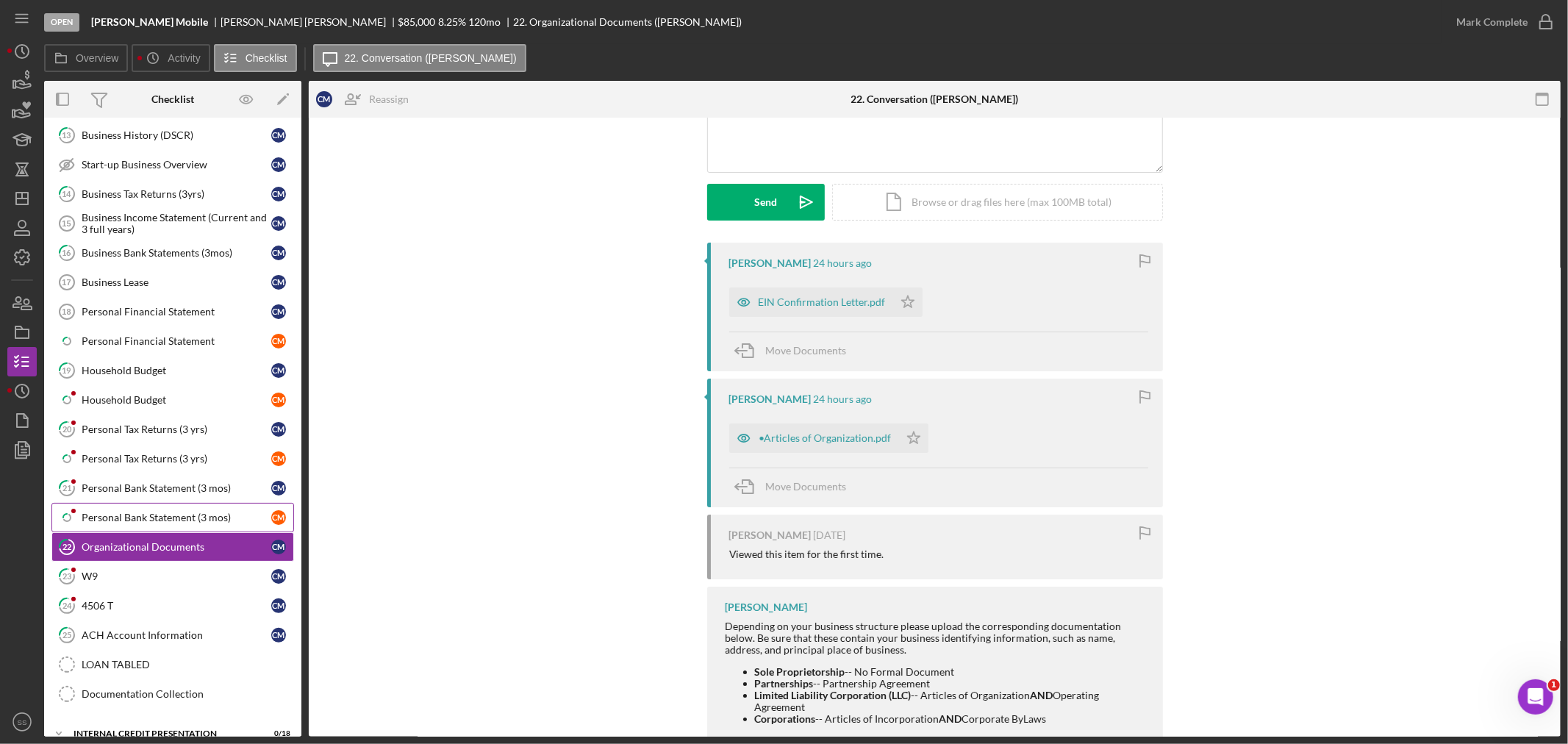
scroll to position [151, 0]
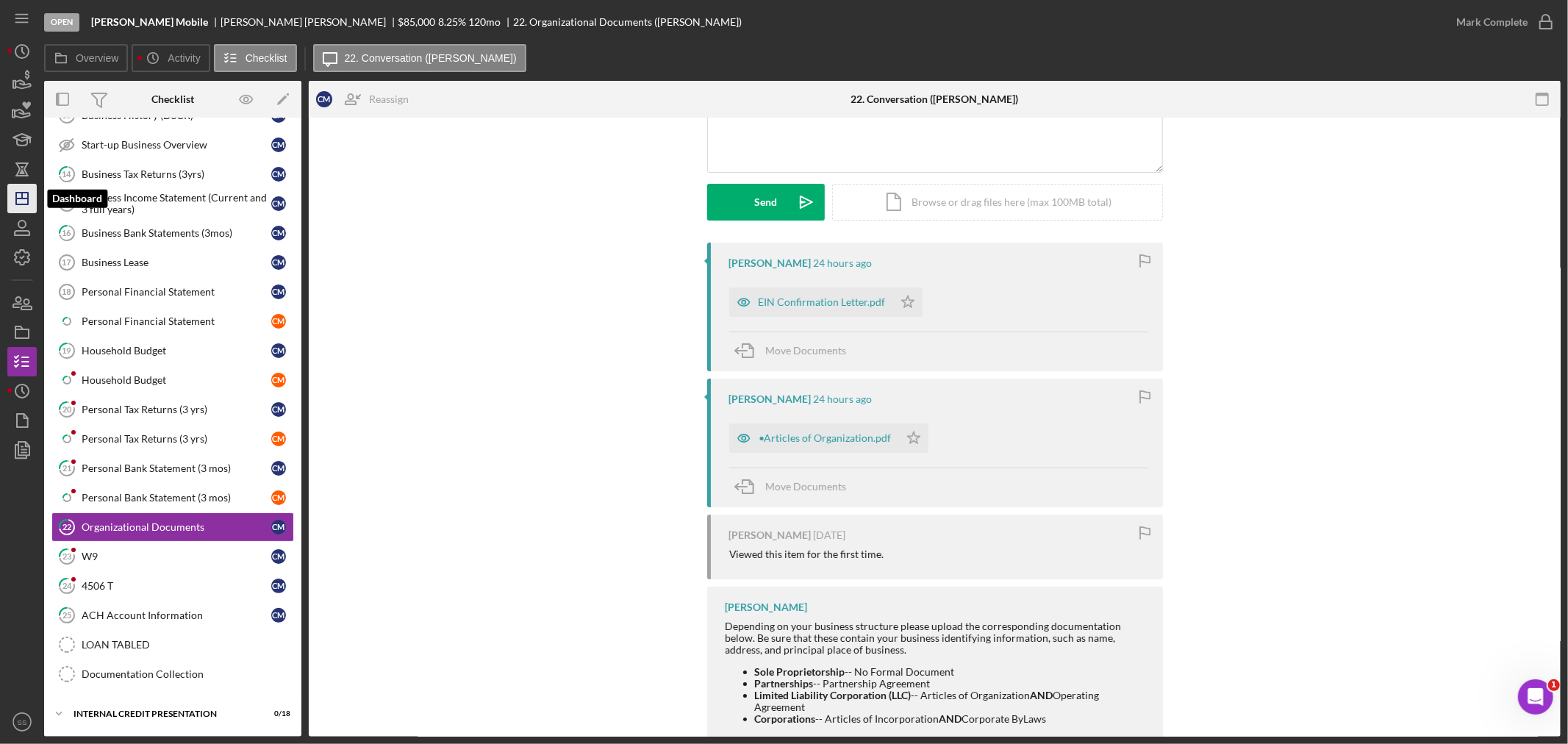
click at [23, 193] on icon "Icon/Dashboard" at bounding box center [22, 198] width 37 height 37
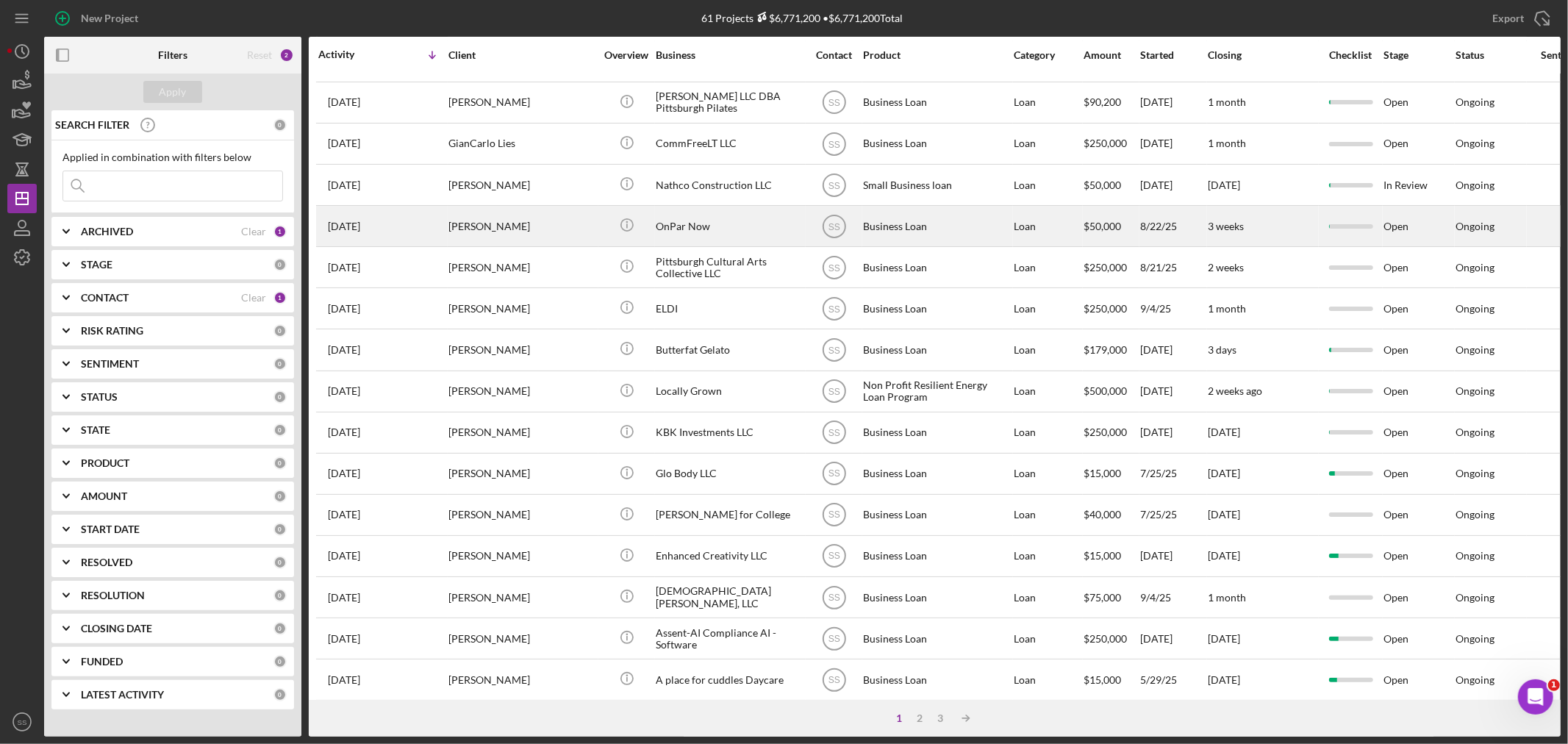
scroll to position [244, 0]
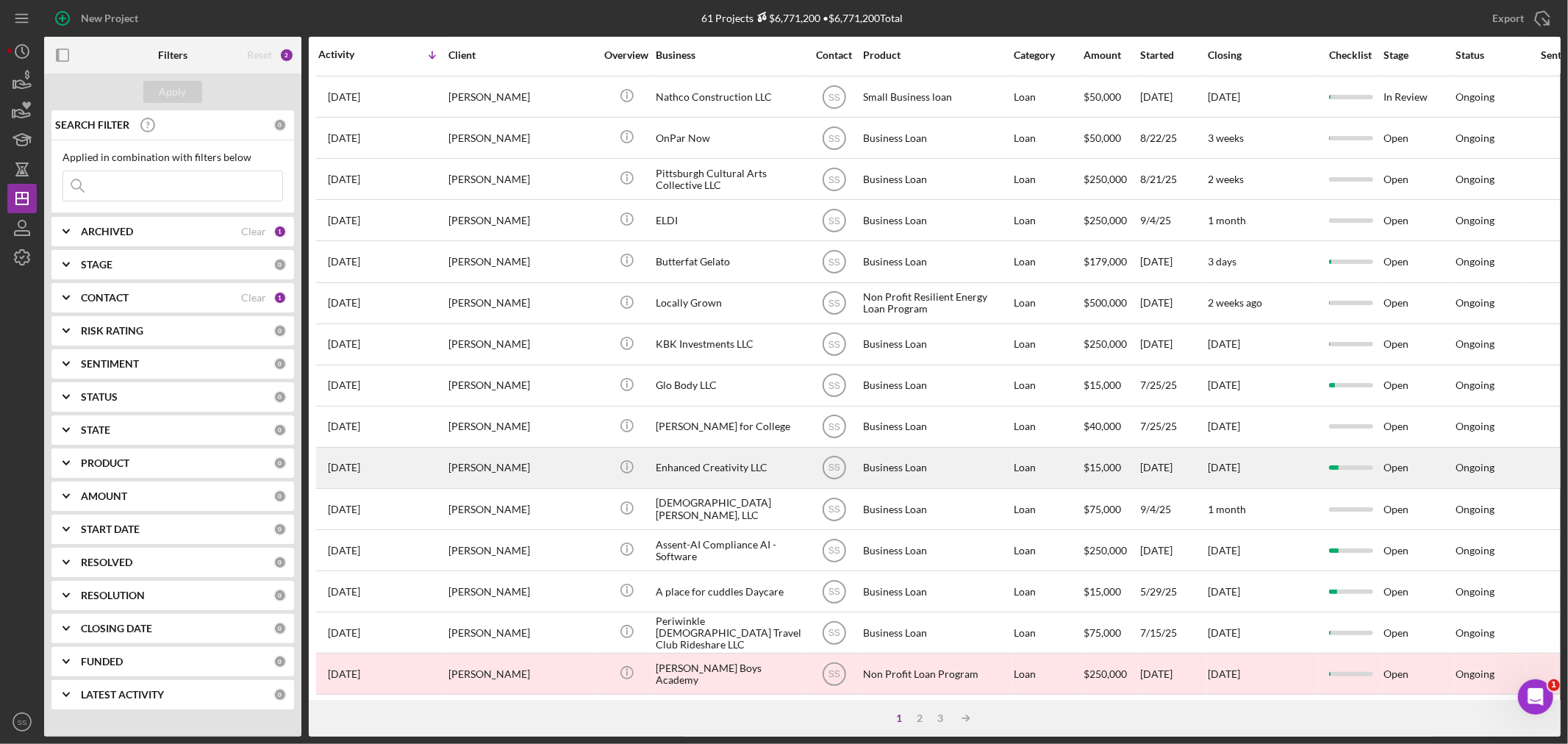
click at [519, 469] on div "[PERSON_NAME]" at bounding box center [521, 468] width 147 height 38
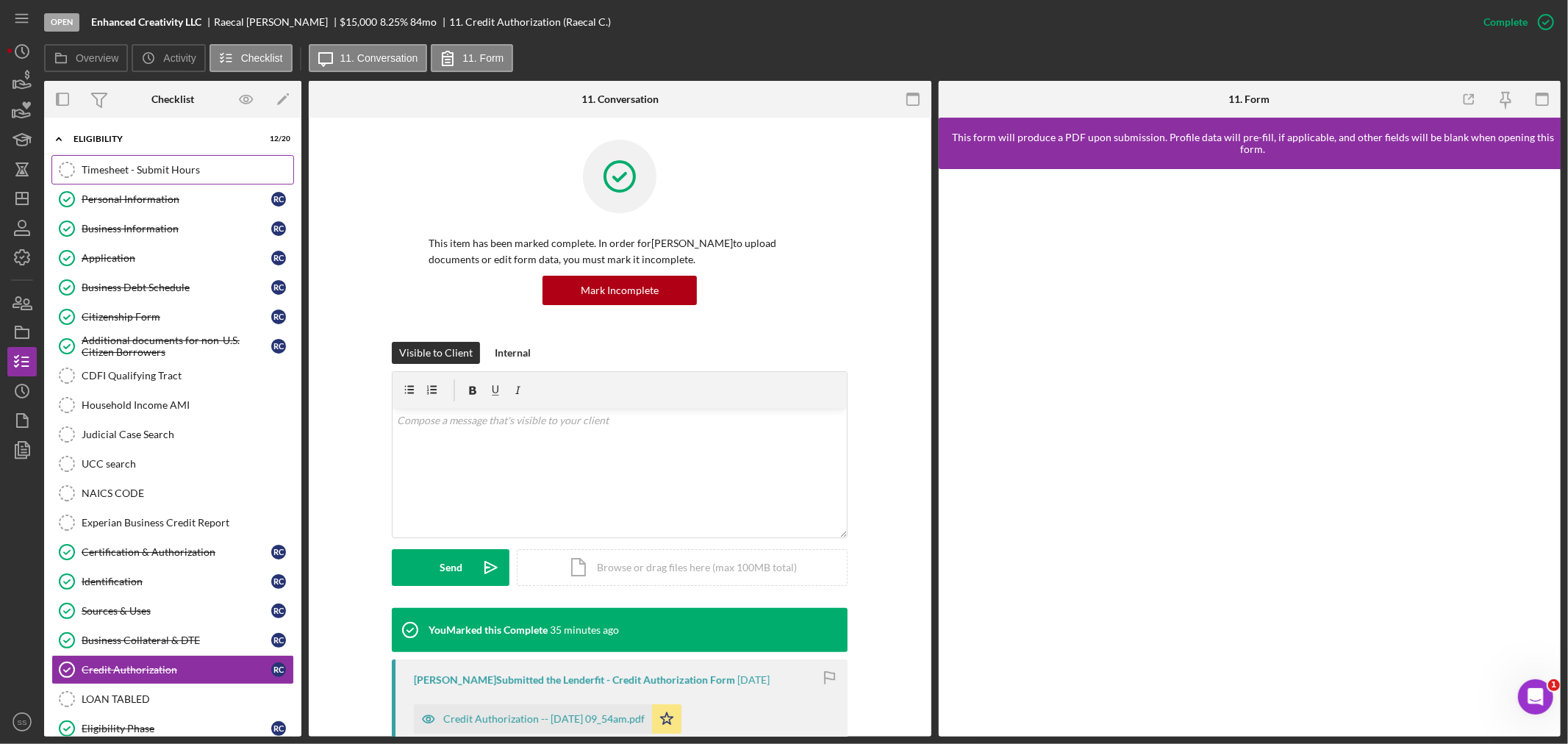
click at [147, 164] on div "Timesheet - Submit Hours" at bounding box center [188, 169] width 212 height 12
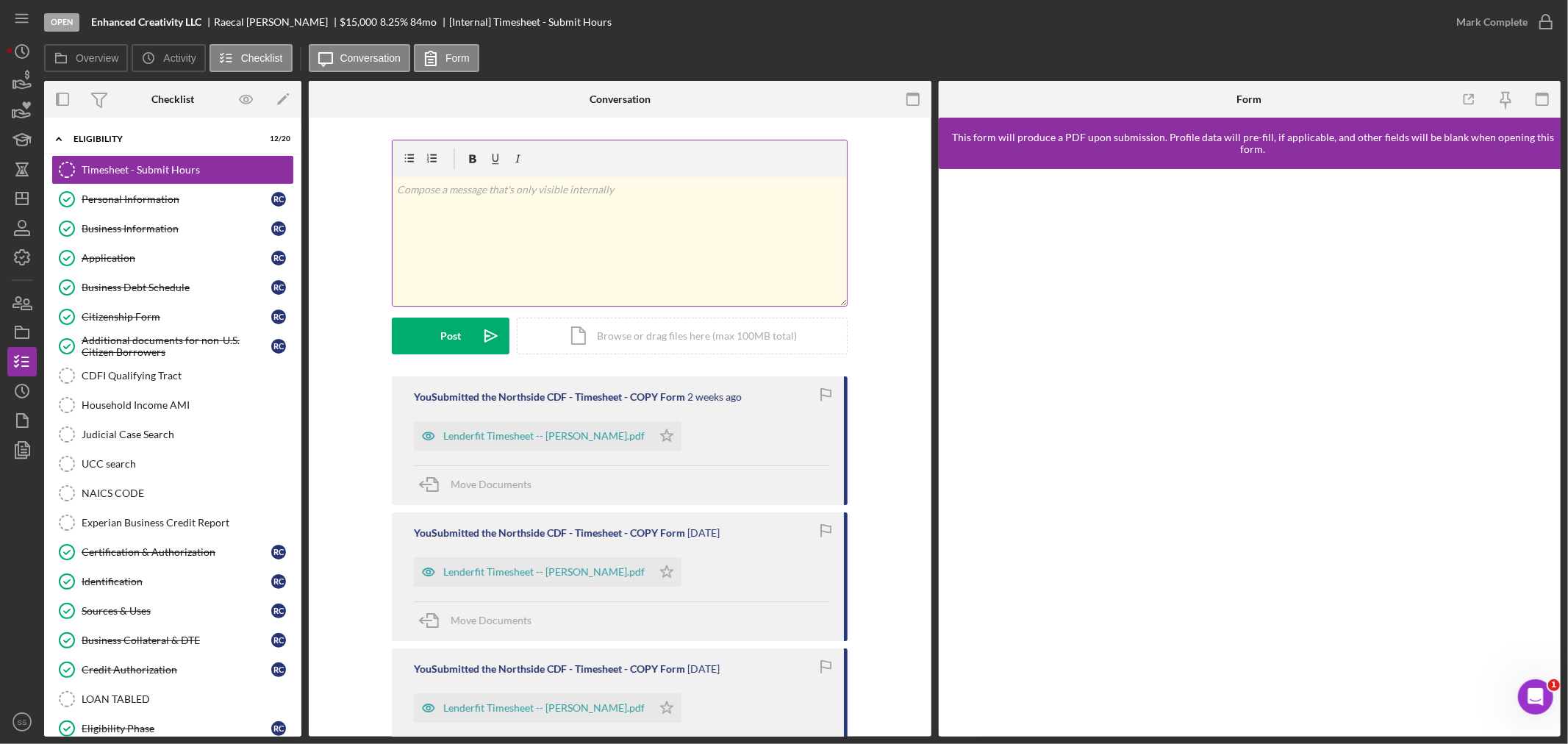
click at [457, 228] on div "v Color teal Color pink Remove color Add row above Add row below Add column bef…" at bounding box center [620, 242] width 454 height 129
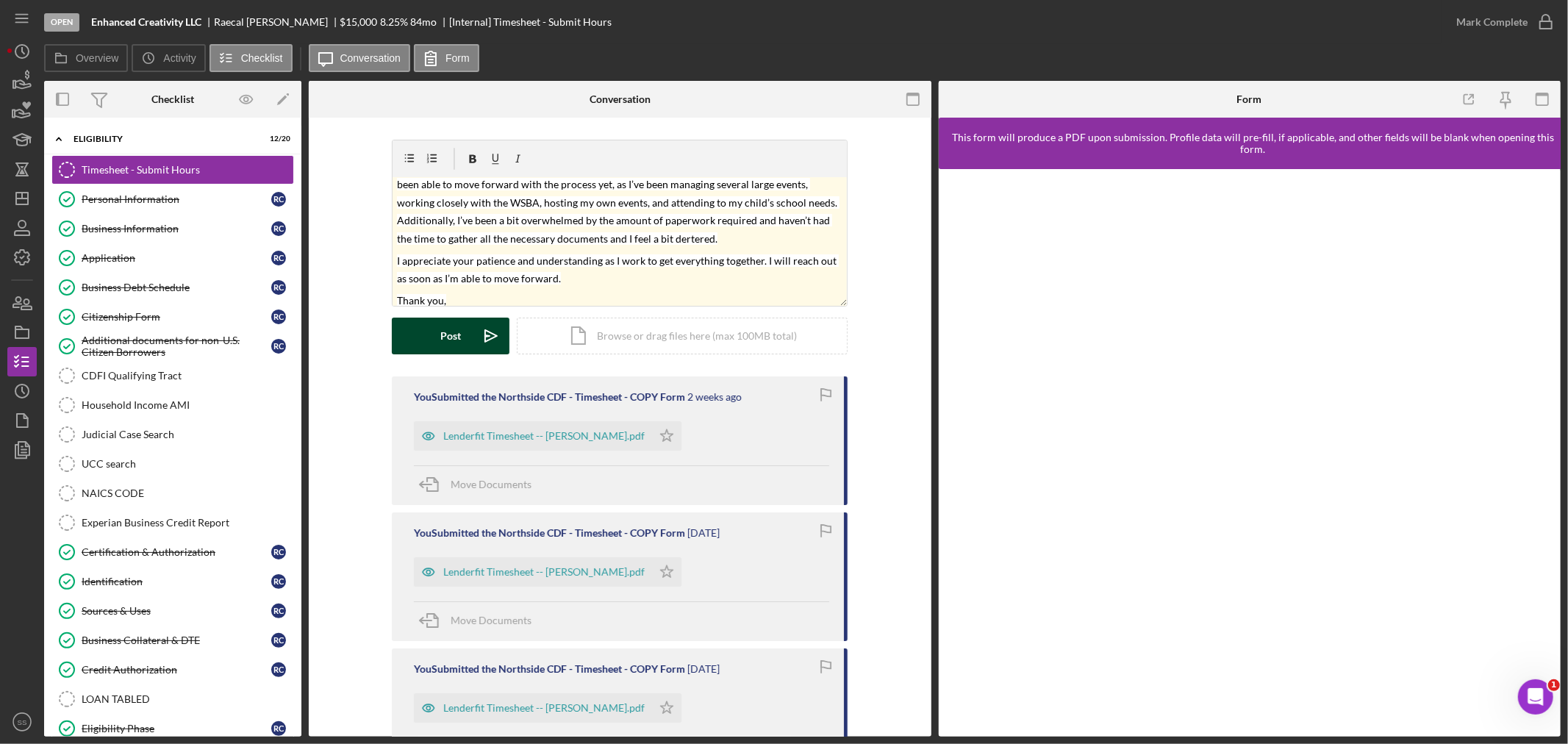
click at [431, 329] on button "Post Icon/icon-invite-send" at bounding box center [450, 336] width 117 height 37
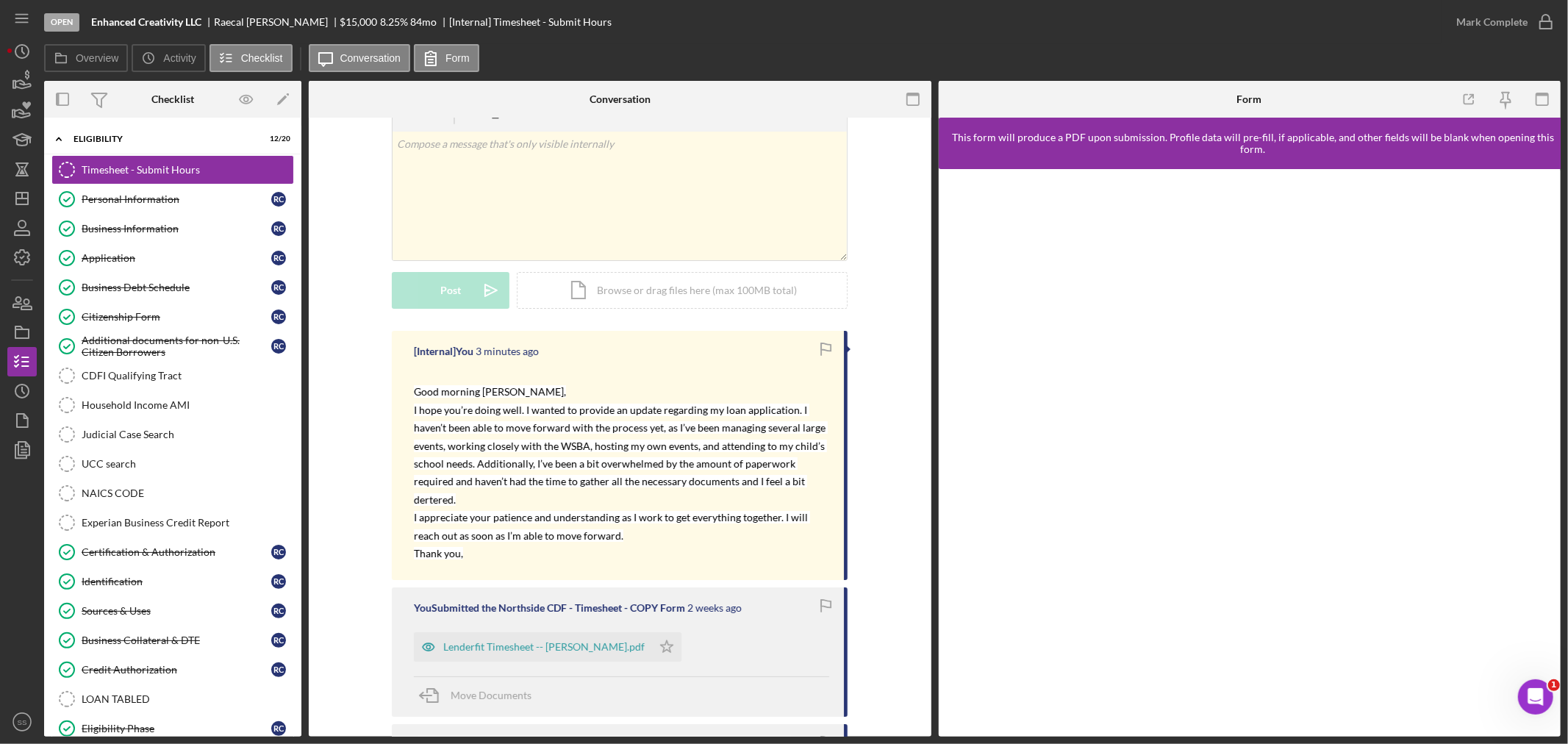
scroll to position [82, 0]
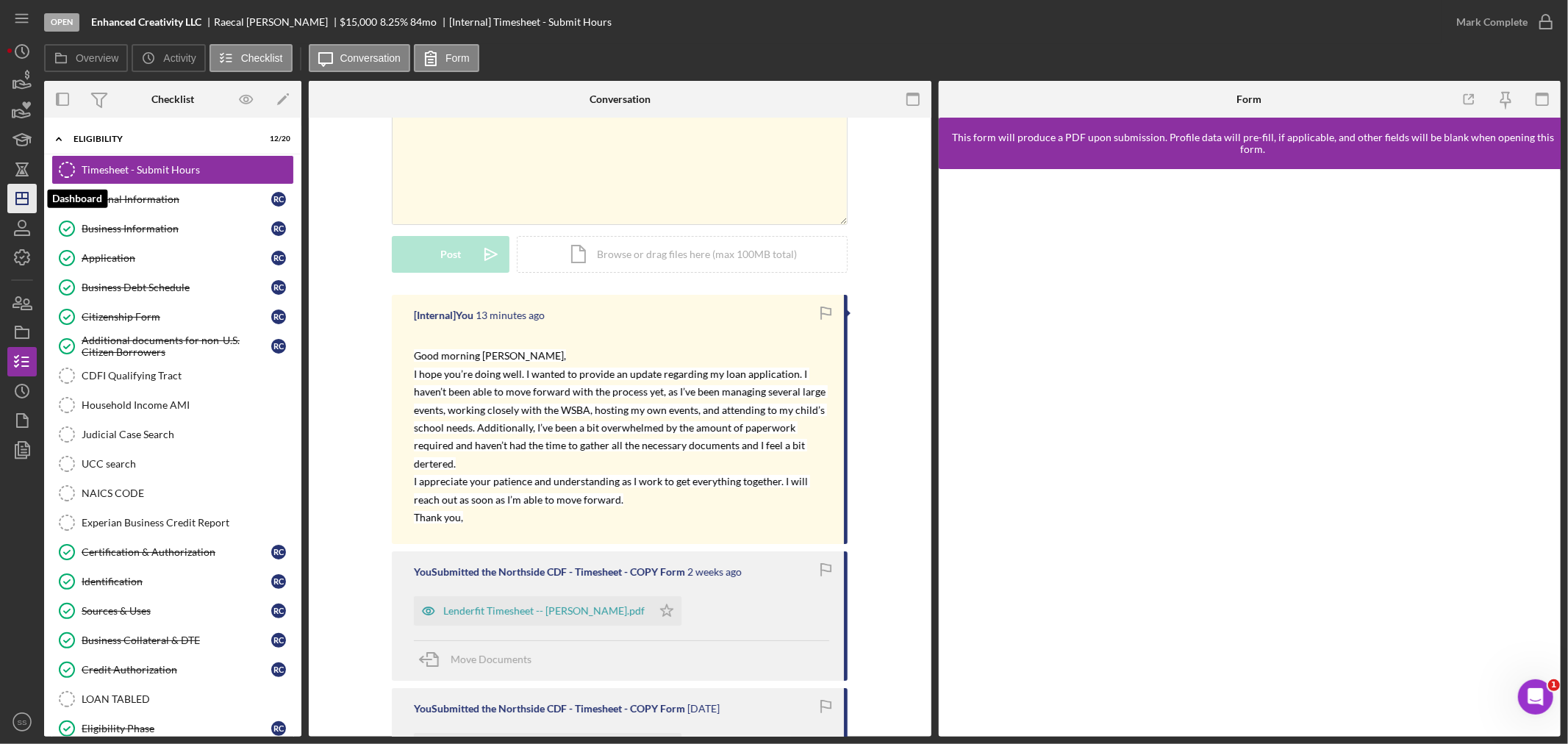
click at [16, 192] on polygon "button" at bounding box center [22, 198] width 12 height 12
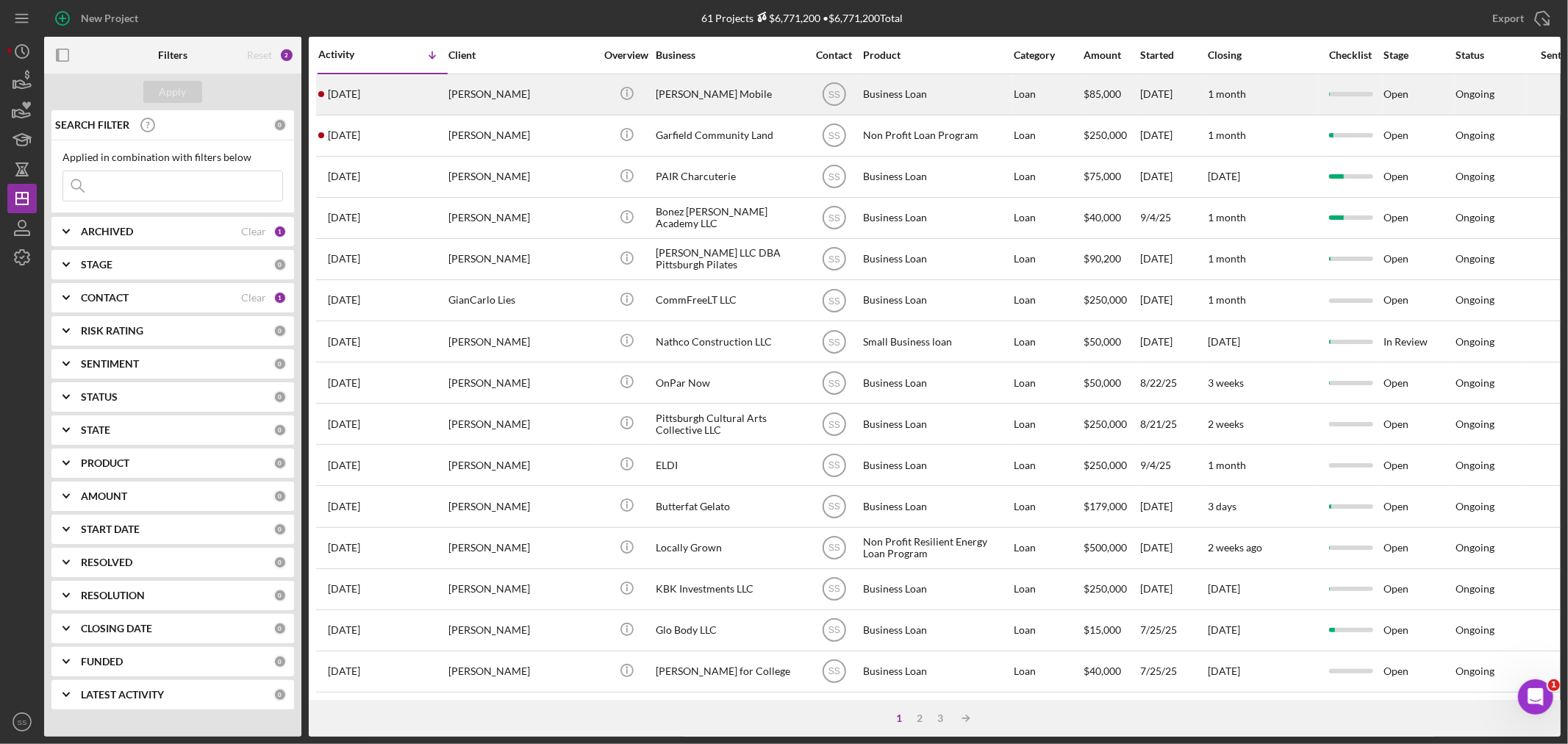
click at [510, 85] on div "[PERSON_NAME]" at bounding box center [521, 94] width 147 height 38
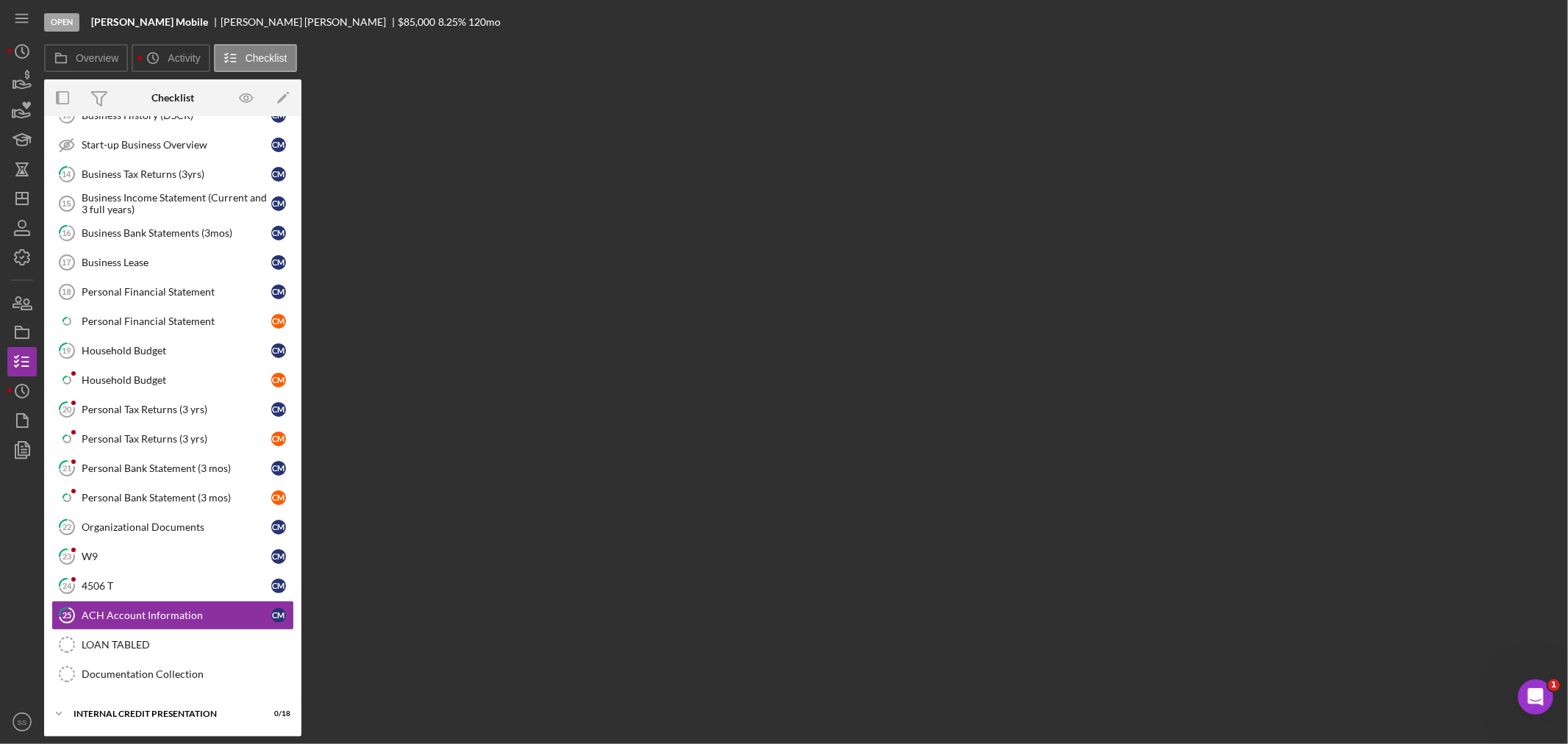
scroll to position [149, 0]
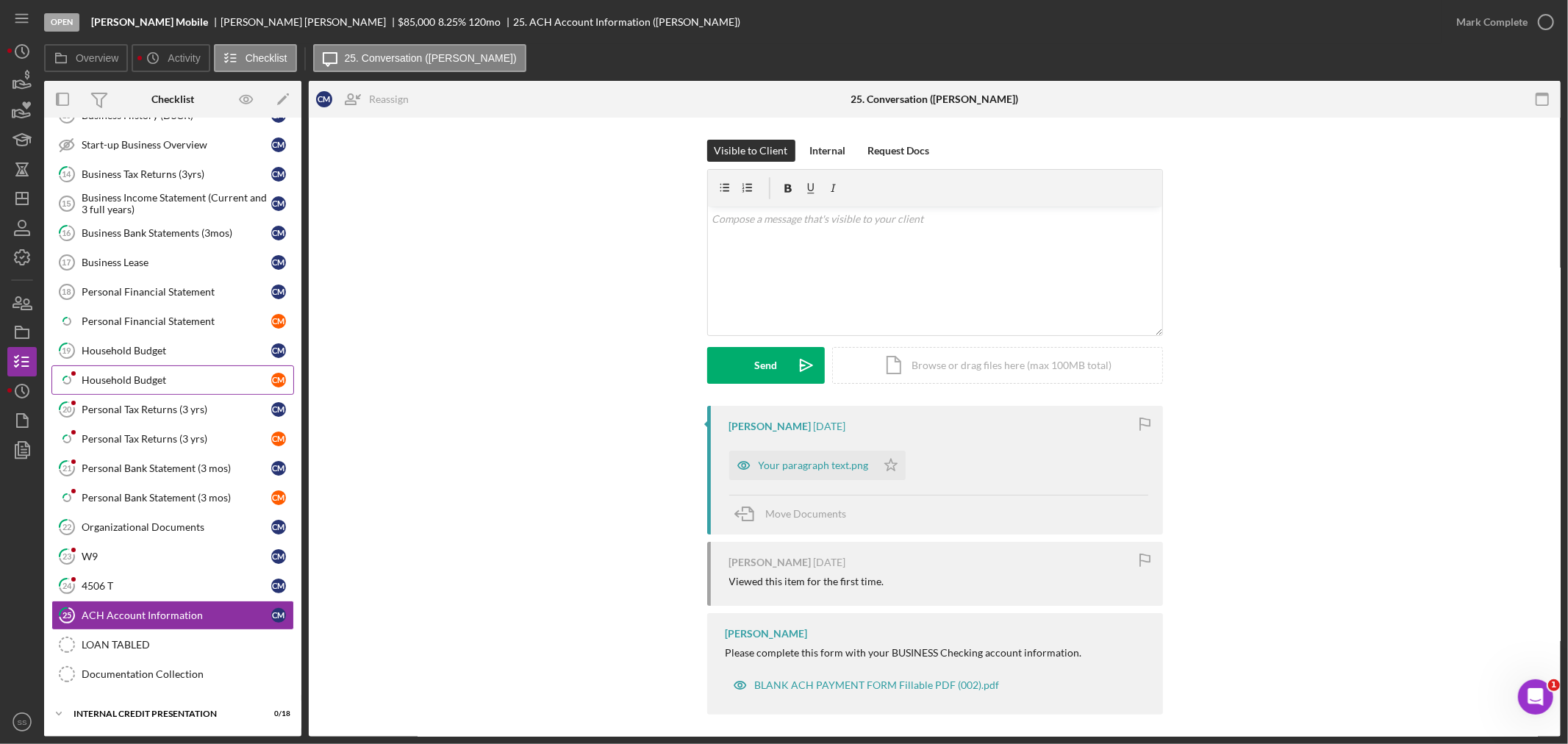
click at [109, 372] on link "Icon/Checklist Item Sub Partial Household Budget C M" at bounding box center [172, 380] width 242 height 30
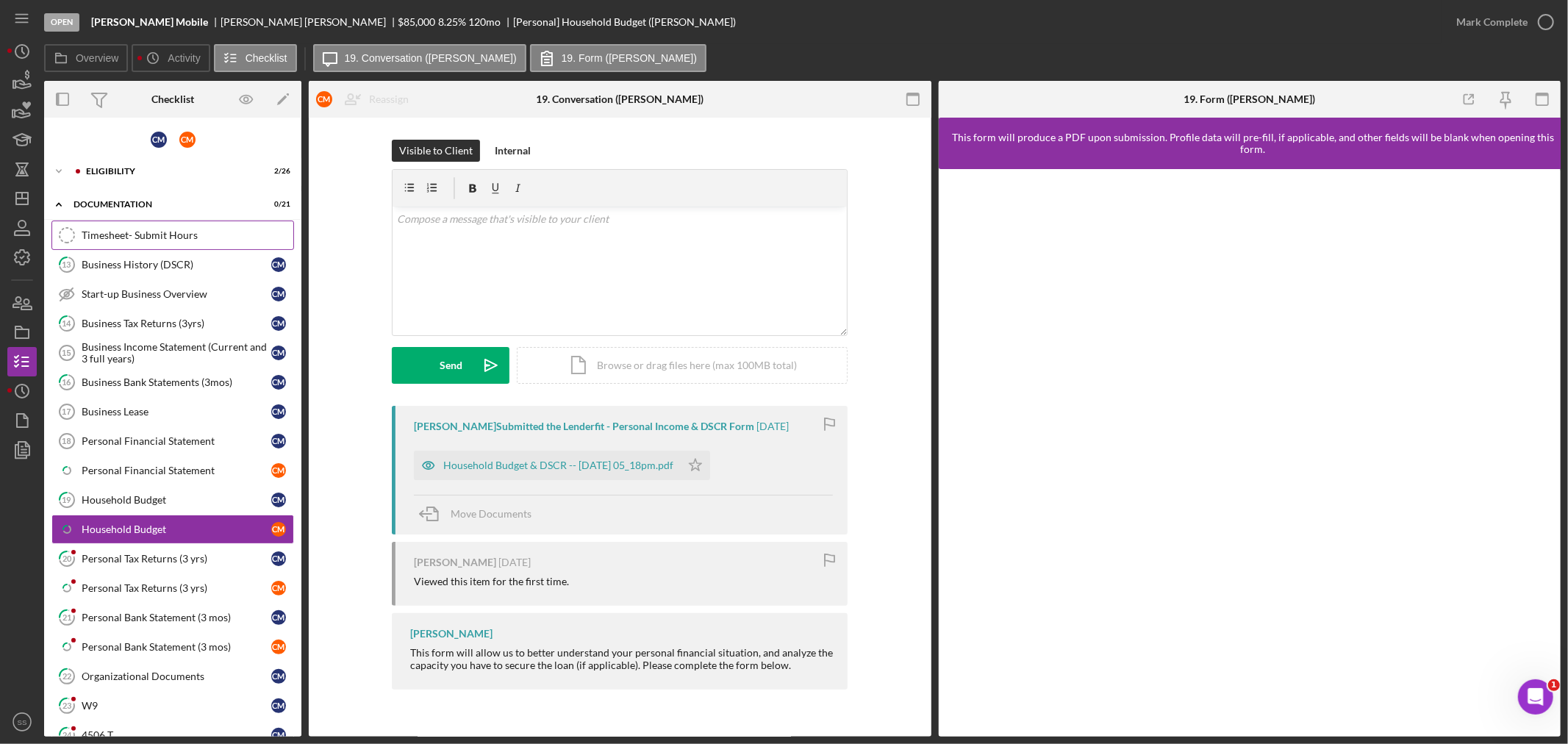
click at [133, 229] on div "Timesheet- Submit Hours" at bounding box center [188, 235] width 212 height 12
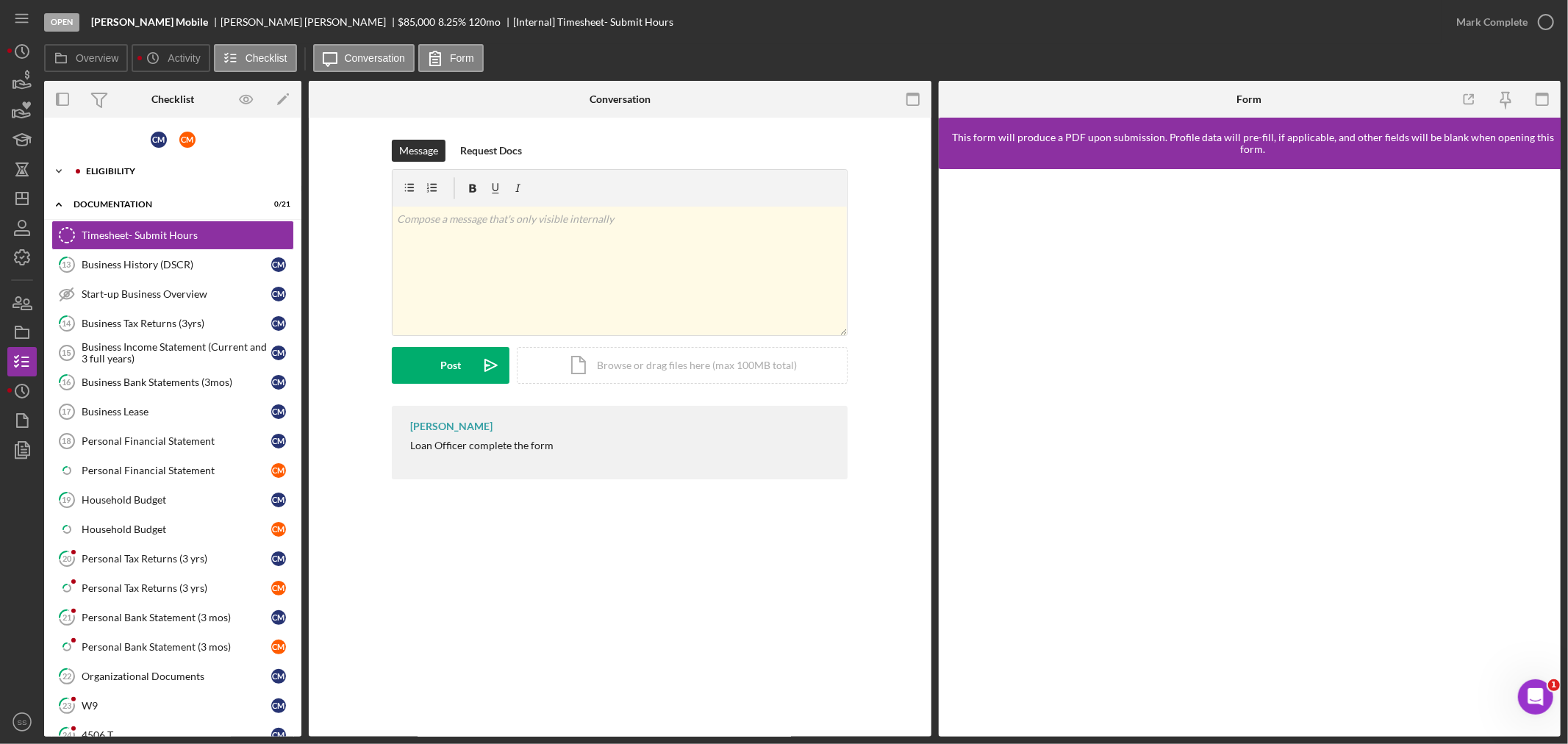
click at [114, 172] on div "Eligibility" at bounding box center [184, 170] width 197 height 9
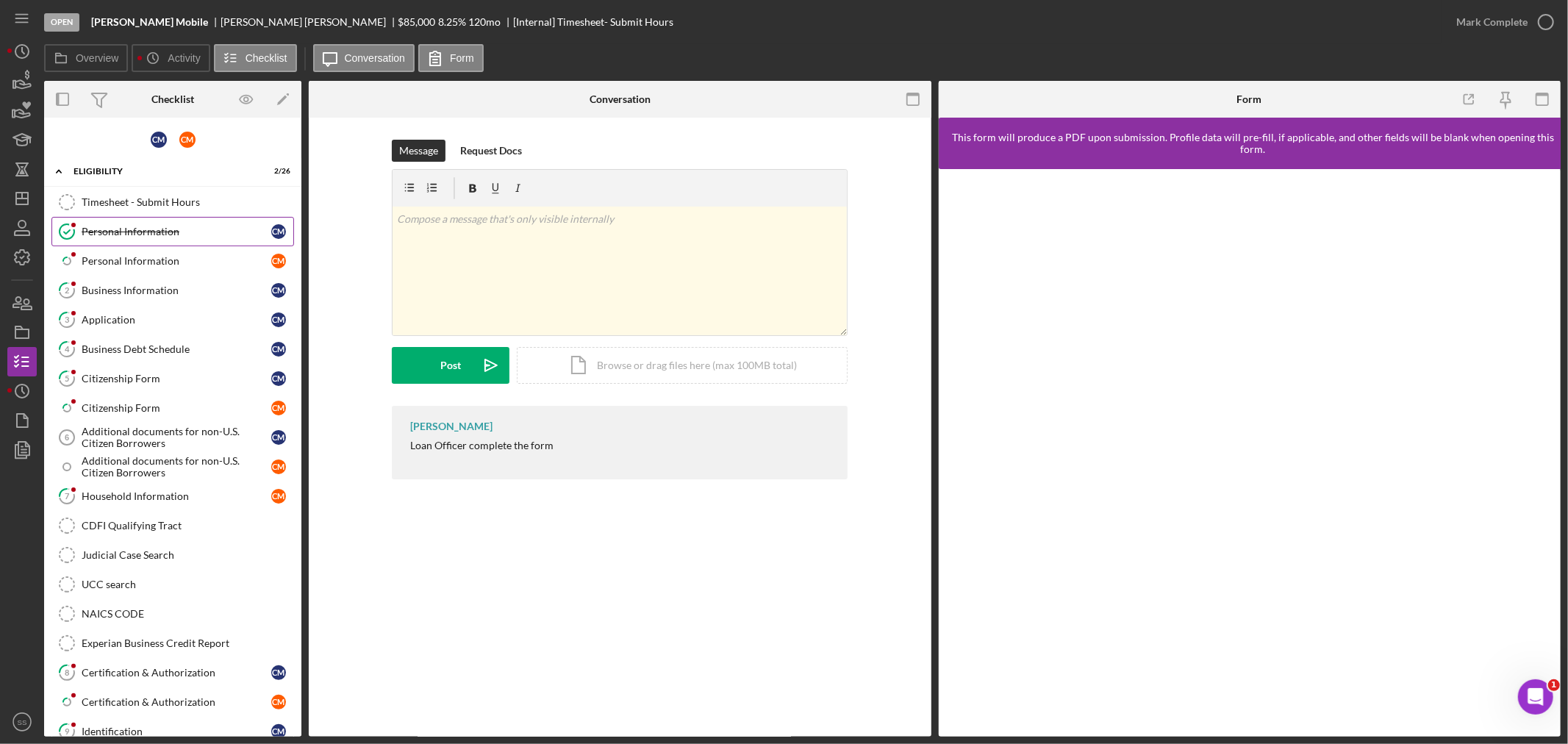
click at [107, 232] on div "Personal Information" at bounding box center [176, 232] width 190 height 12
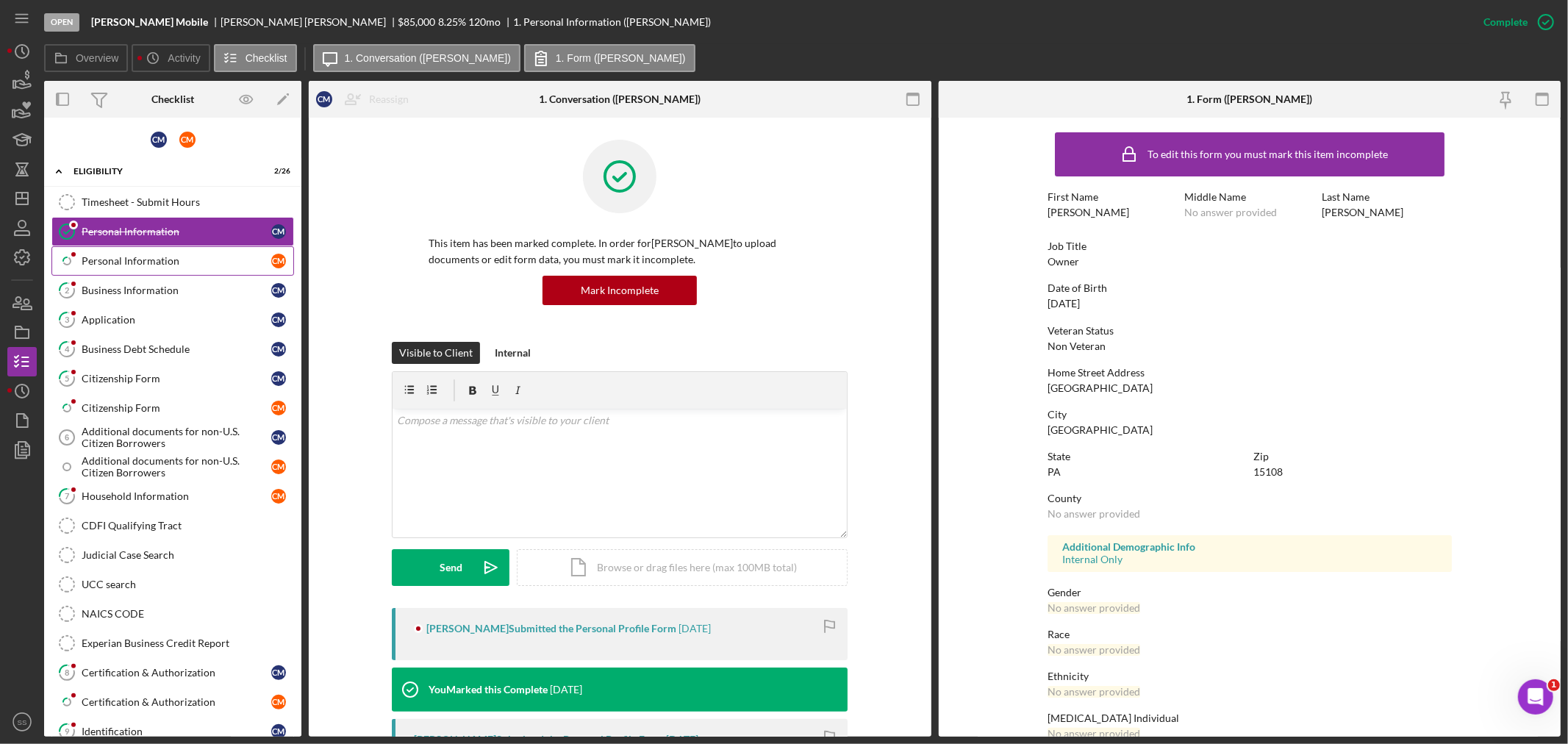
click at [105, 250] on link "Icon/Checklist Item Sub Partial Personal Information C M" at bounding box center [172, 261] width 242 height 30
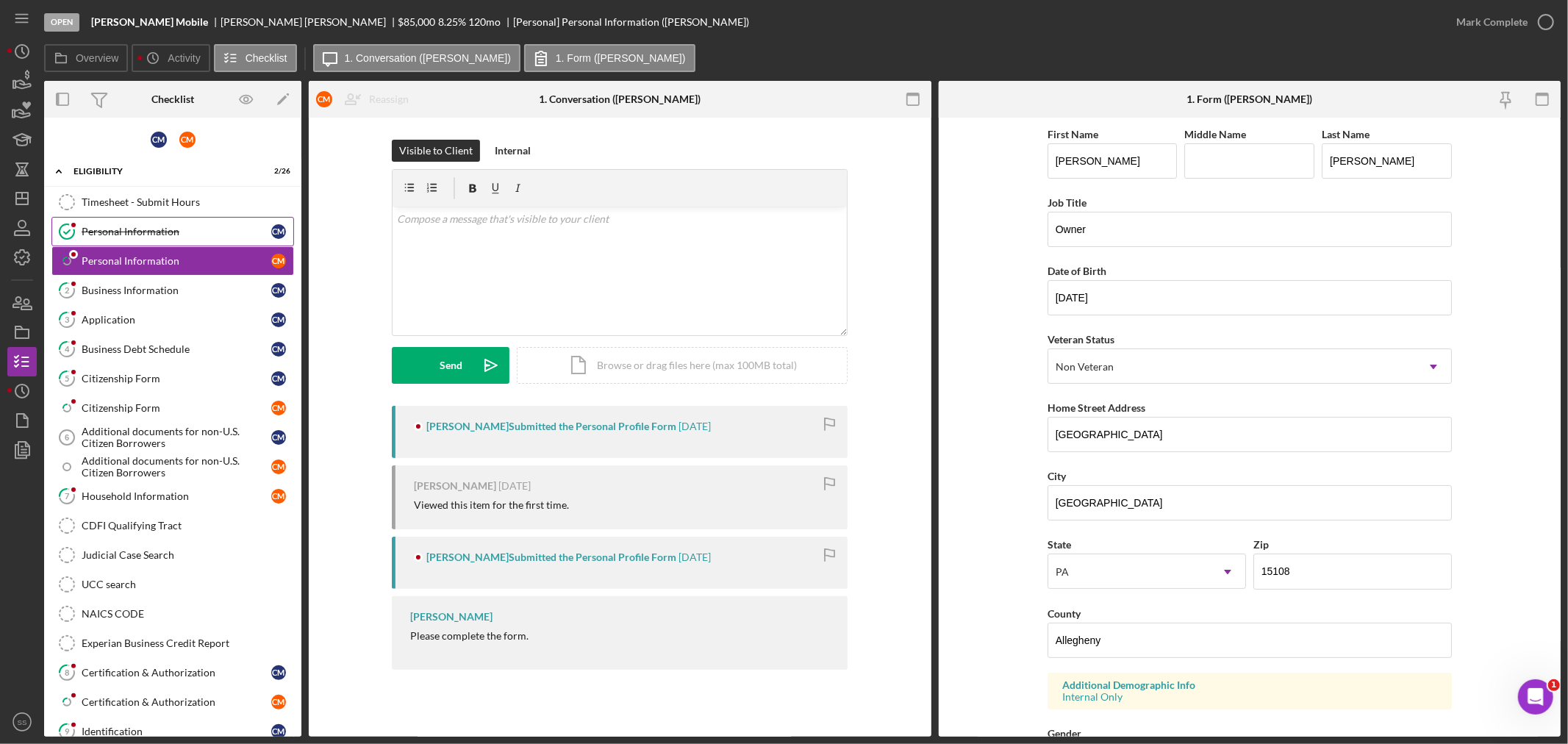
click at [112, 232] on div "Personal Information" at bounding box center [176, 232] width 190 height 12
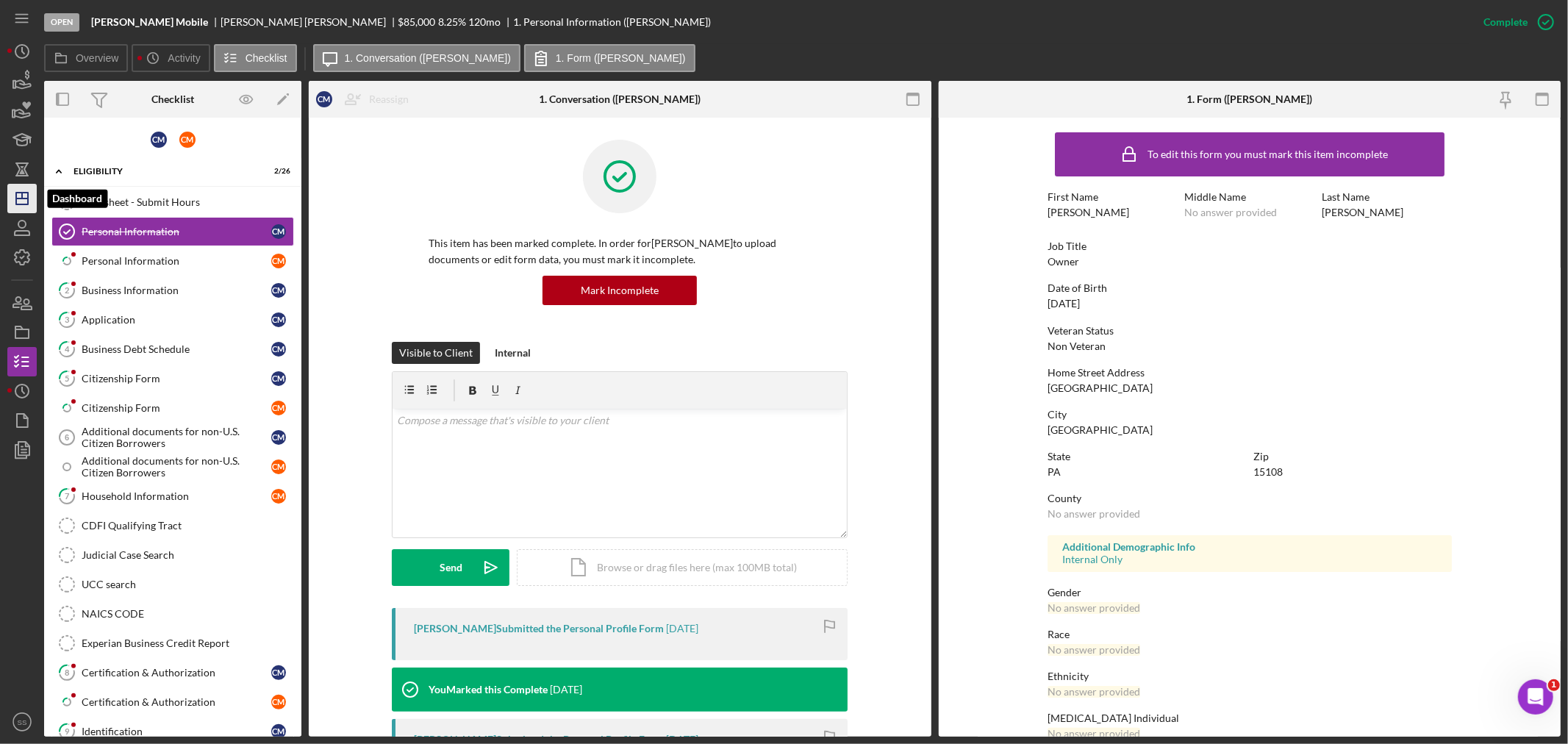
click at [30, 204] on icon "Icon/Dashboard" at bounding box center [22, 198] width 37 height 37
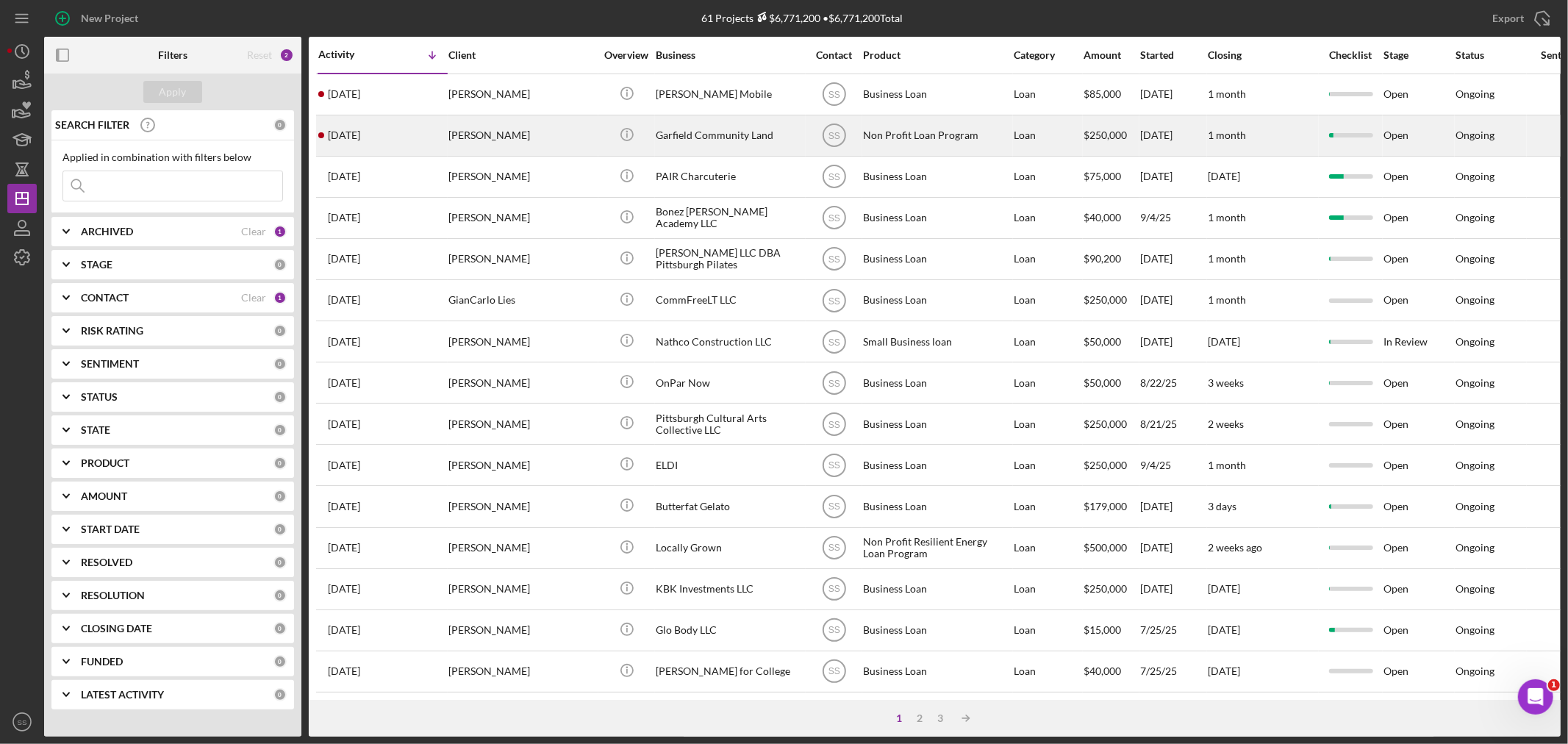
click at [516, 135] on div "[PERSON_NAME]" at bounding box center [521, 136] width 147 height 38
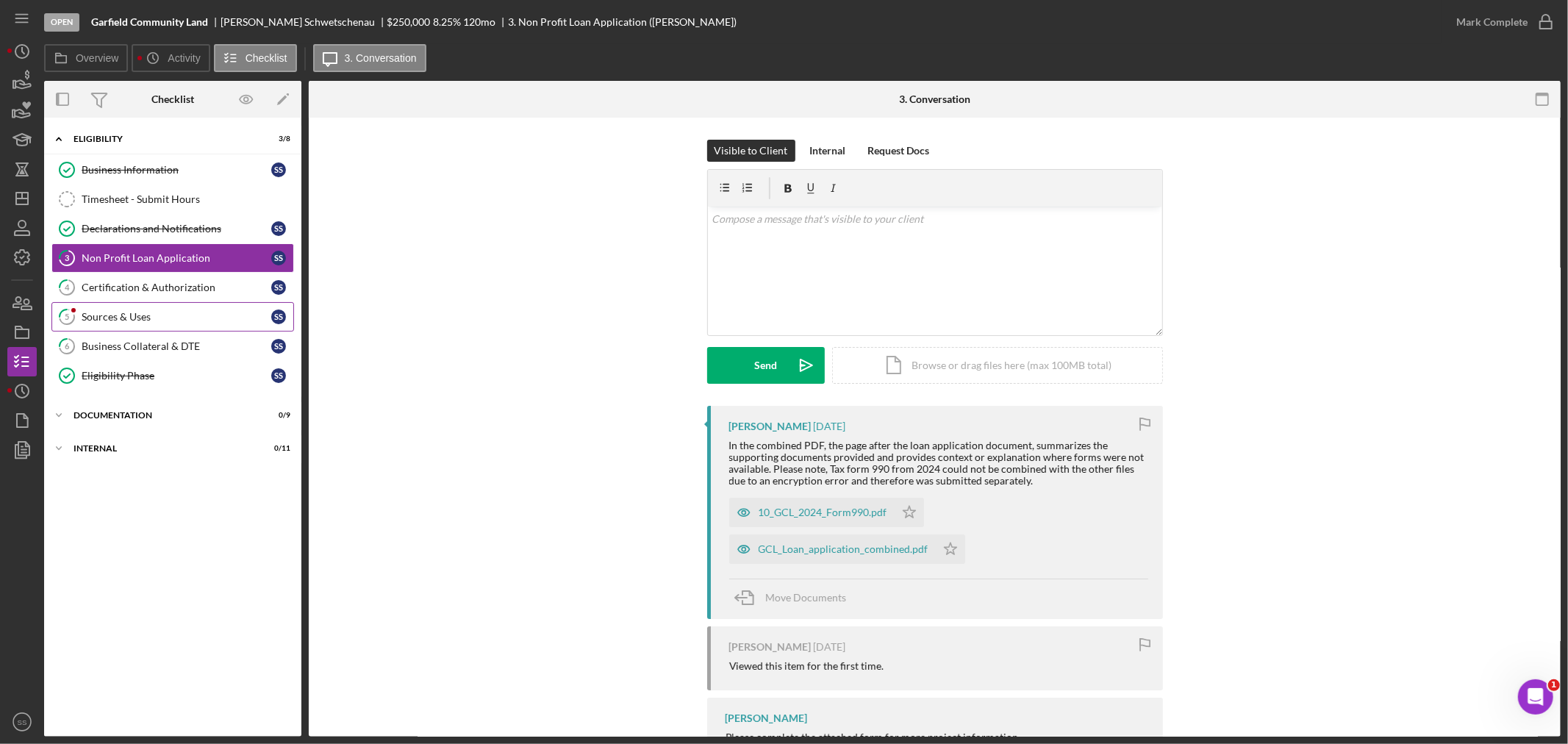
click at [117, 313] on div "Sources & Uses" at bounding box center [176, 317] width 190 height 12
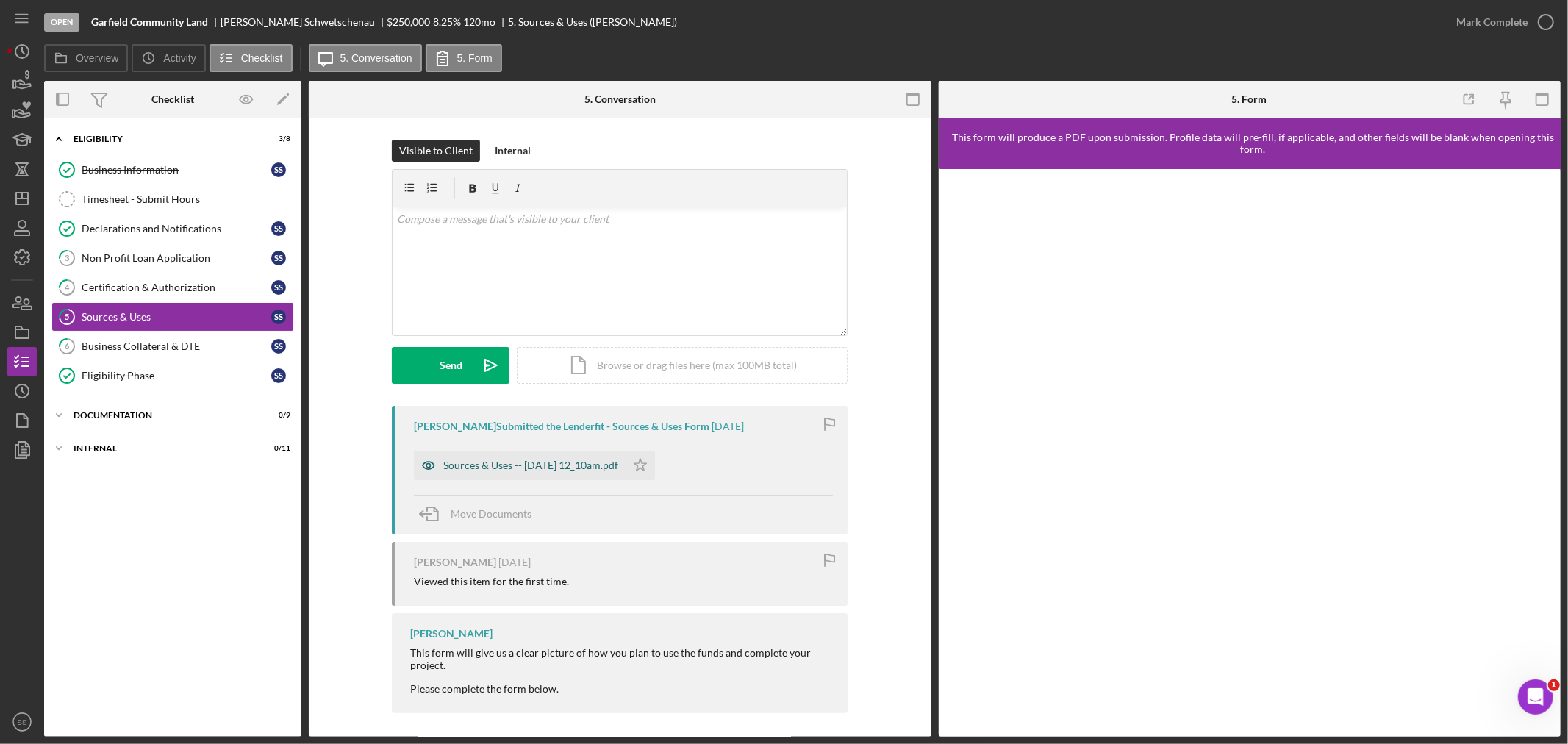
click at [529, 468] on div "Sources & Uses -- [DATE] 12_10am.pdf" at bounding box center [531, 466] width 175 height 12
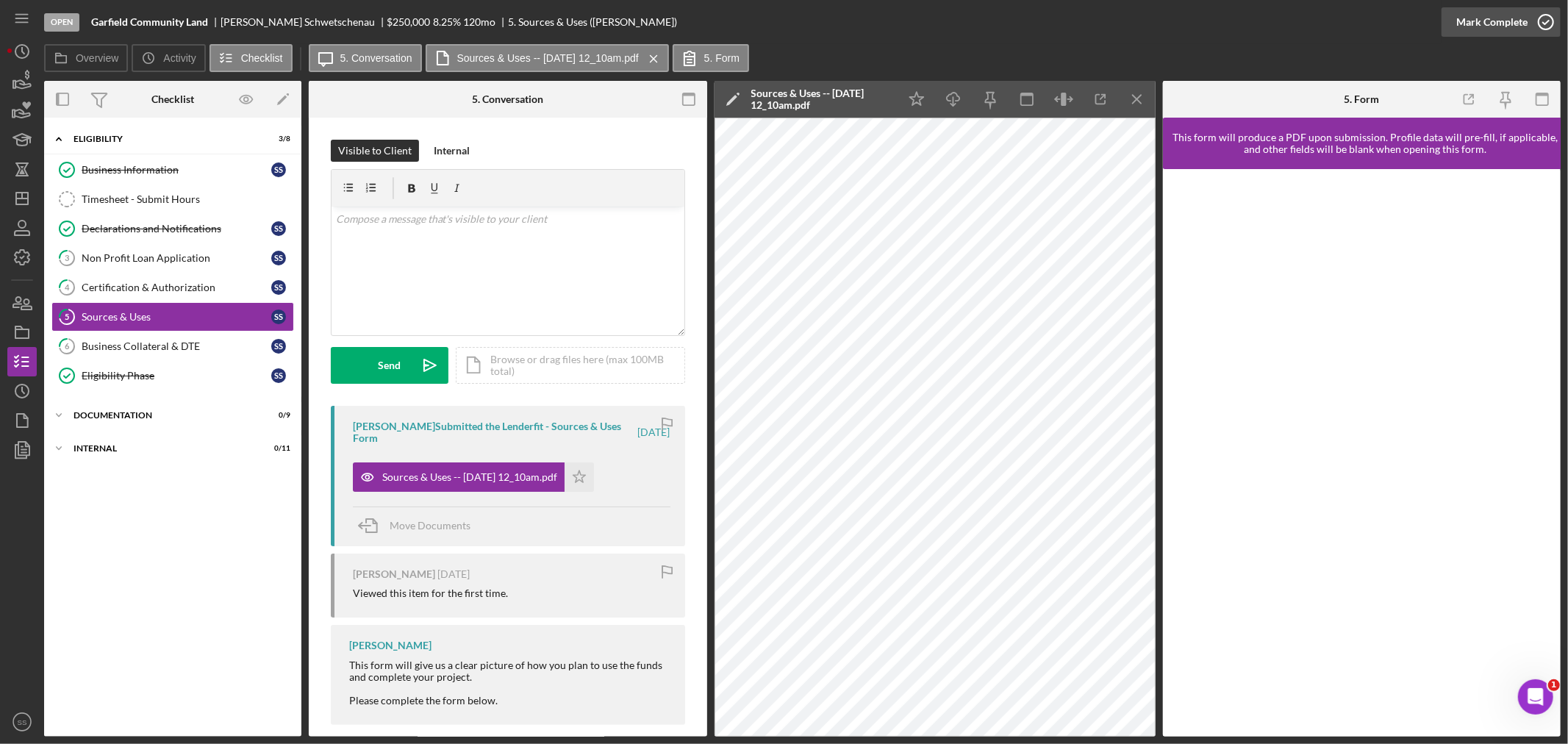
click at [1546, 27] on icon "button" at bounding box center [1546, 22] width 37 height 37
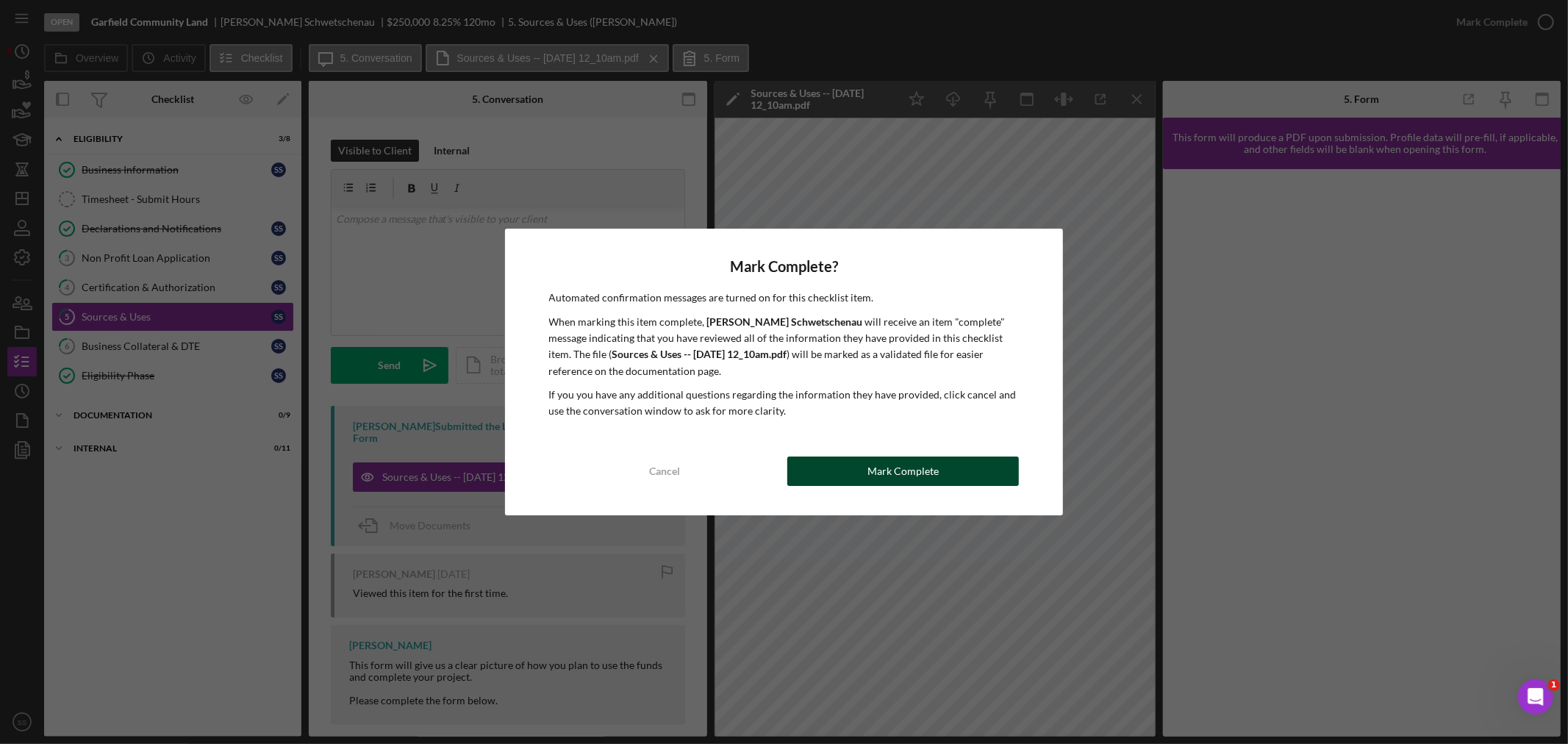
click at [977, 465] on button "Mark Complete" at bounding box center [902, 472] width 232 height 30
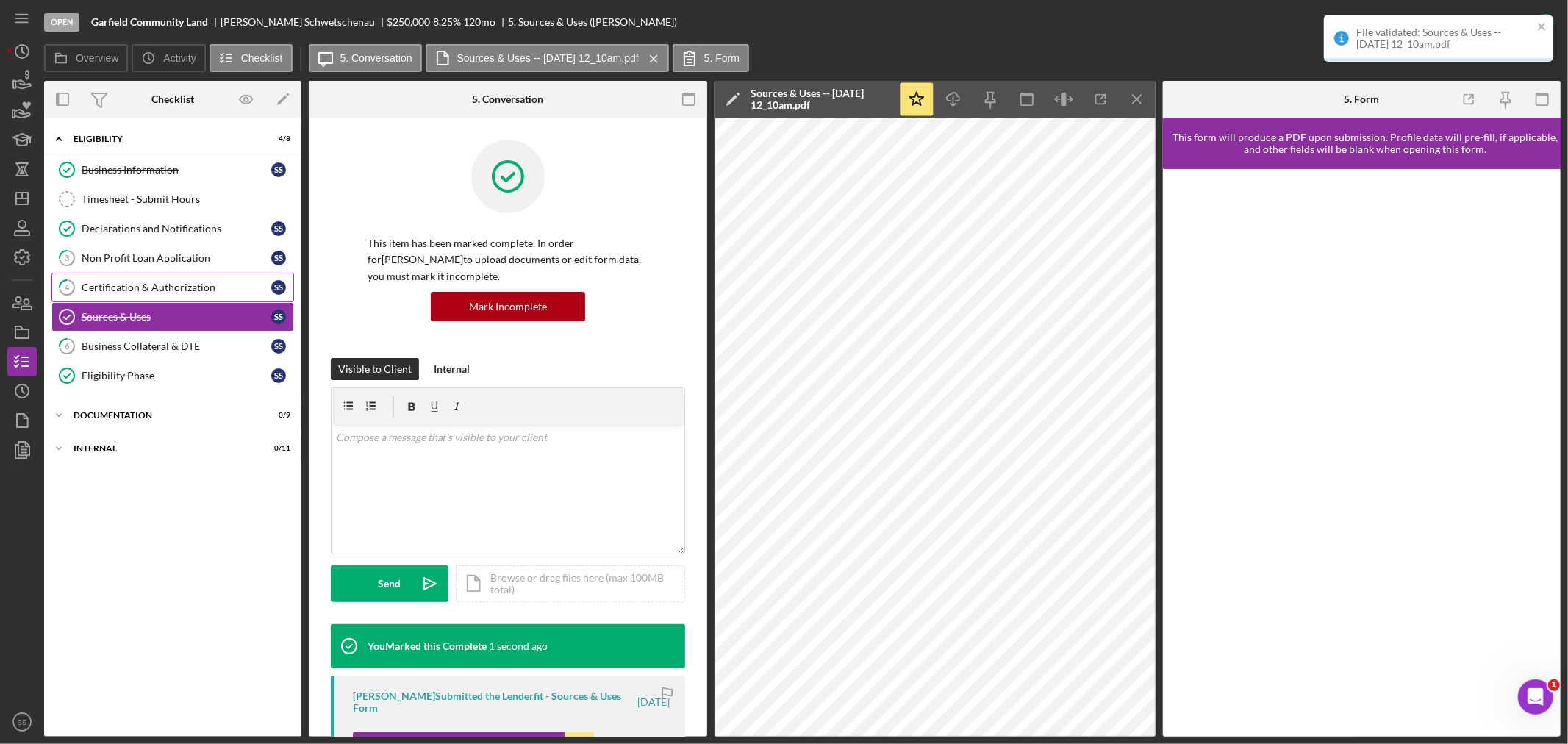
click at [123, 285] on div "Certification & Authorization" at bounding box center [176, 288] width 190 height 12
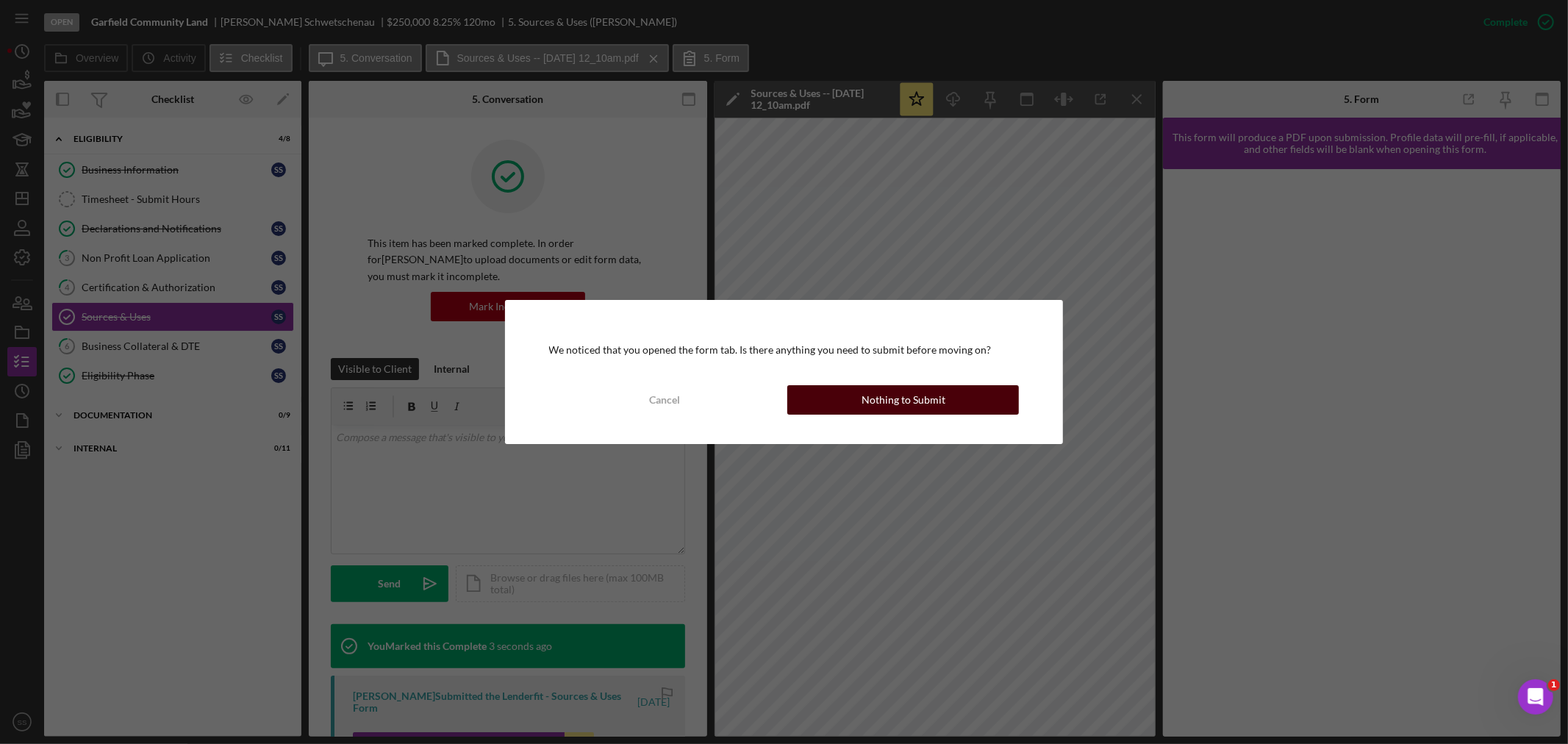
click at [880, 408] on div "Nothing to Submit" at bounding box center [903, 399] width 84 height 30
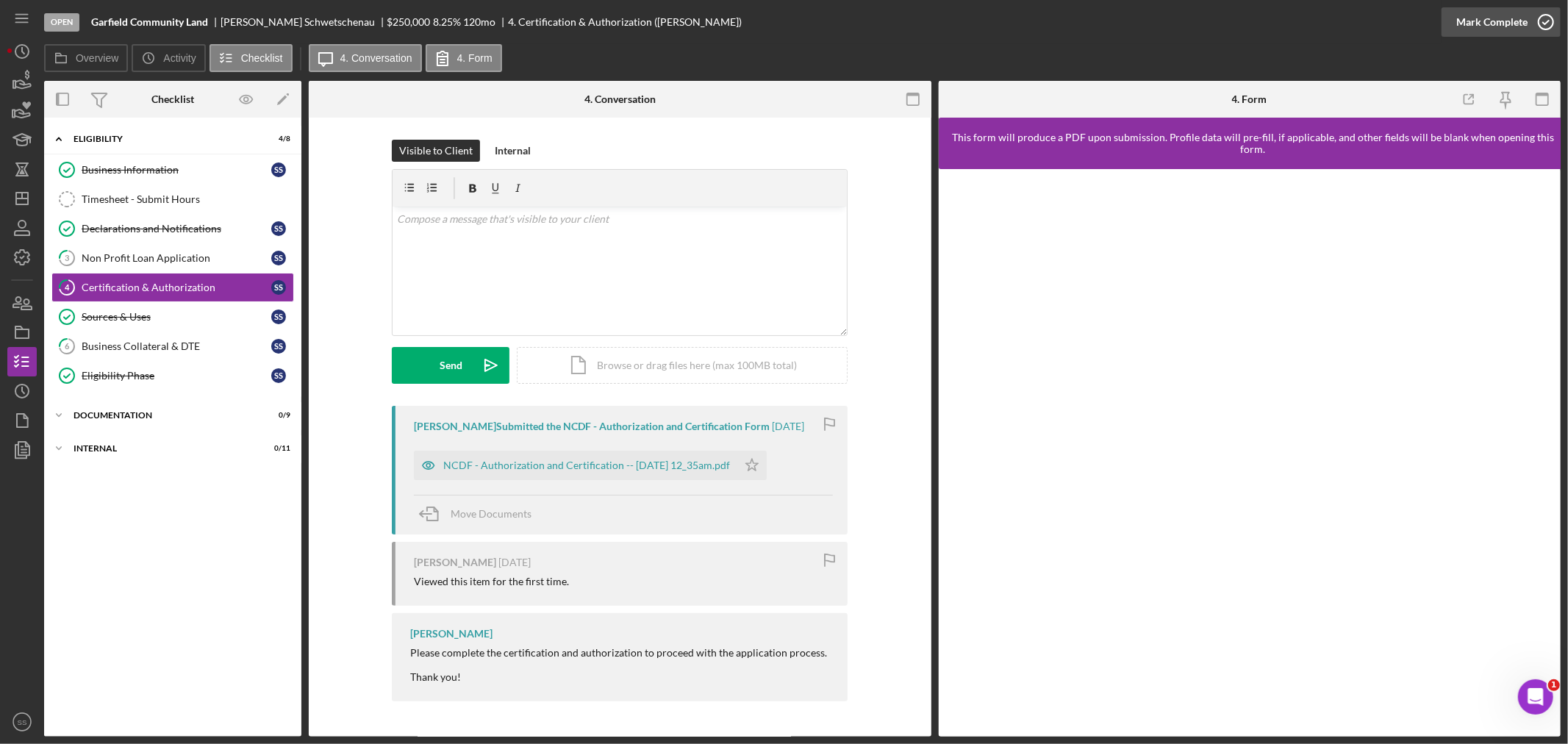
click at [1546, 13] on icon "button" at bounding box center [1546, 22] width 37 height 37
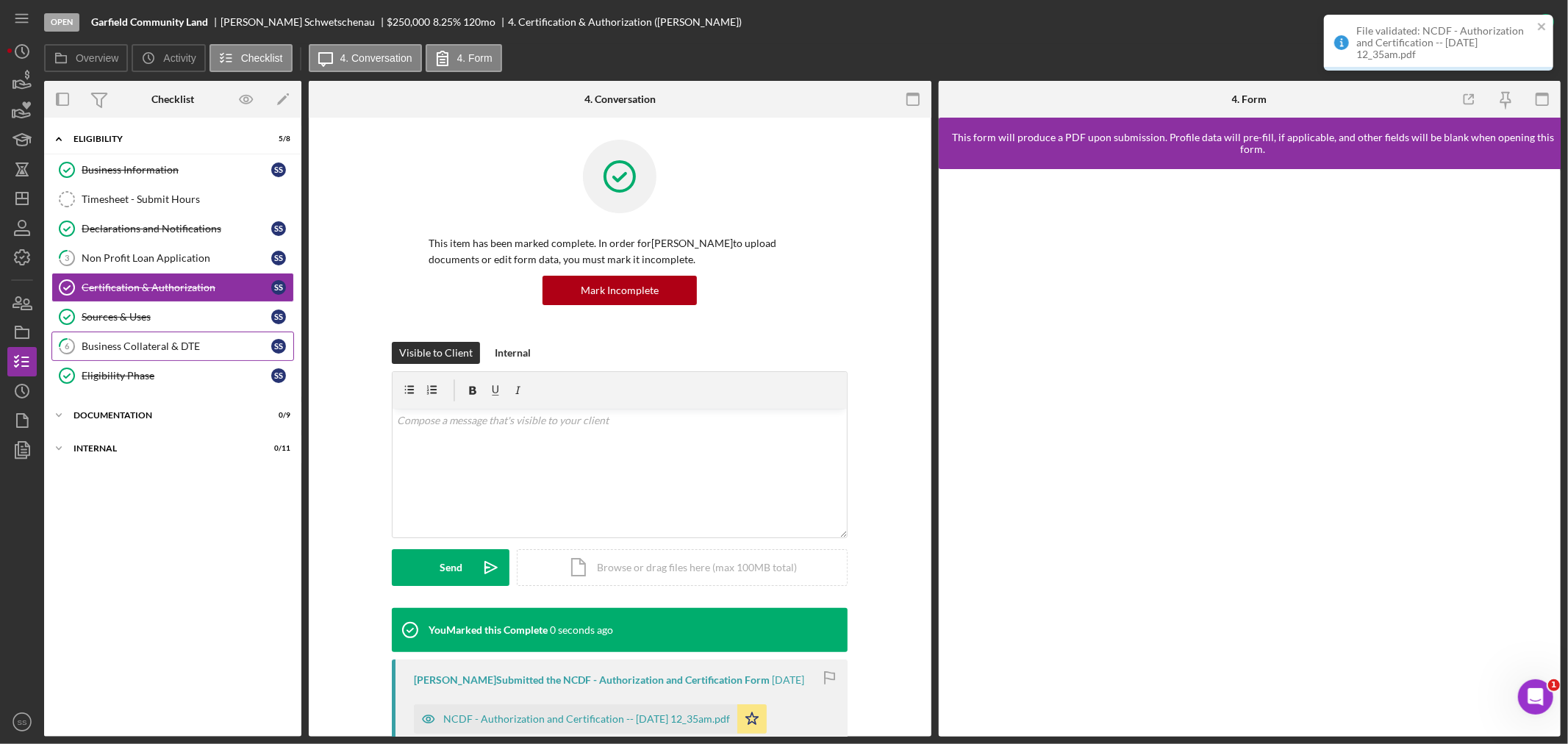
click at [111, 346] on div "Business Collateral & DTE" at bounding box center [176, 346] width 190 height 12
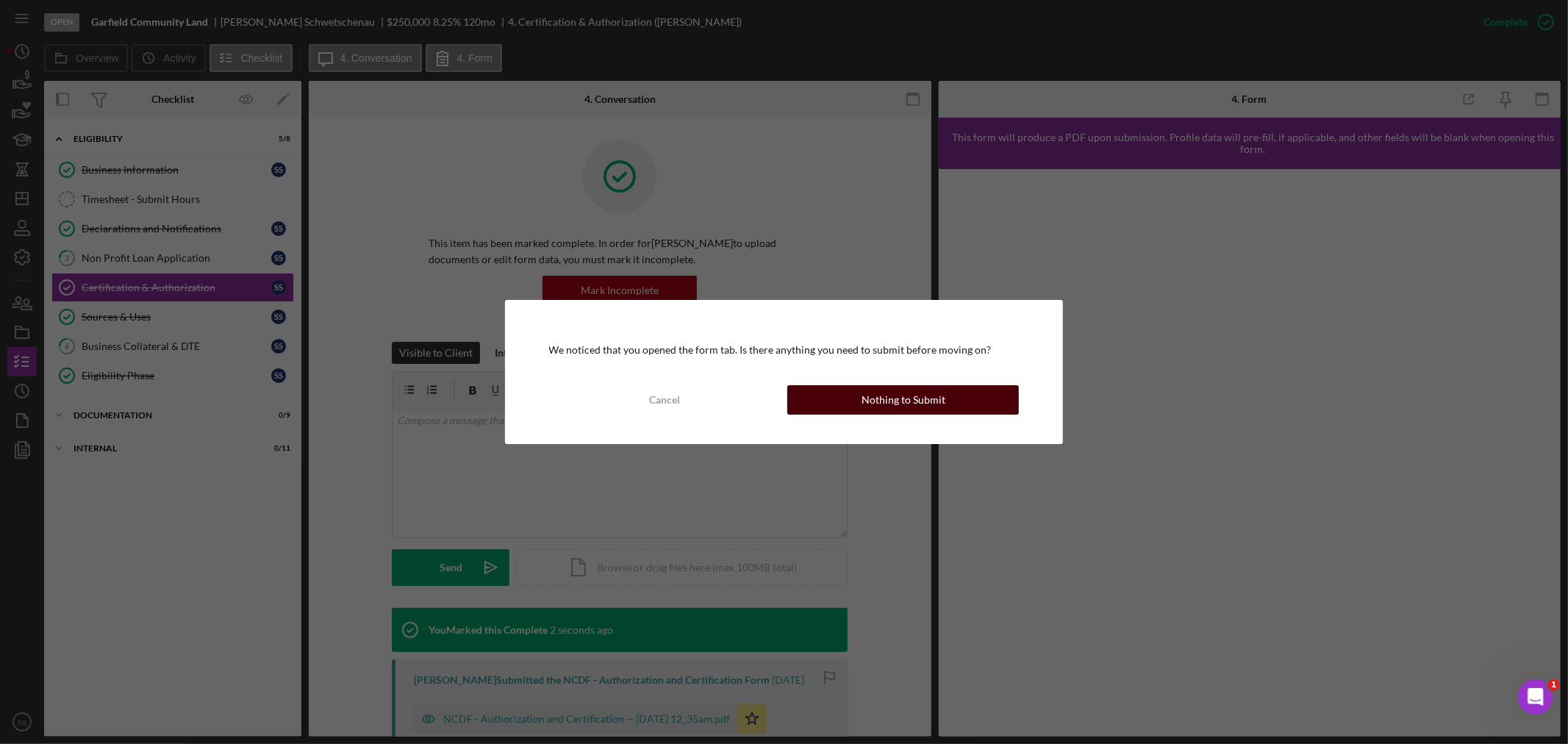
click at [866, 401] on div "Nothing to Submit" at bounding box center [903, 399] width 84 height 30
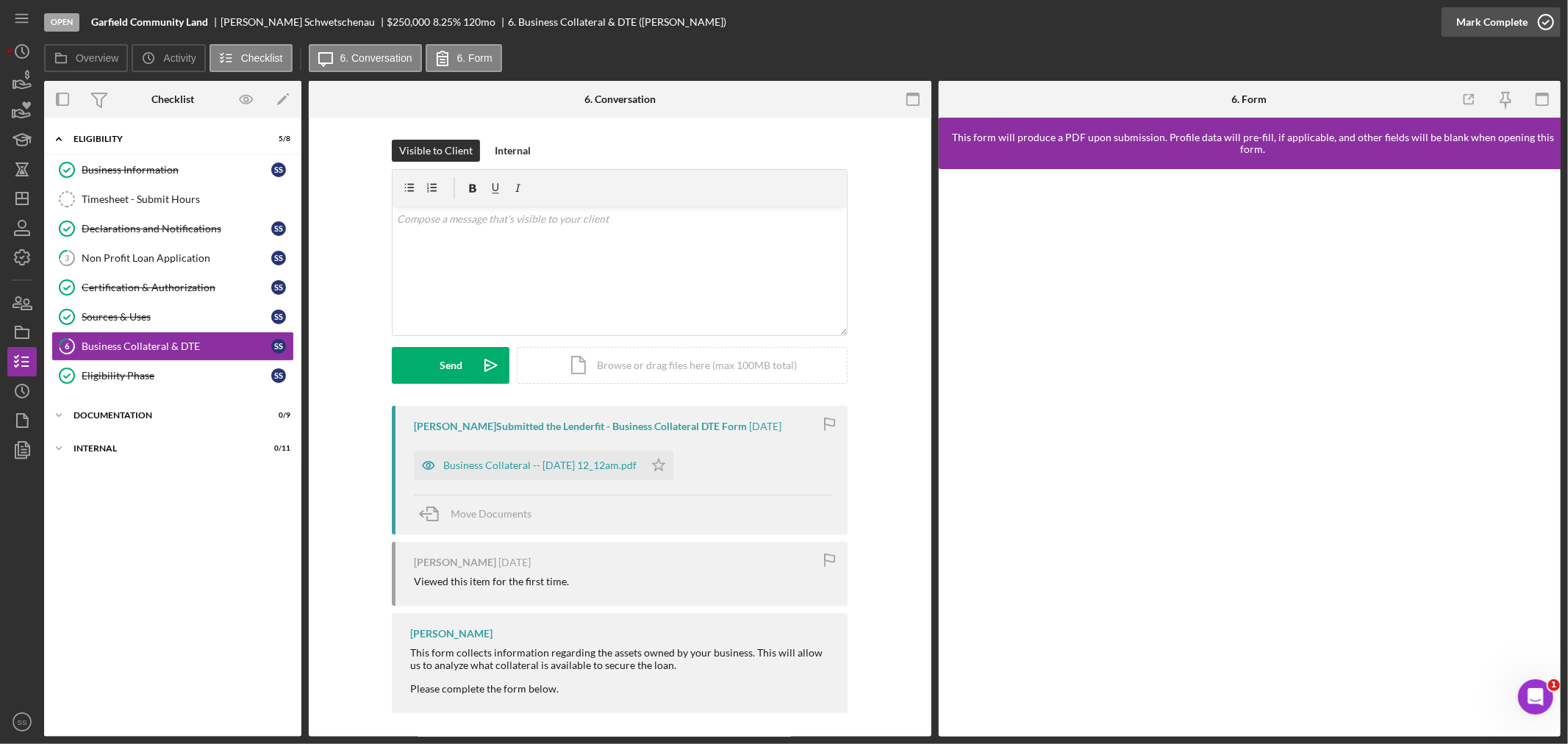
click at [1540, 20] on icon "button" at bounding box center [1546, 22] width 37 height 37
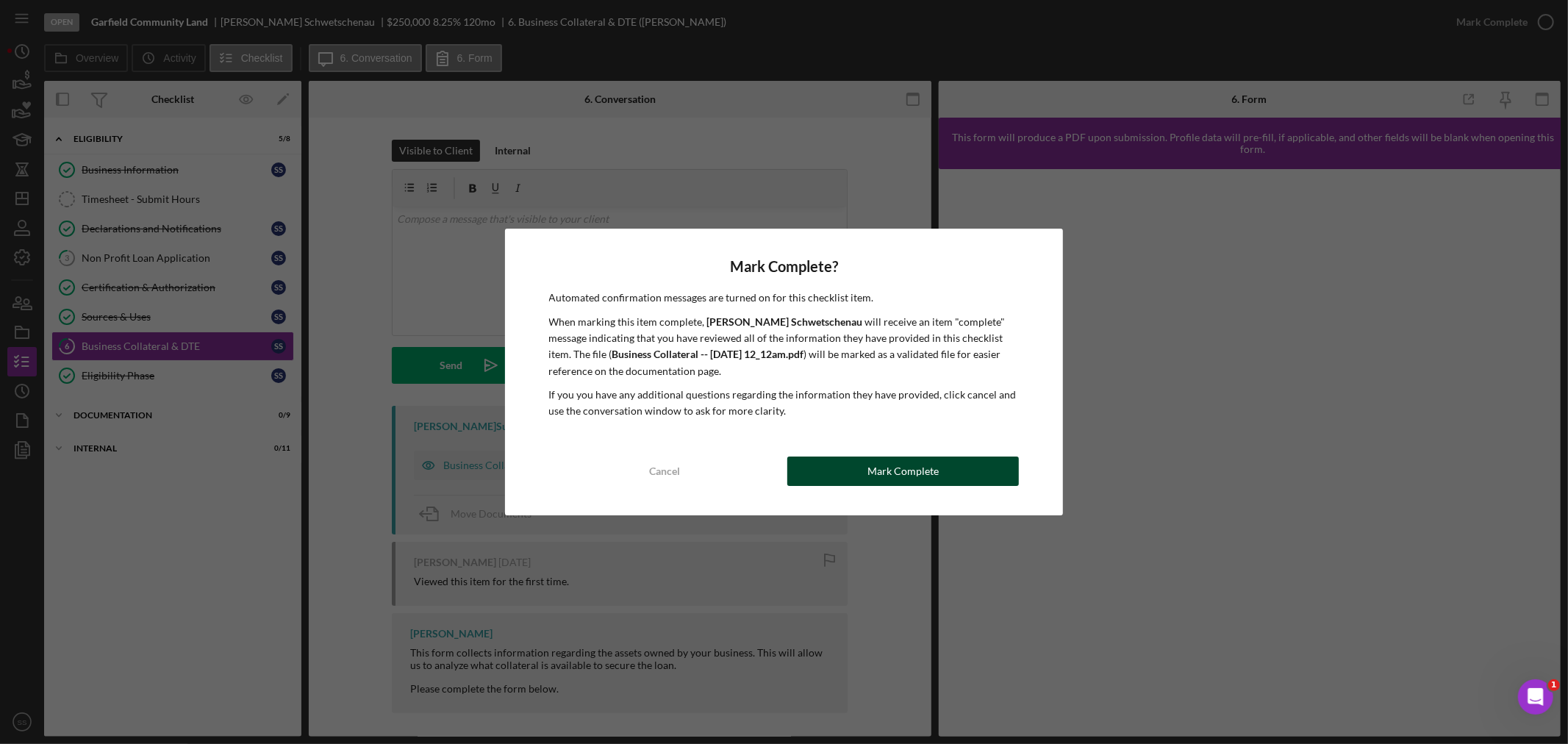
click at [898, 476] on div "Mark Complete" at bounding box center [903, 472] width 71 height 30
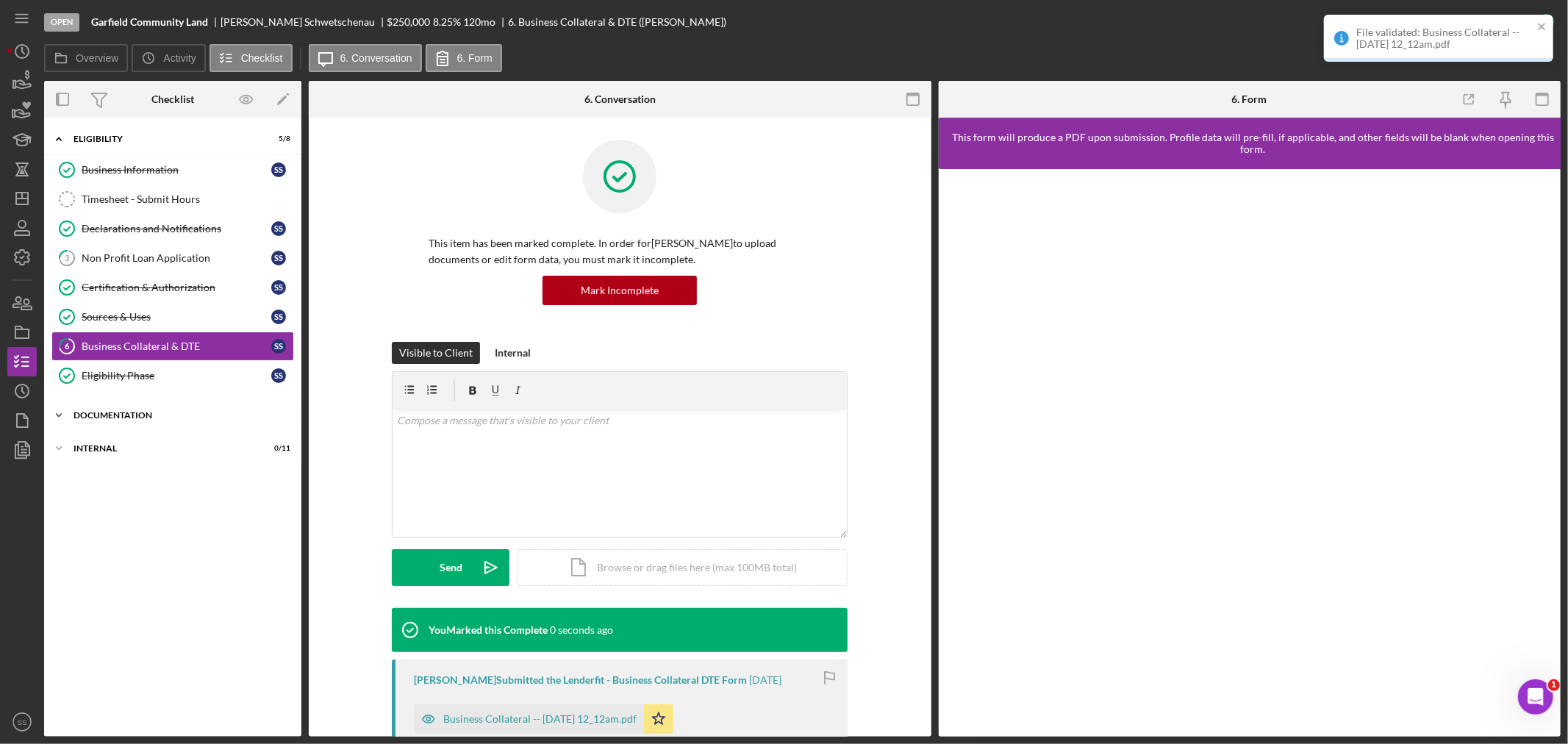
click at [114, 416] on div "Documentation" at bounding box center [178, 415] width 210 height 9
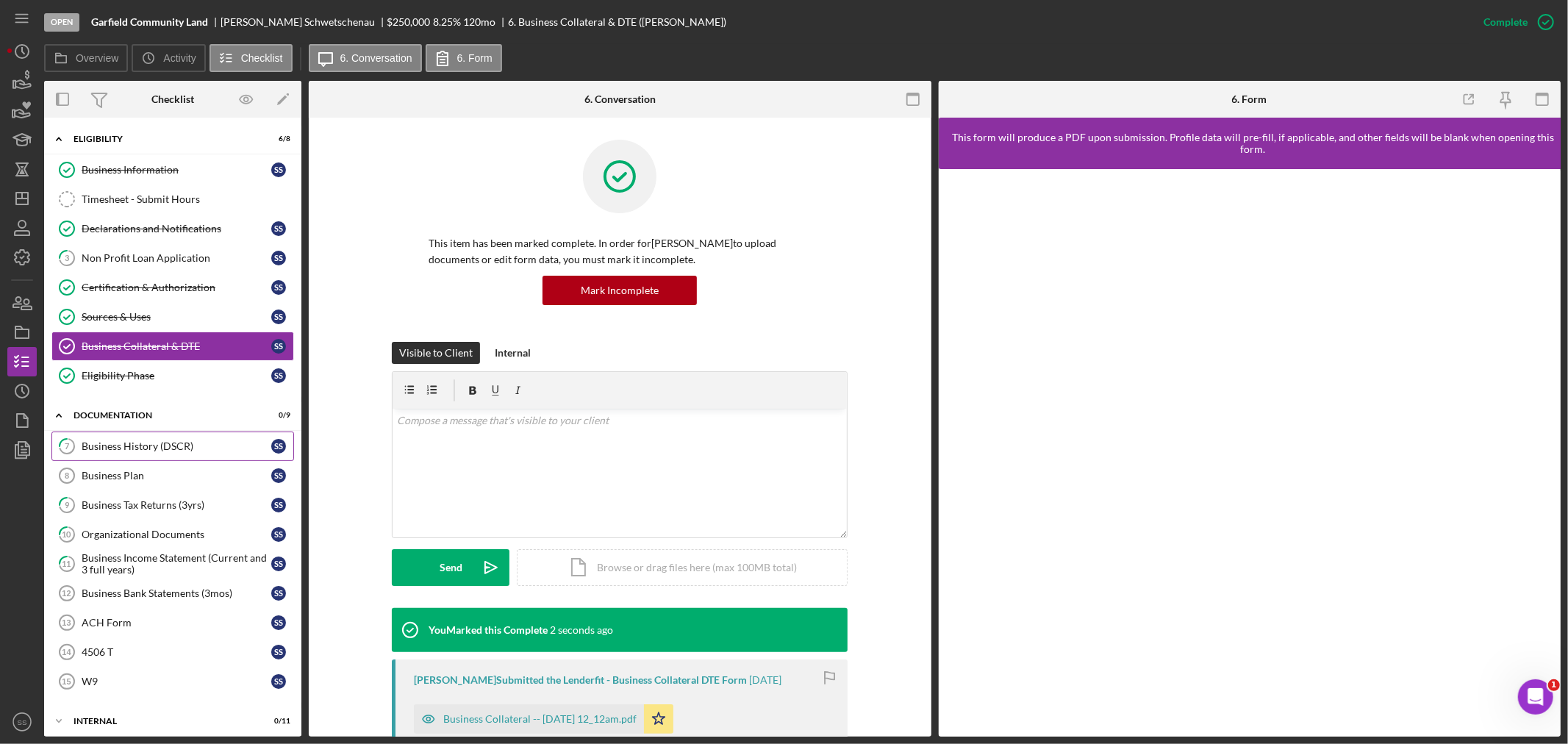
click at [115, 439] on link "7 Business History (DSCR) S S" at bounding box center [172, 447] width 242 height 30
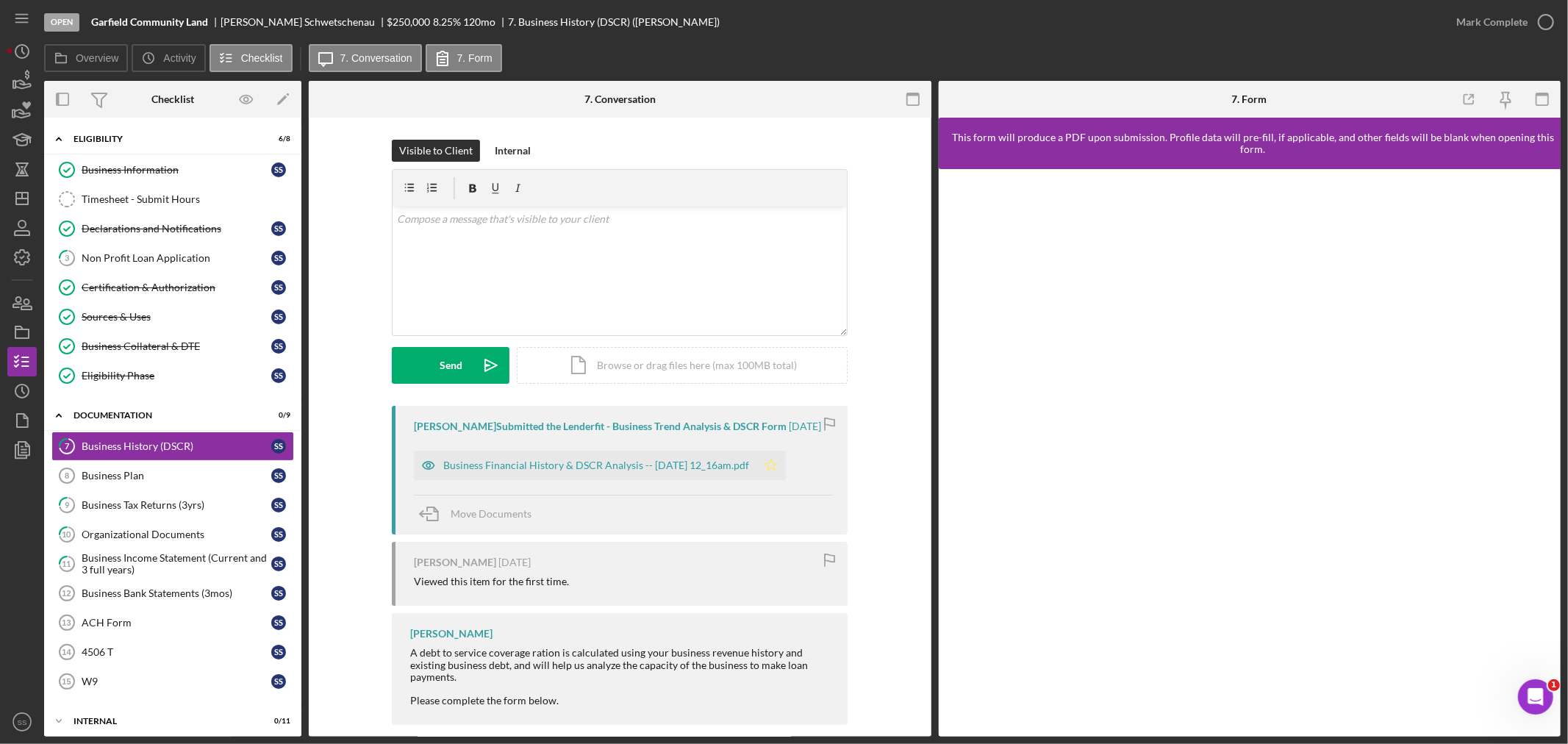
click at [783, 460] on icon "Icon/Star" at bounding box center [771, 465] width 30 height 30
click at [1538, 25] on circle "button" at bounding box center [1545, 21] width 14 height 14
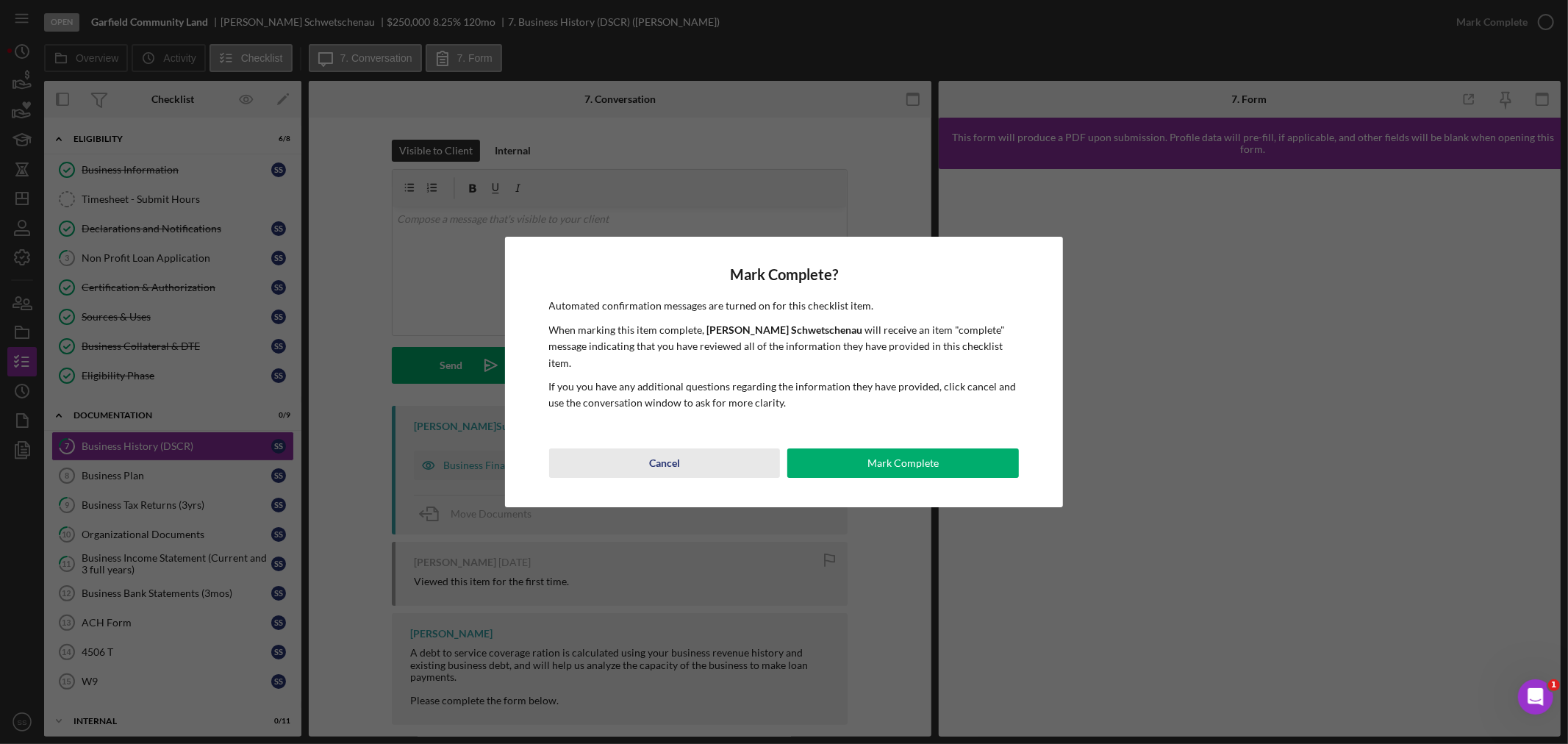
click at [724, 464] on button "Cancel" at bounding box center [665, 463] width 232 height 30
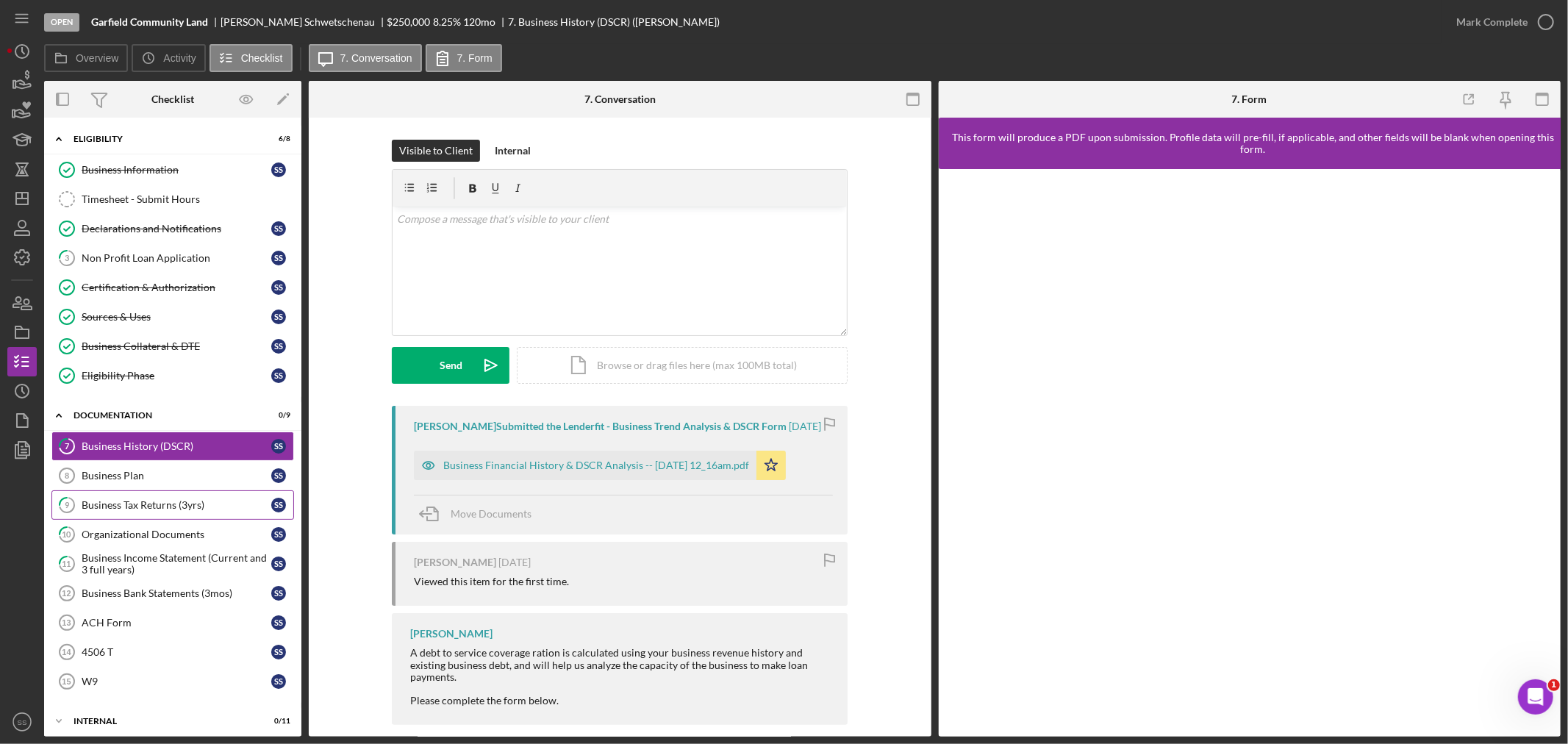
click at [114, 500] on link "9 Business Tax Returns (3yrs) S S" at bounding box center [172, 505] width 242 height 30
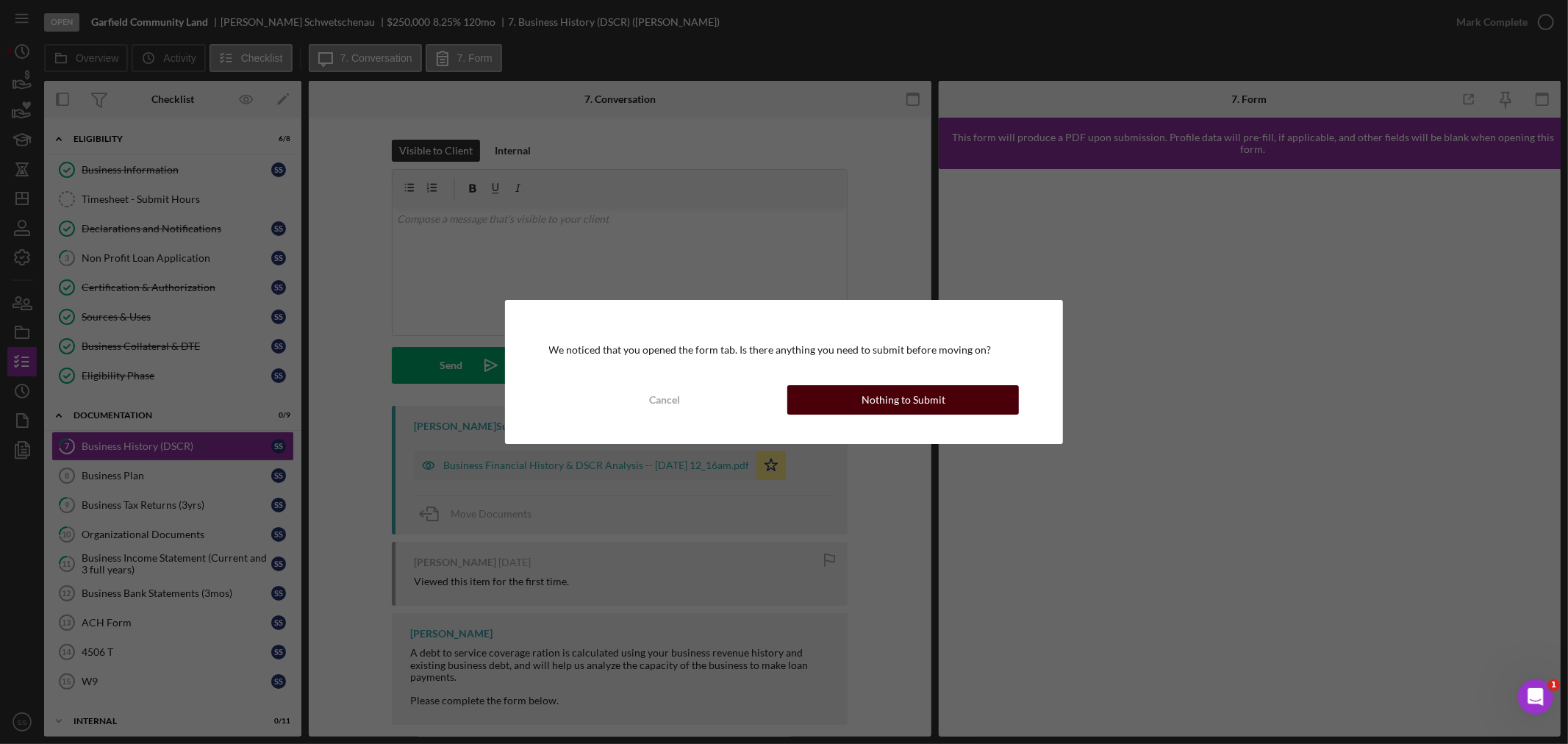
click at [941, 398] on div "Nothing to Submit" at bounding box center [903, 399] width 84 height 30
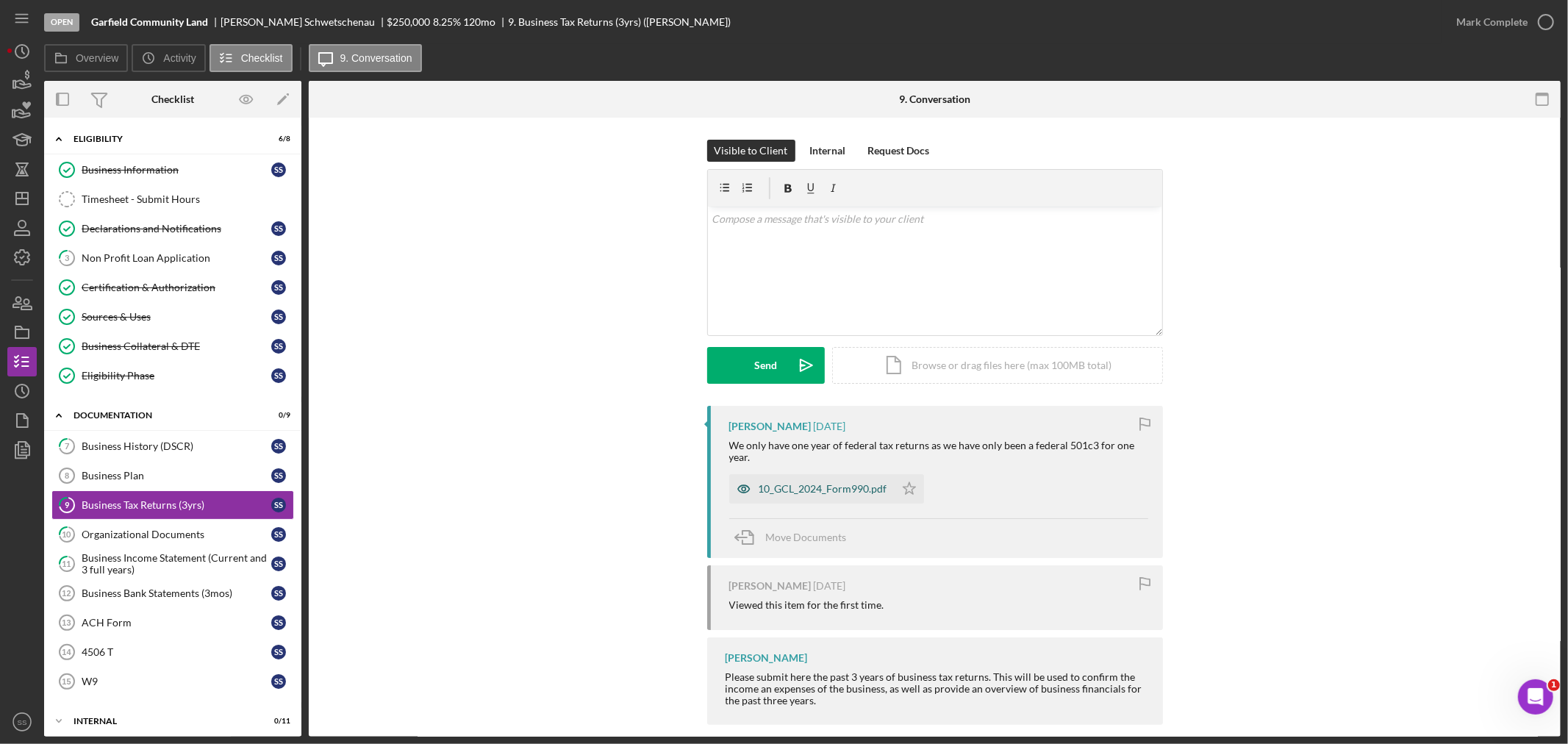
click at [850, 491] on div "10_GCL_2024_Form990.pdf" at bounding box center [823, 489] width 129 height 12
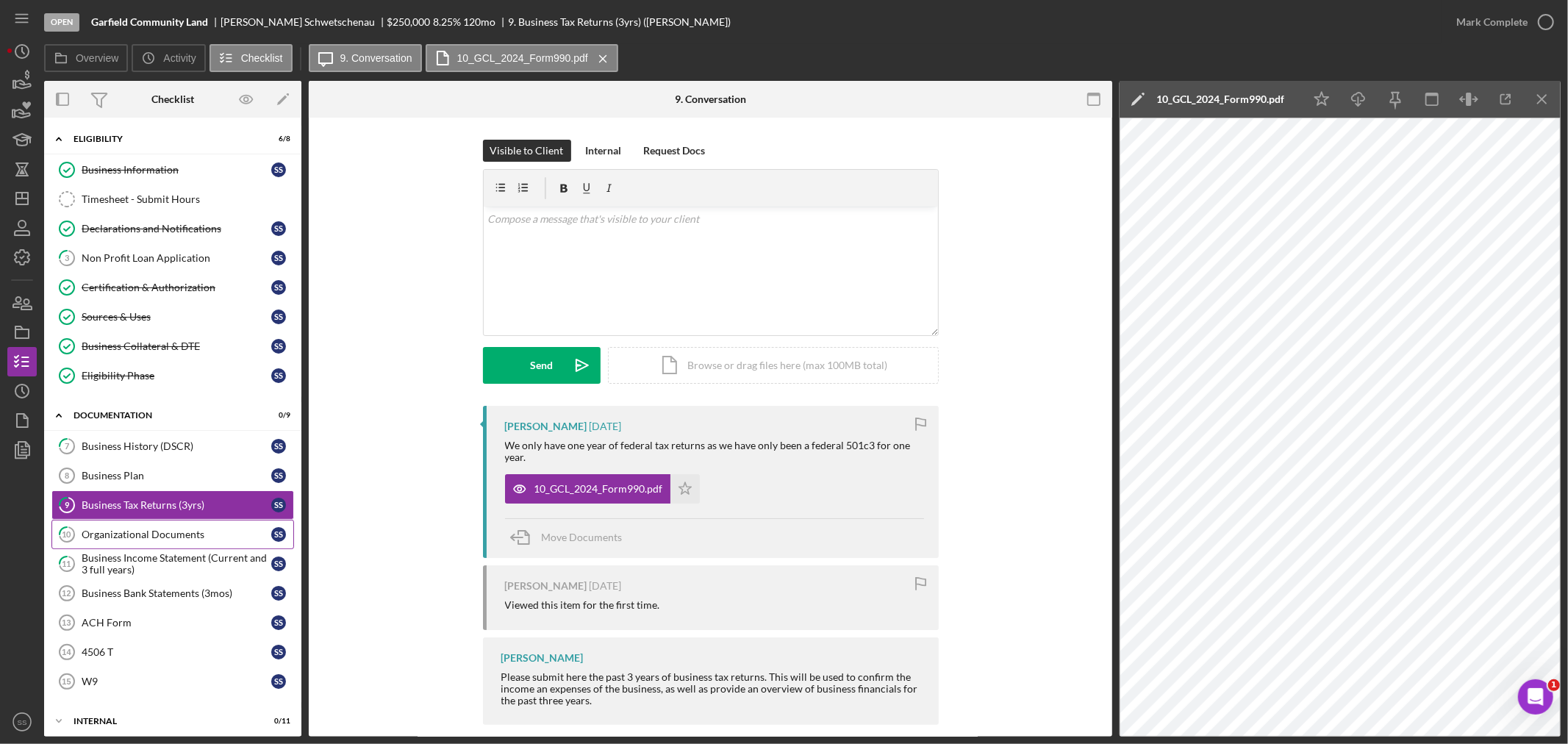
click at [185, 532] on div "Organizational Documents" at bounding box center [176, 534] width 190 height 12
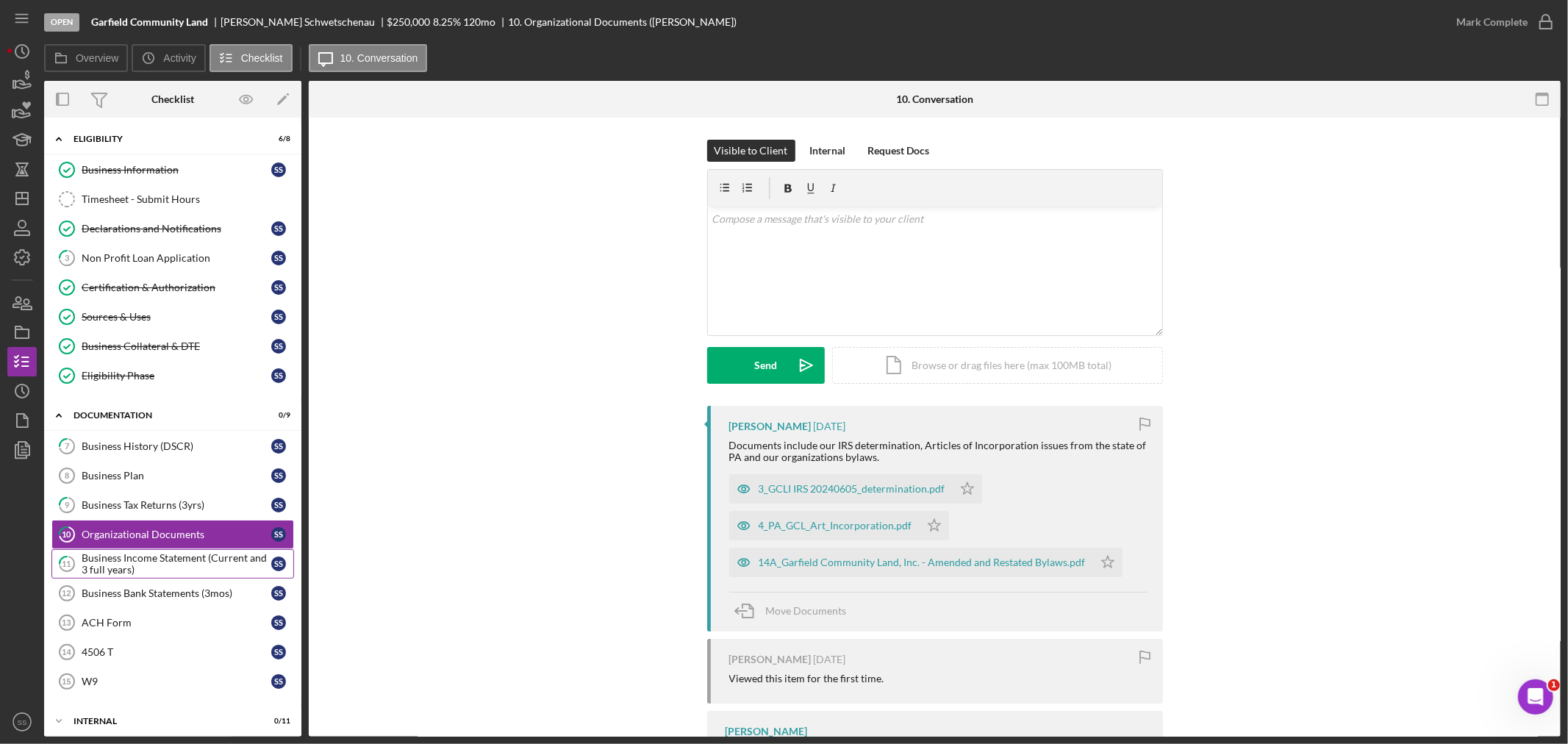
click at [117, 572] on div "Business Income Statement (Current and 3 full years)" at bounding box center [176, 564] width 190 height 23
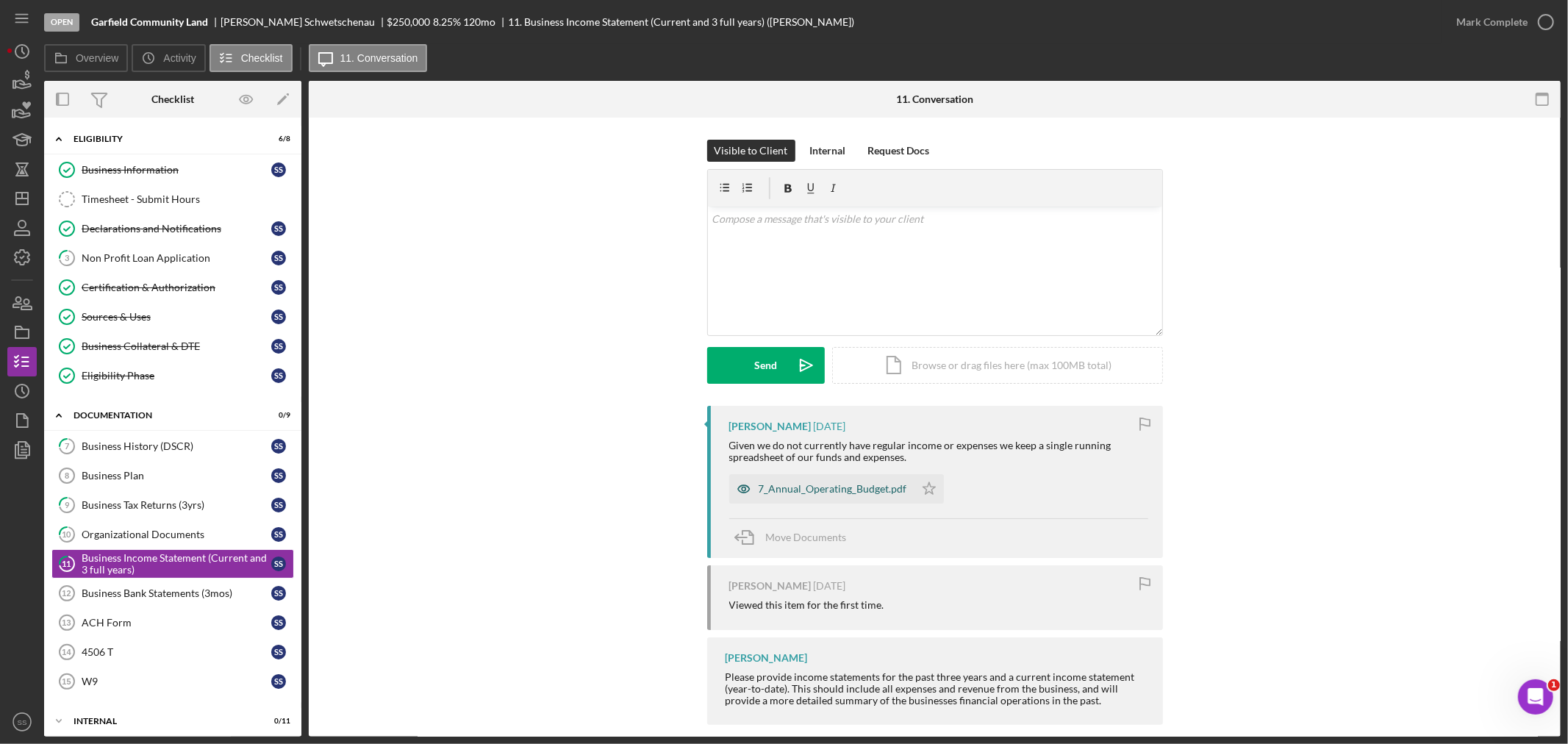
click at [803, 483] on div "7_Annual_Operating_Budget.pdf" at bounding box center [833, 489] width 148 height 12
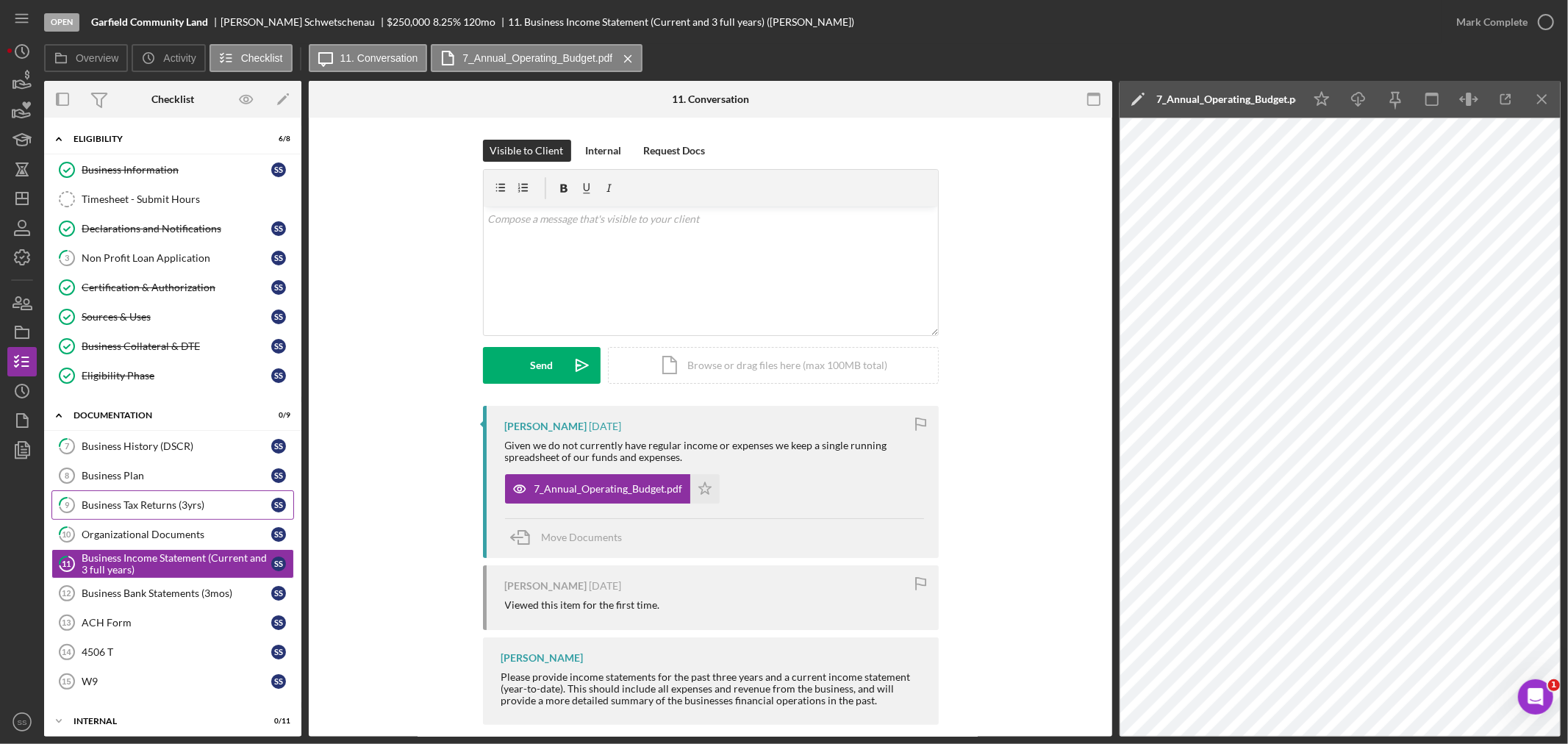
click at [156, 515] on link "9 Business Tax Returns (3yrs) S S" at bounding box center [172, 505] width 242 height 30
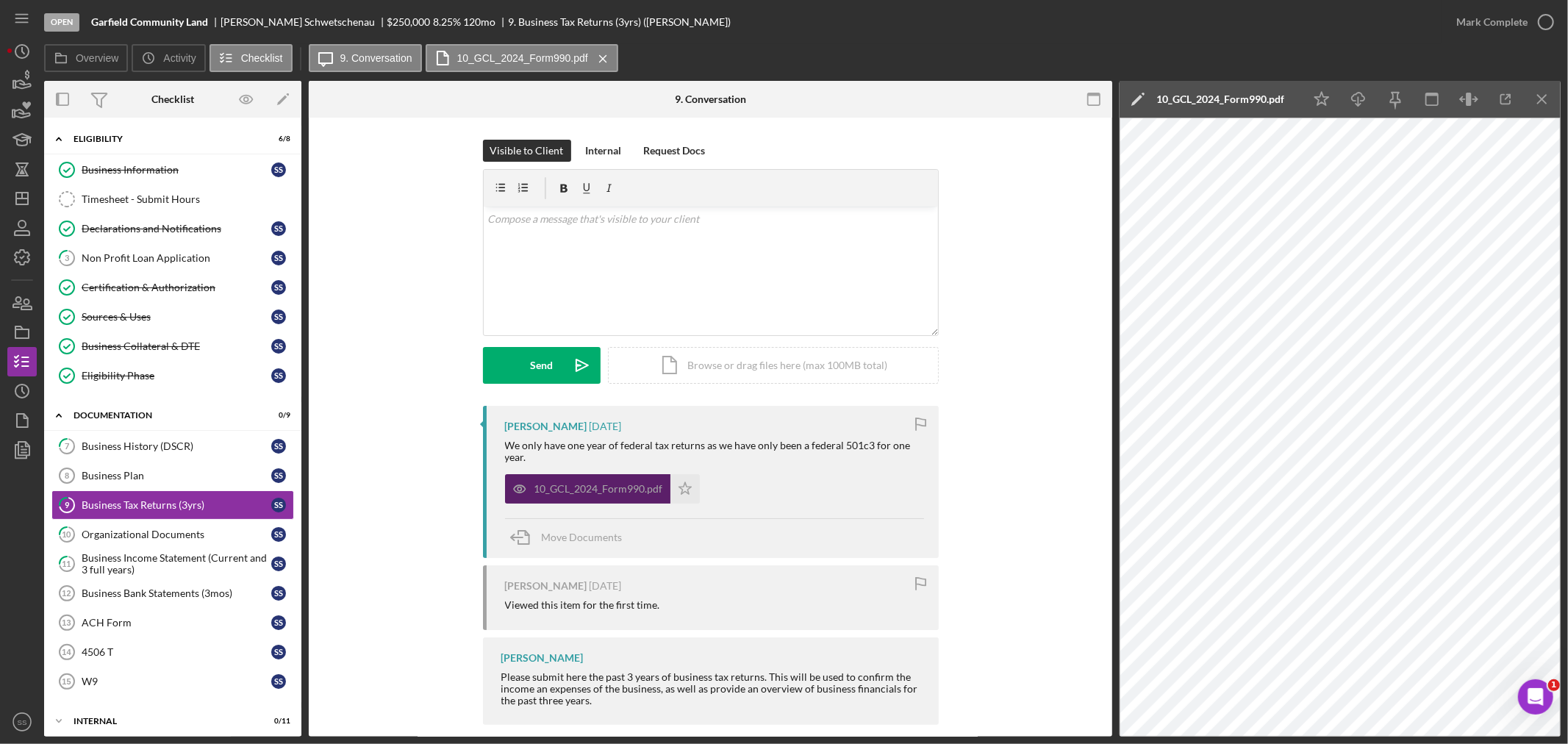
click at [585, 495] on div "10_GCL_2024_Form990.pdf" at bounding box center [599, 489] width 129 height 12
